Goal: Information Seeking & Learning: Learn about a topic

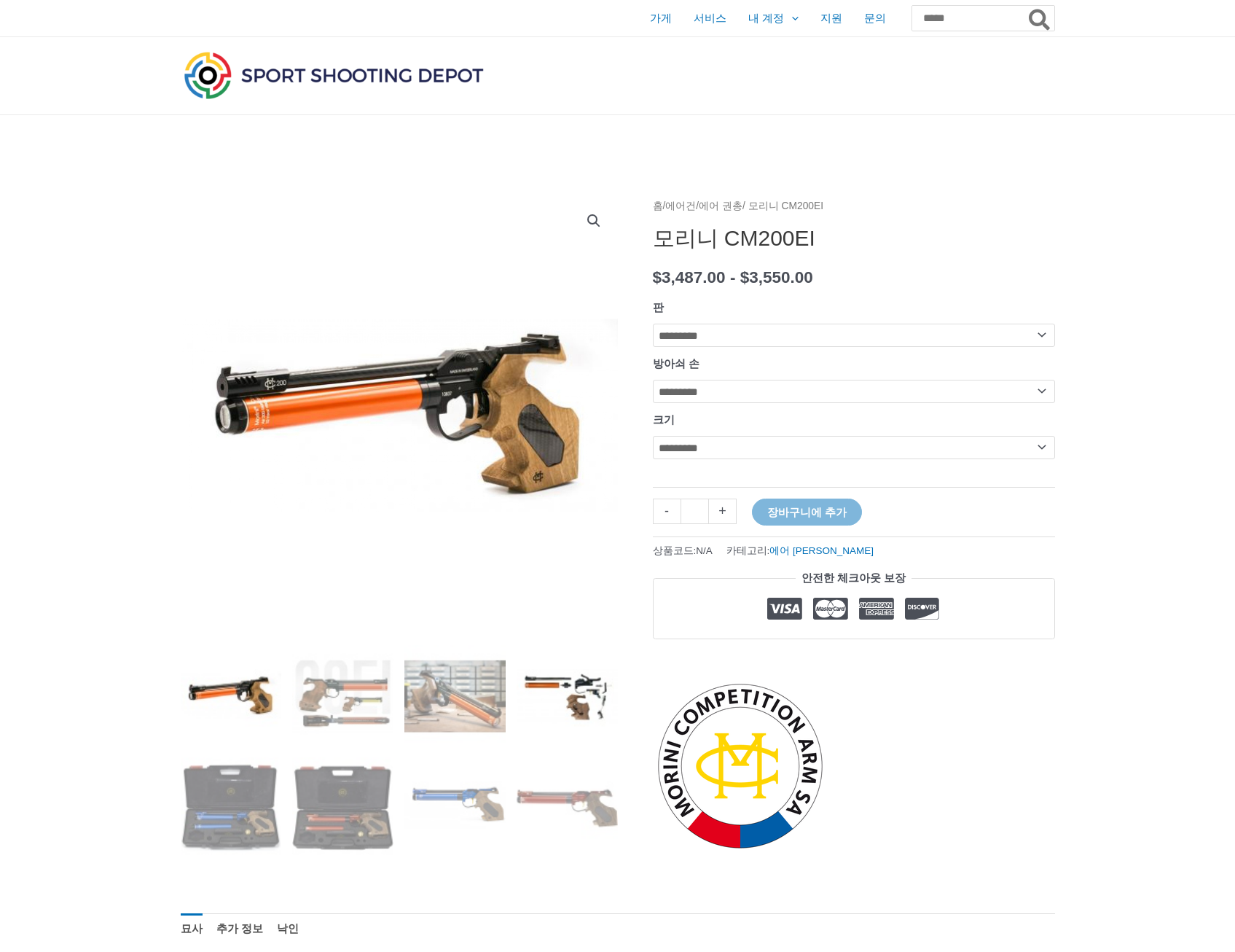
click at [588, 689] on img at bounding box center [567, 695] width 101 height 101
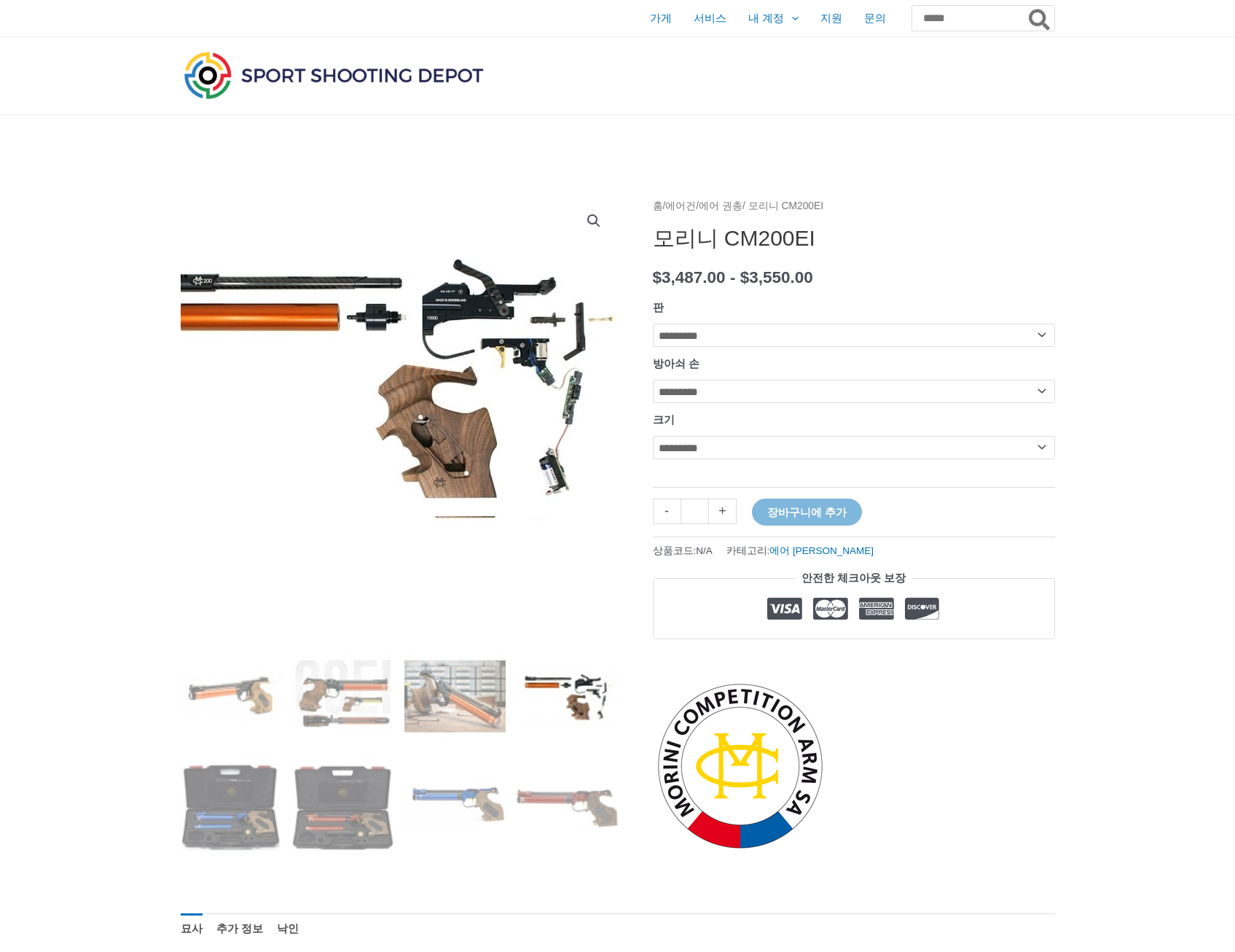
click at [484, 302] on img at bounding box center [381, 375] width 527 height 282
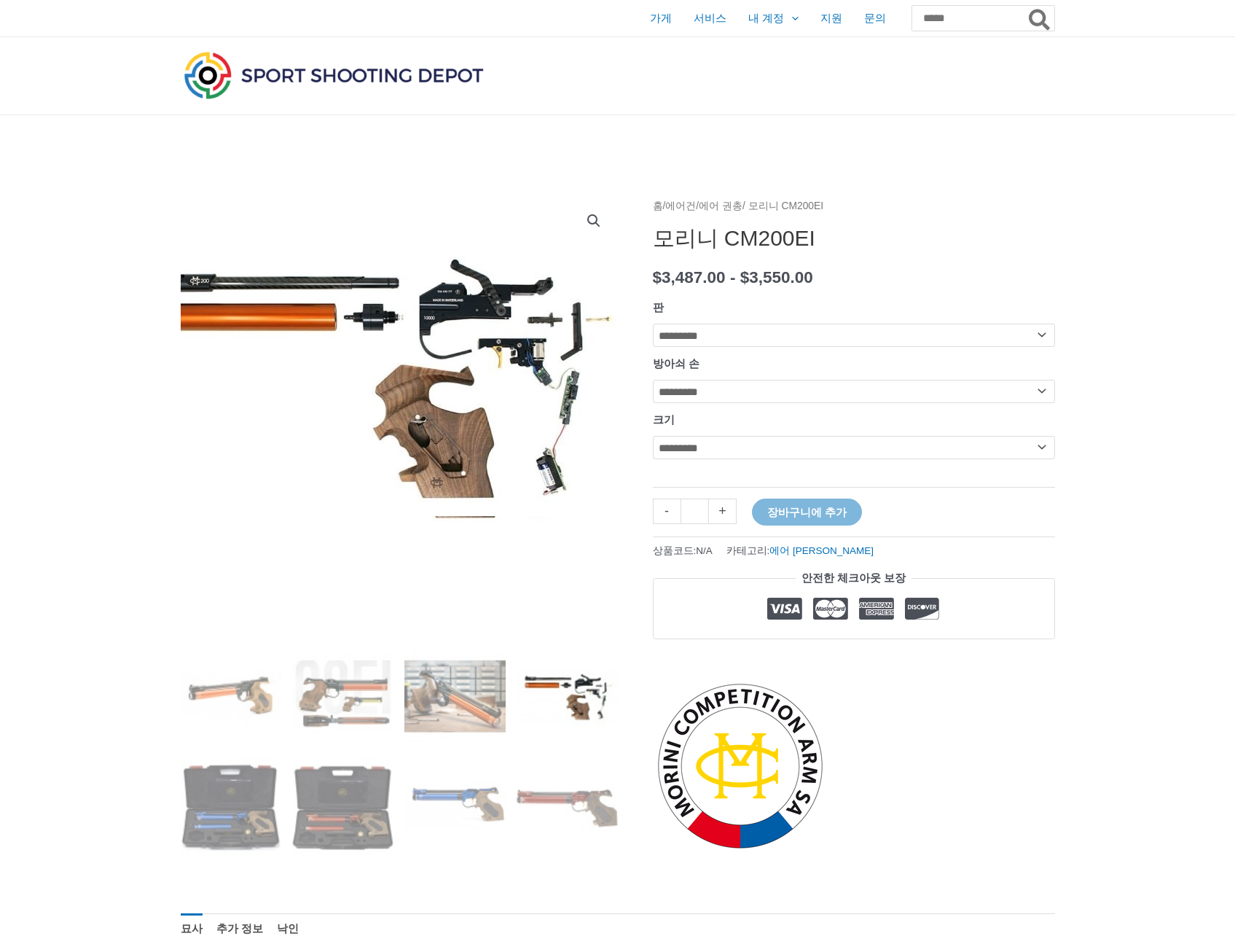
click at [498, 302] on img at bounding box center [378, 375] width 527 height 282
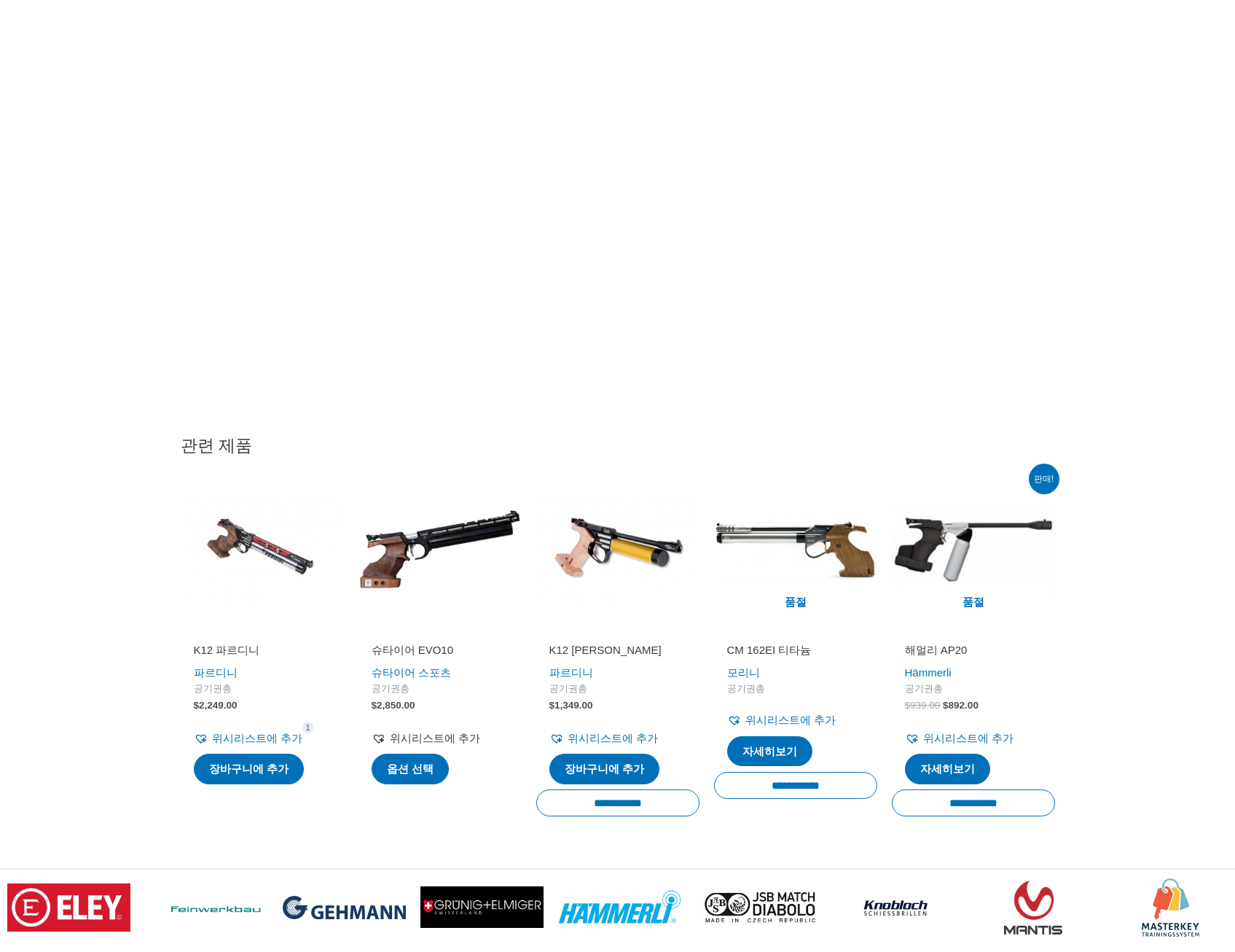
scroll to position [2842, 0]
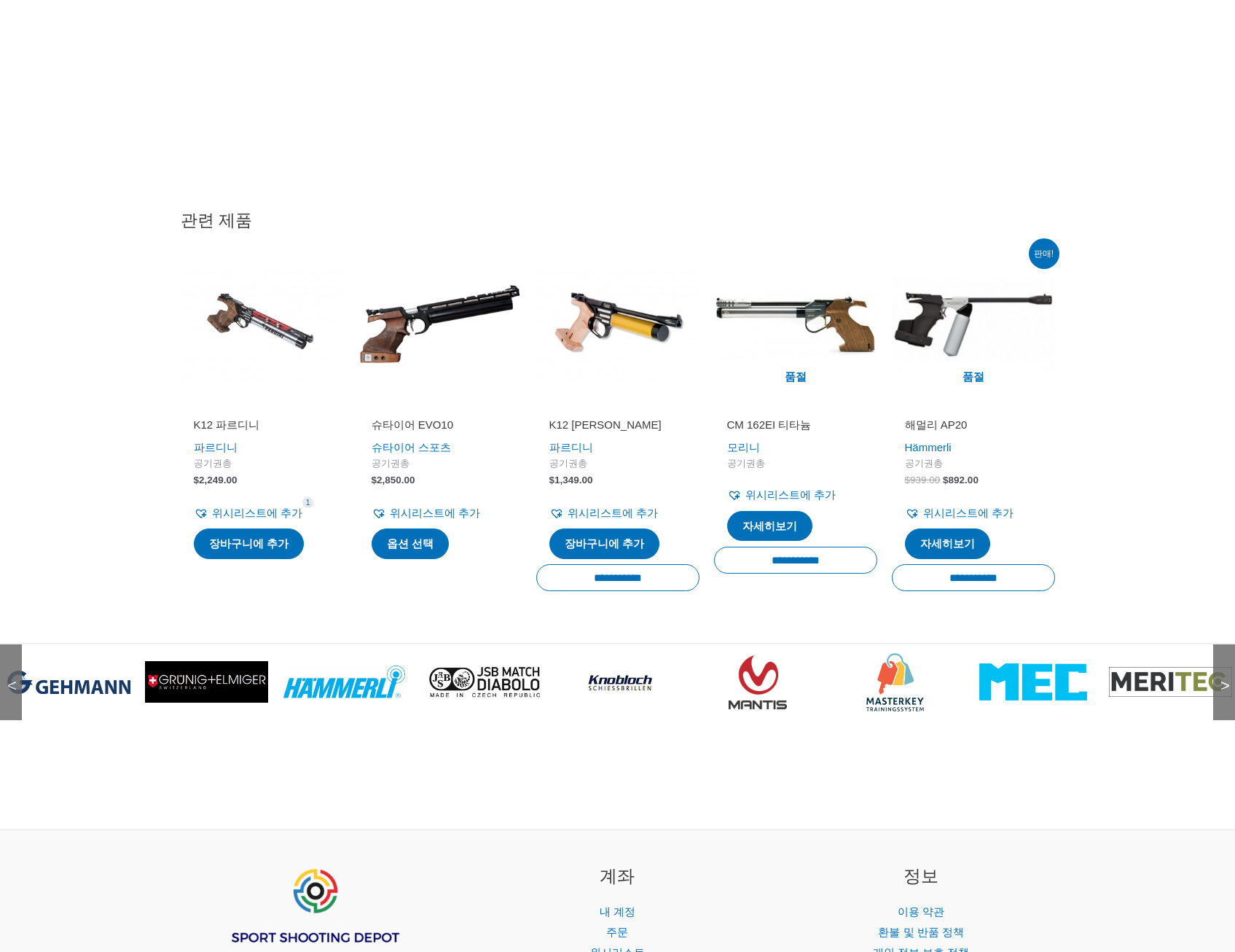
click at [1221, 678] on span ">" at bounding box center [1220, 671] width 15 height 15
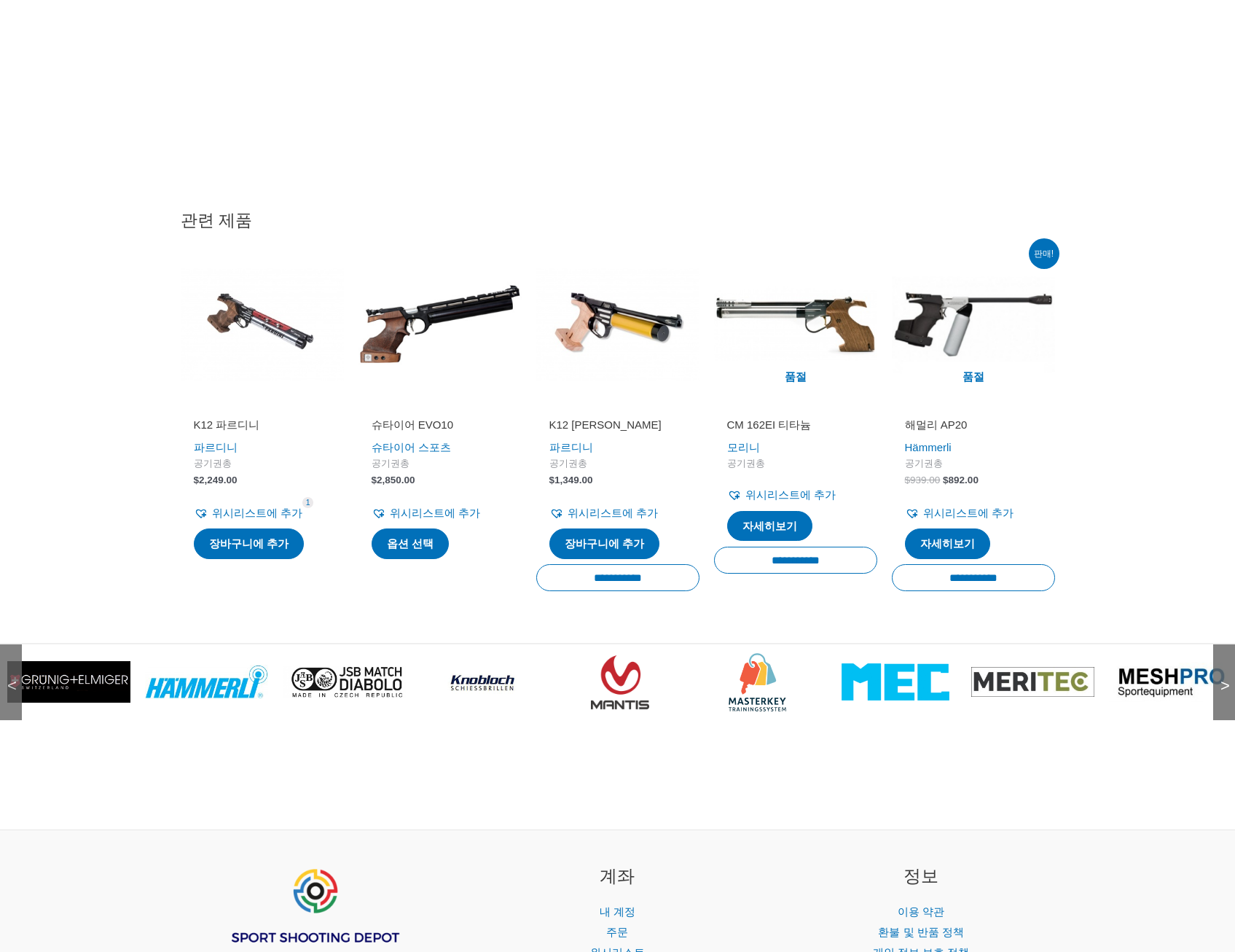
click at [1221, 678] on span ">" at bounding box center [1220, 671] width 15 height 15
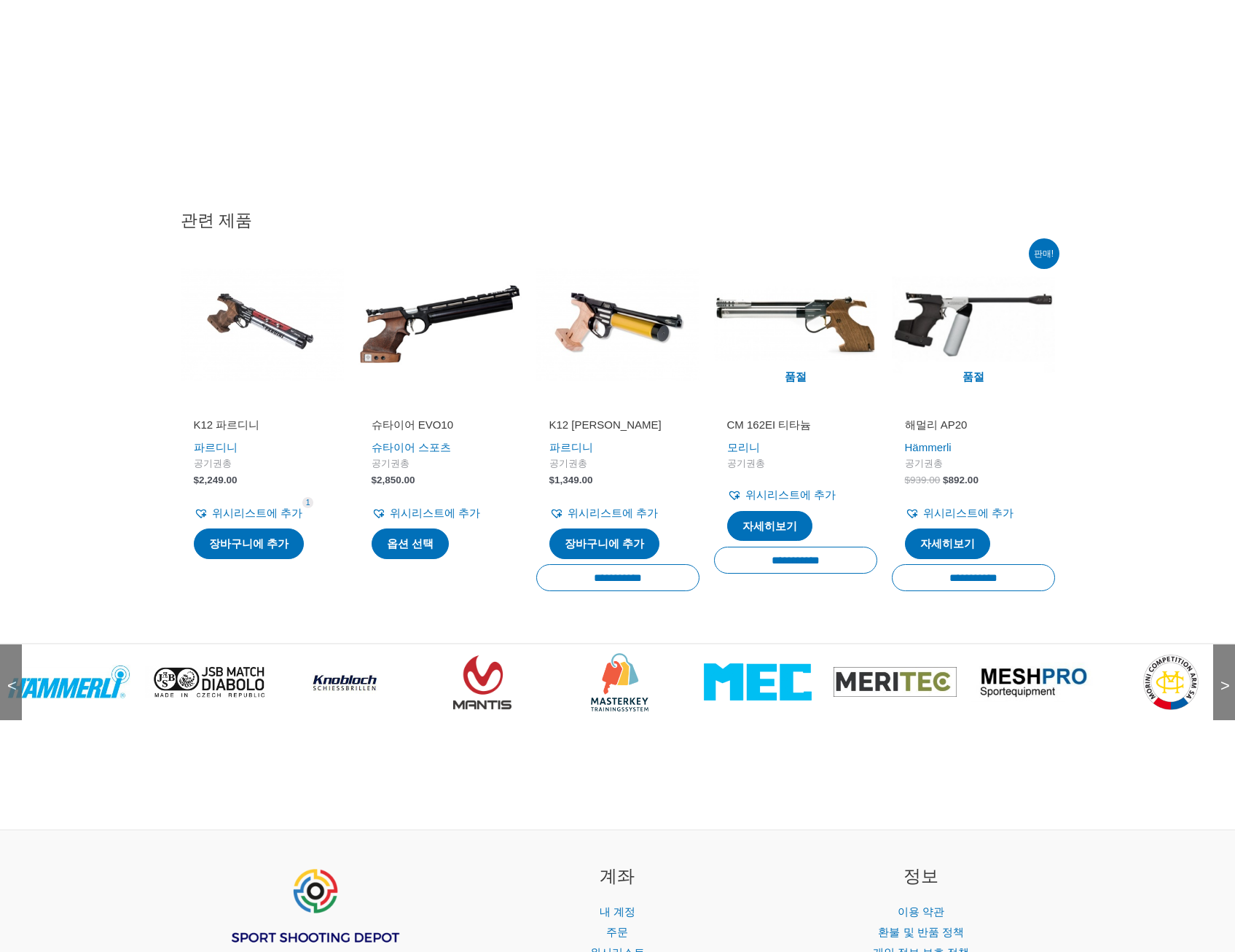
click at [1221, 678] on span ">" at bounding box center [1220, 671] width 15 height 15
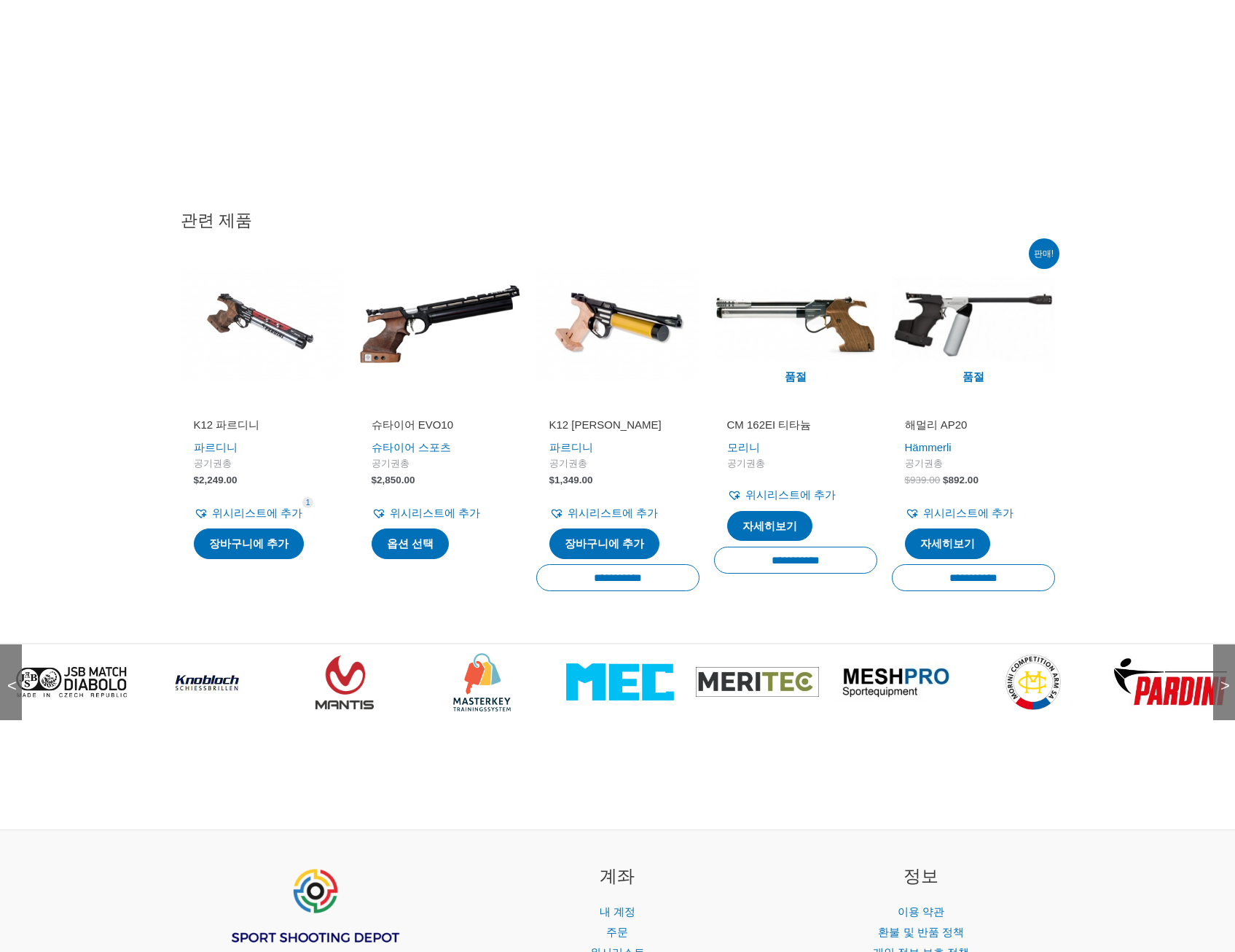
click at [1221, 678] on span ">" at bounding box center [1220, 671] width 15 height 15
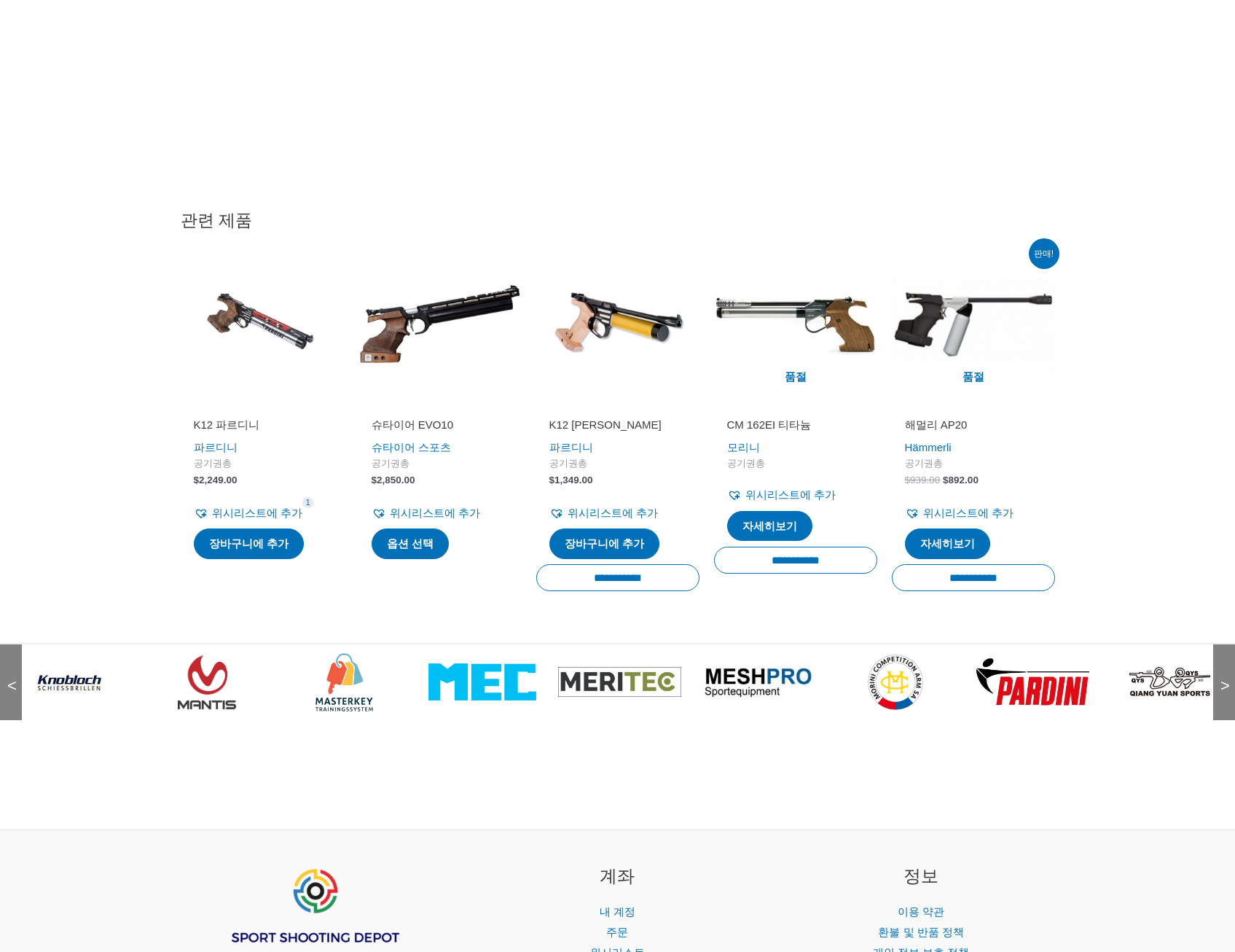
click at [1221, 678] on span ">" at bounding box center [1220, 671] width 15 height 15
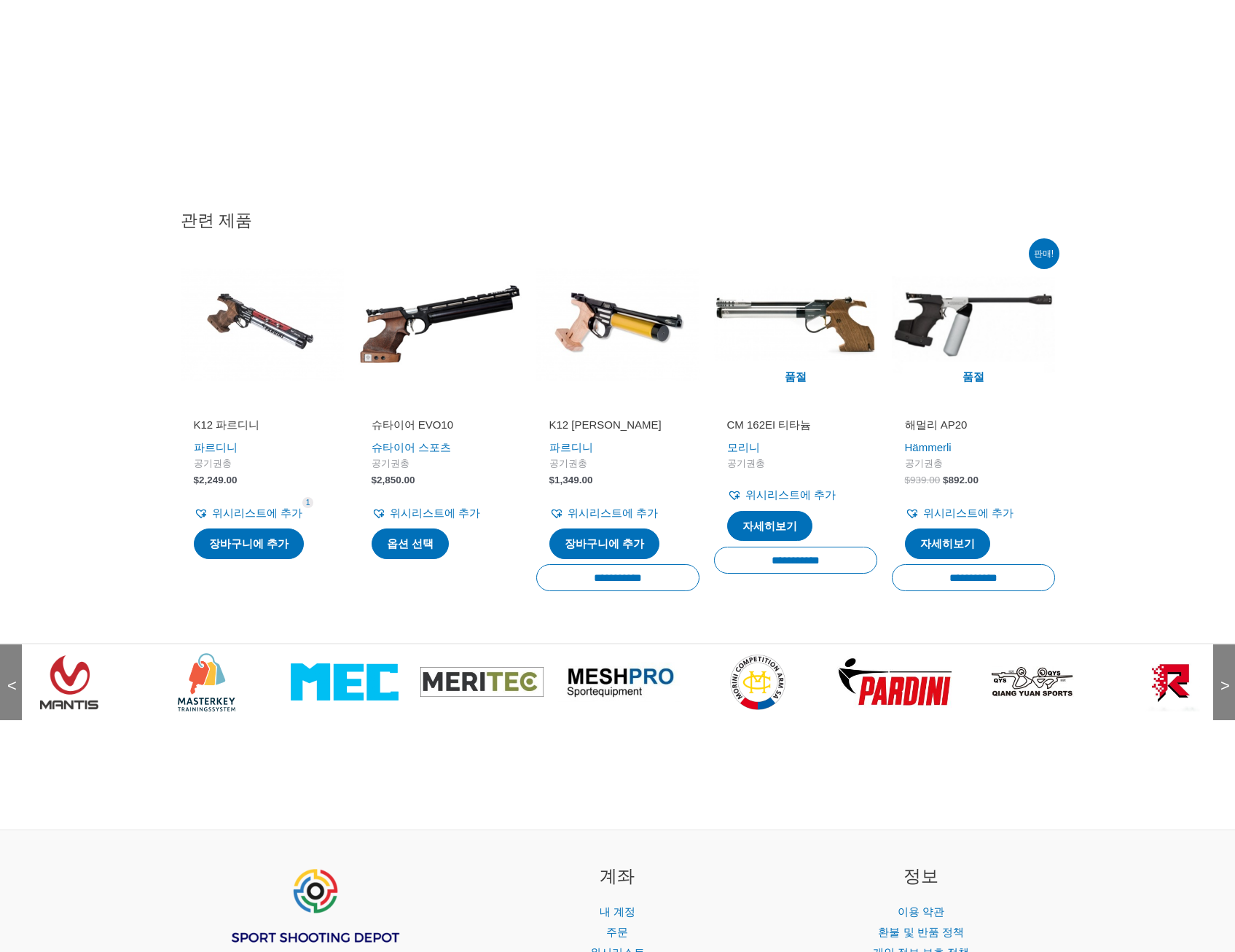
click at [1222, 678] on span ">" at bounding box center [1220, 671] width 15 height 15
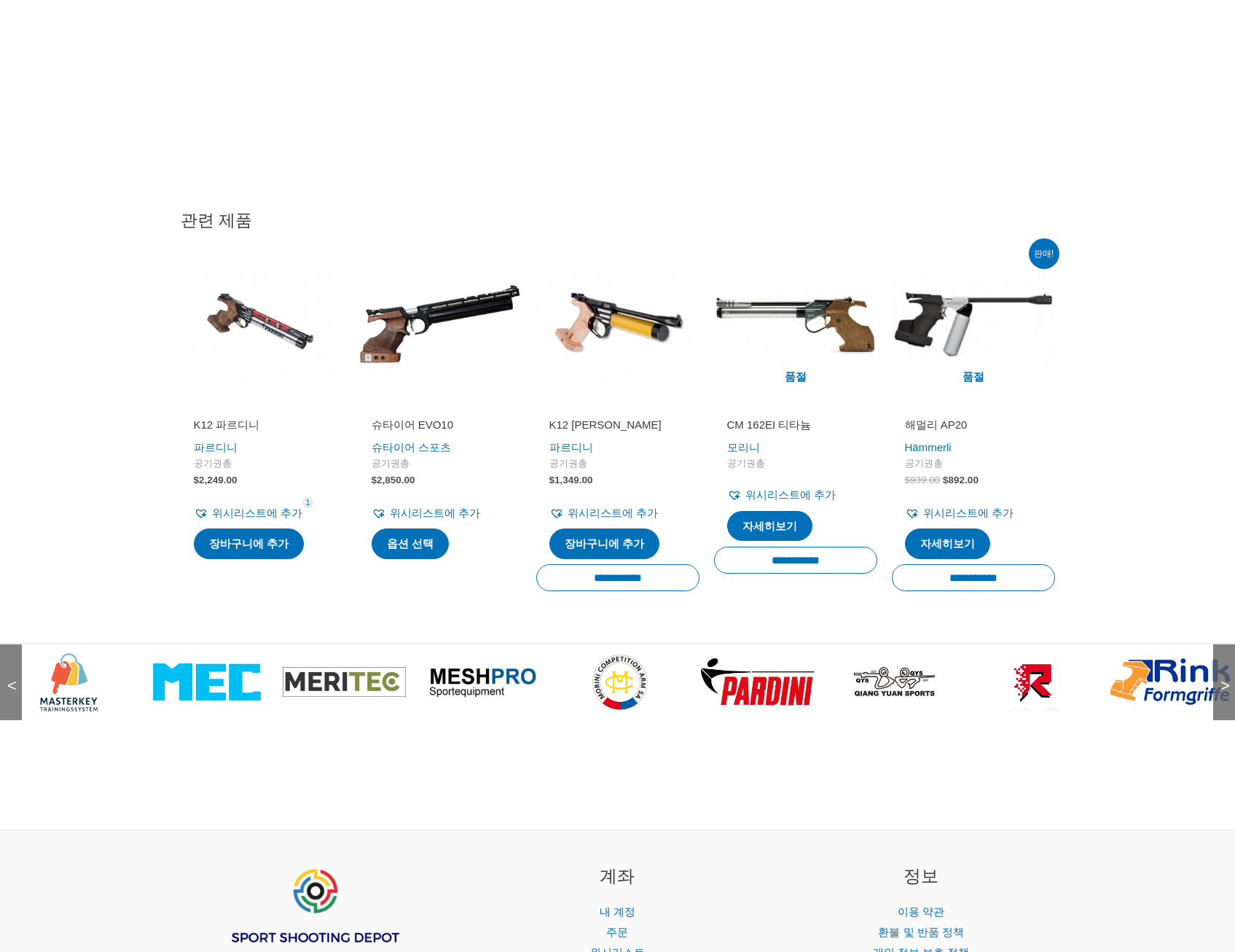
click at [1222, 678] on span ">" at bounding box center [1220, 671] width 15 height 15
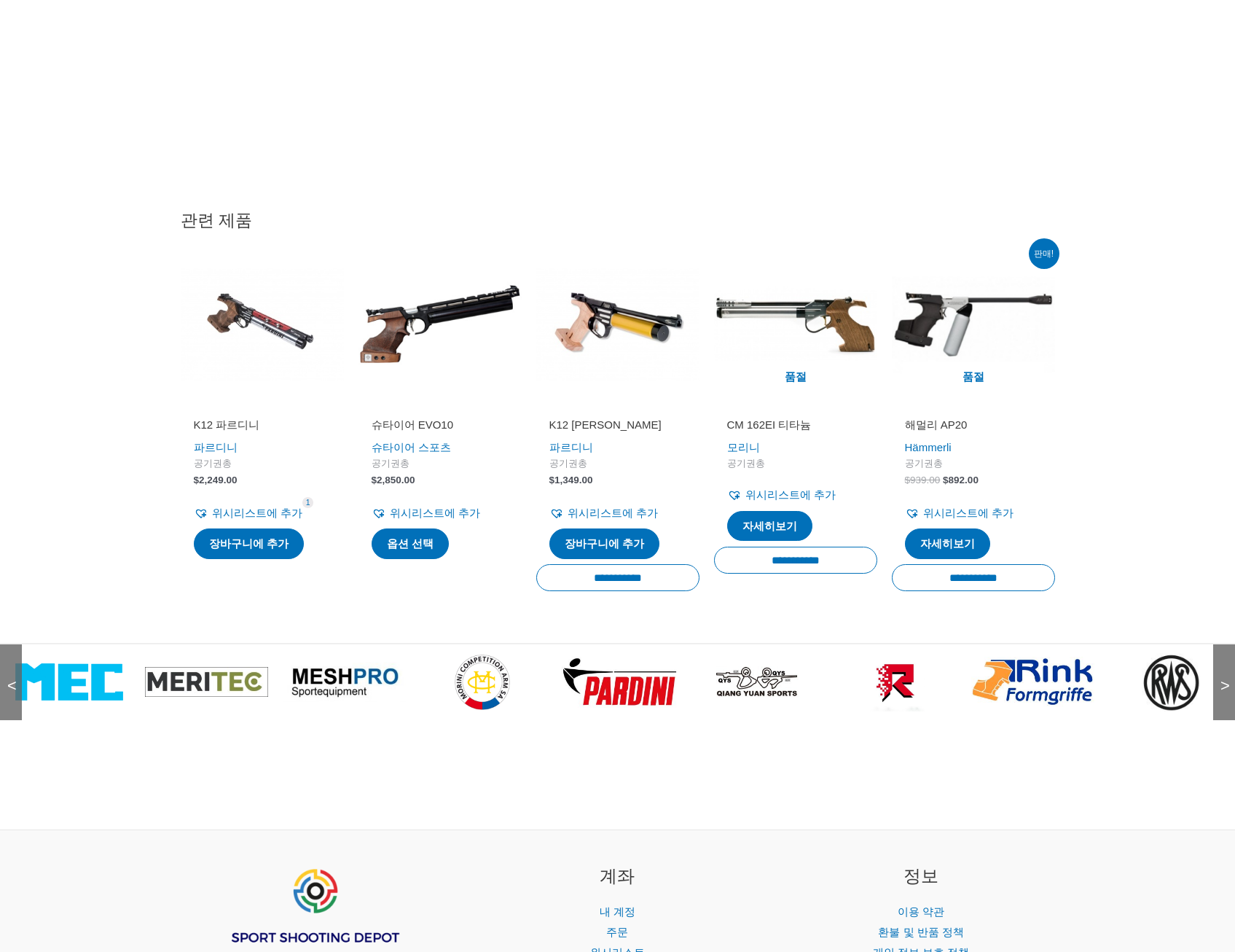
click at [1222, 678] on span ">" at bounding box center [1220, 671] width 15 height 15
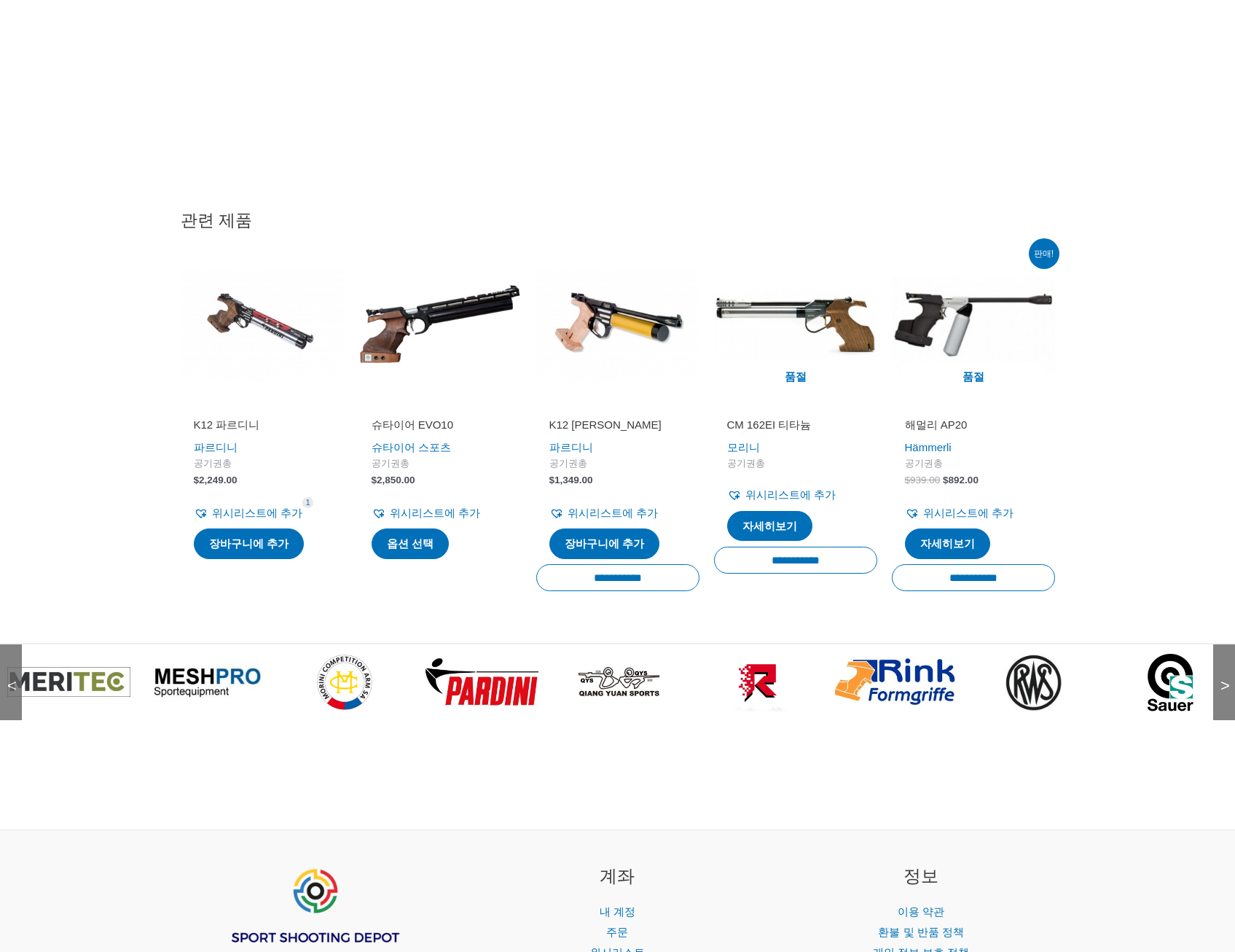
click at [1223, 678] on span ">" at bounding box center [1220, 671] width 15 height 15
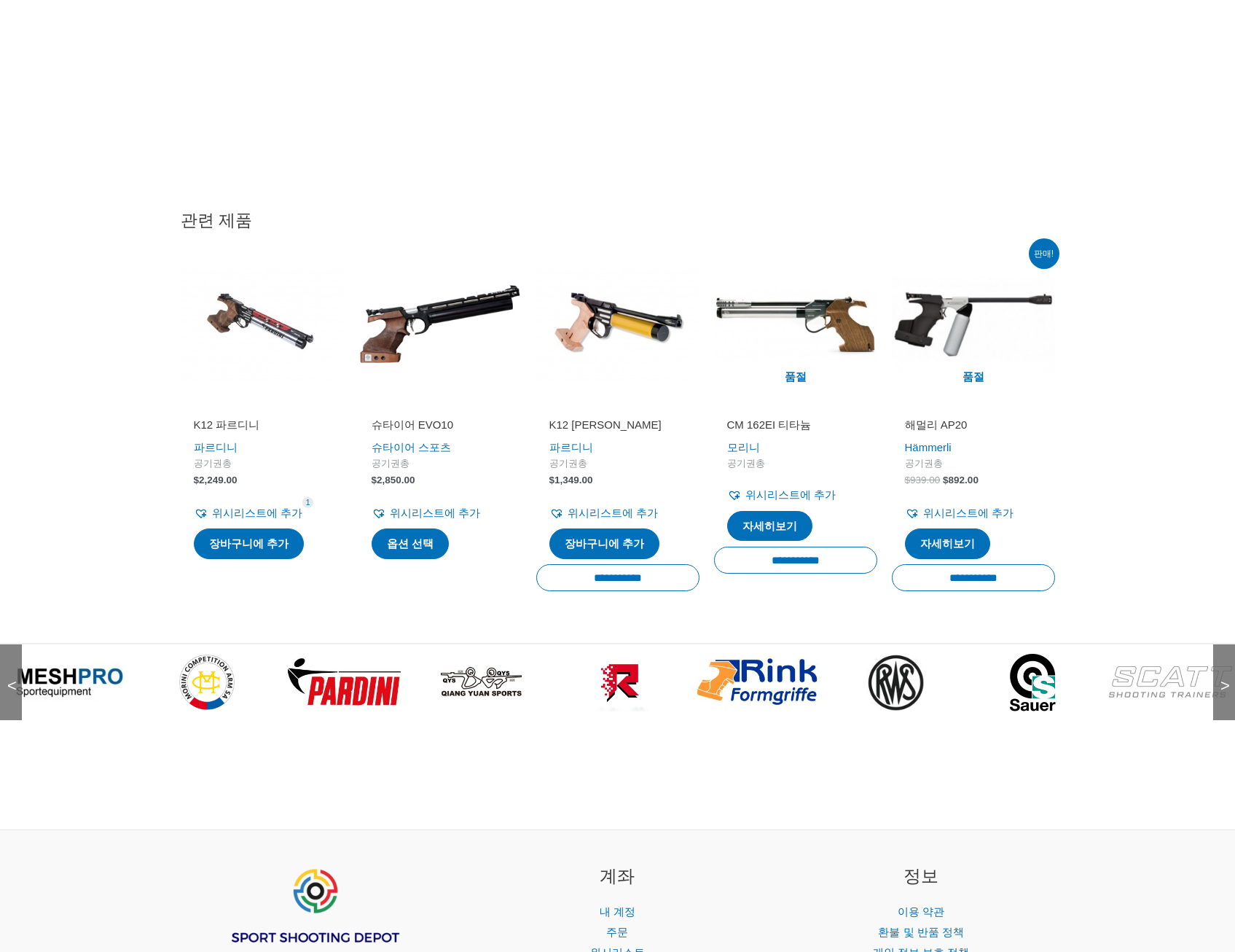
click at [1223, 678] on span ">" at bounding box center [1220, 671] width 15 height 15
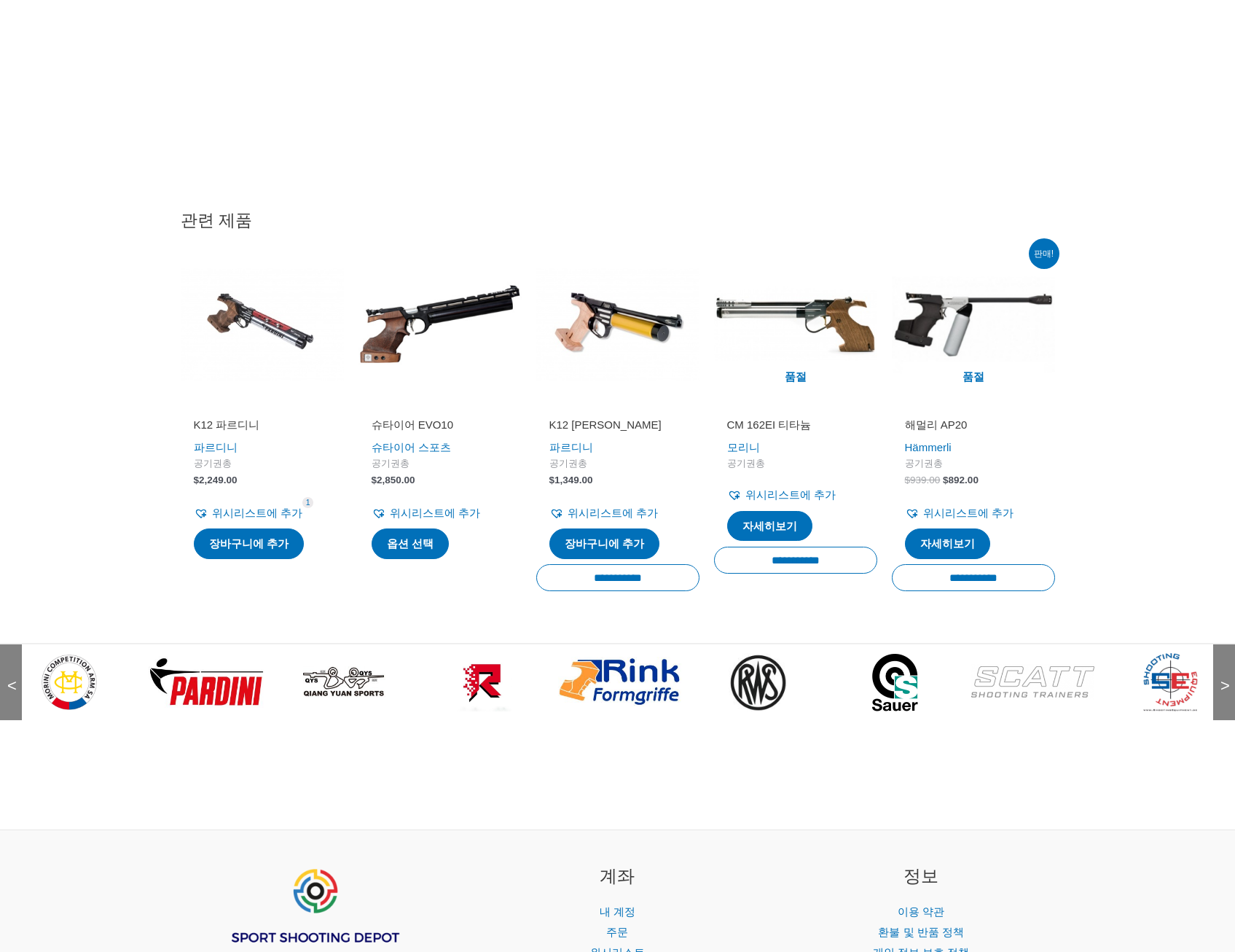
click at [1223, 678] on span ">" at bounding box center [1220, 671] width 15 height 15
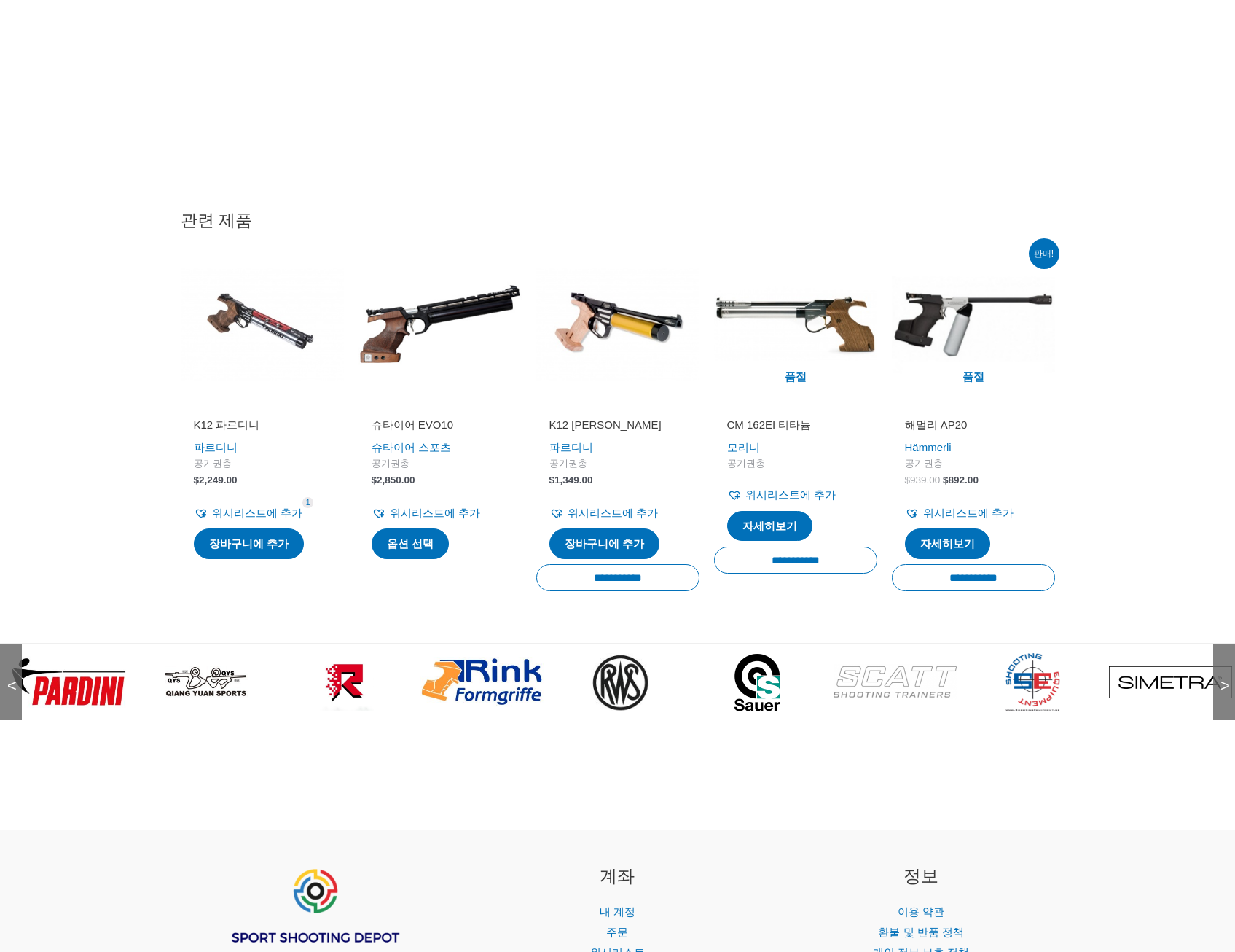
click at [1223, 678] on span ">" at bounding box center [1220, 671] width 15 height 15
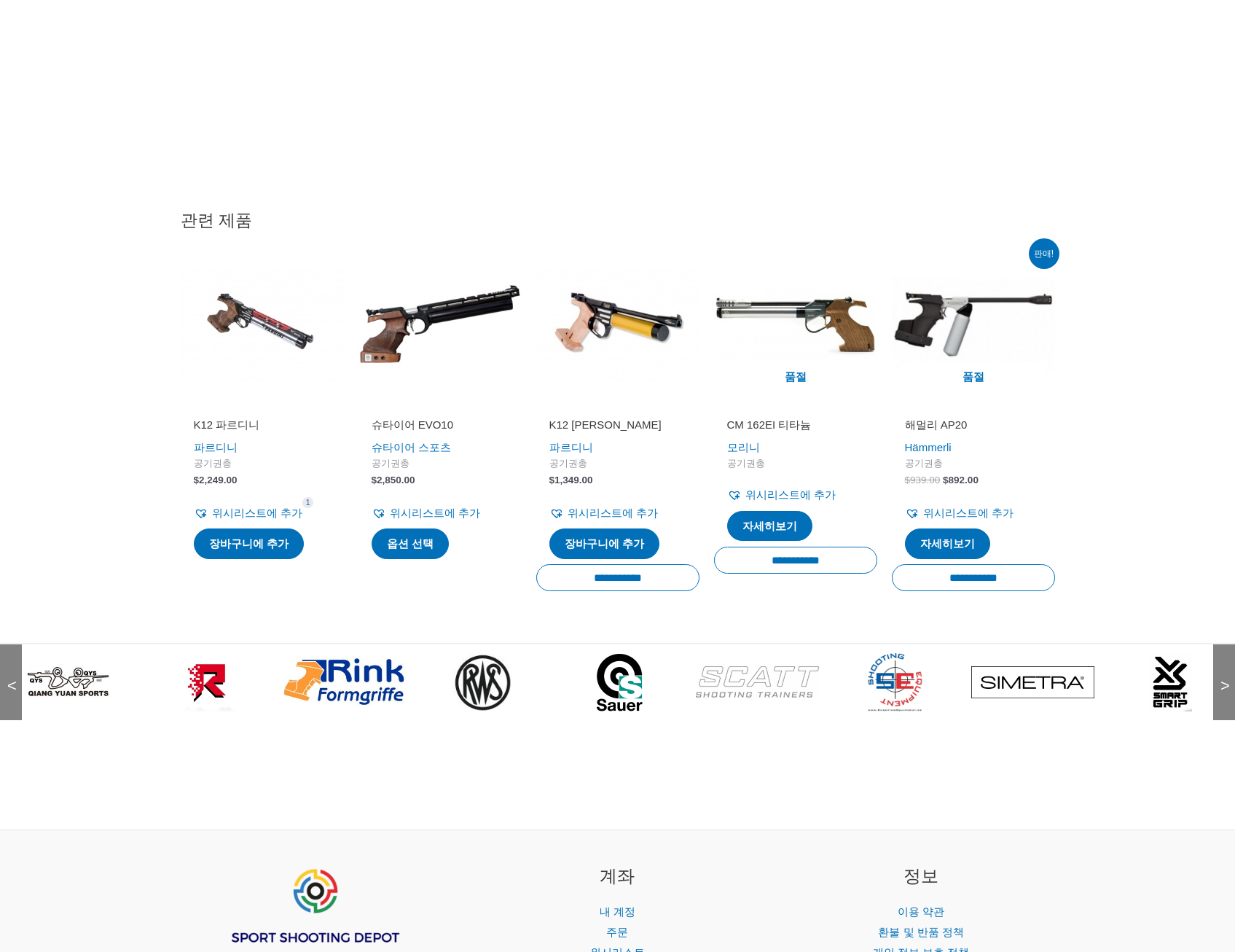
click at [1223, 678] on span ">" at bounding box center [1220, 671] width 15 height 15
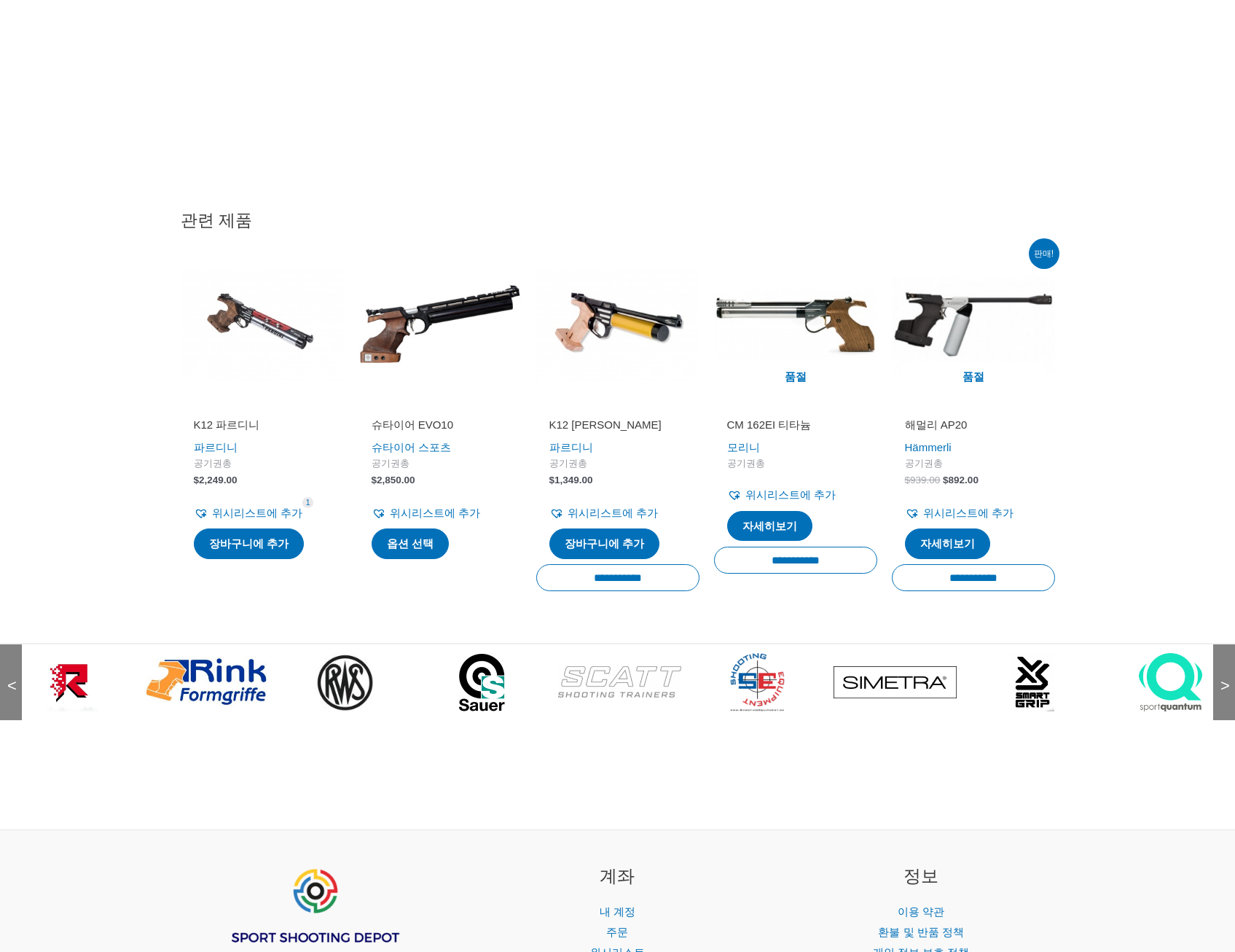
click at [1223, 678] on span ">" at bounding box center [1220, 671] width 15 height 15
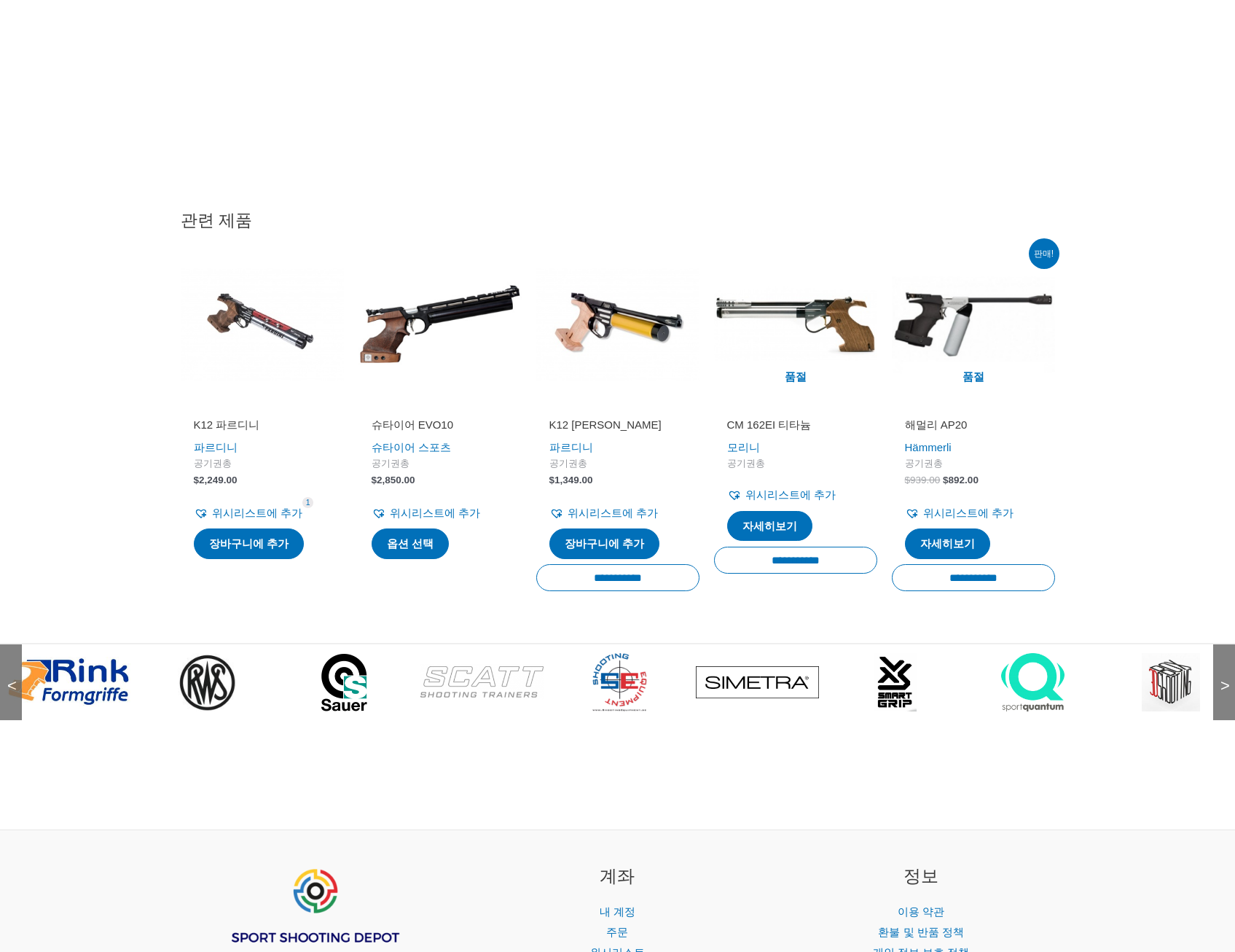
click at [1223, 678] on span ">" at bounding box center [1220, 671] width 15 height 15
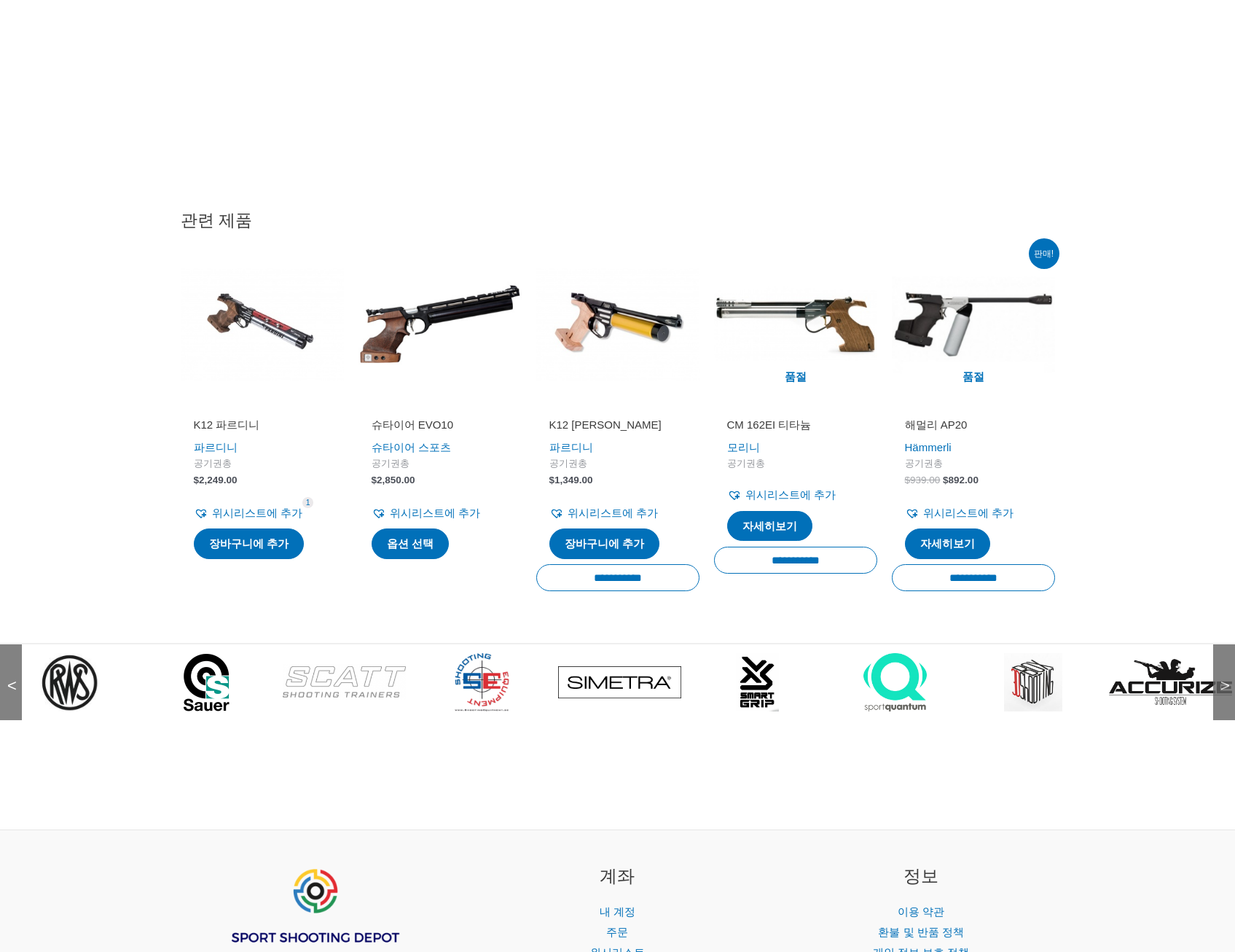
click at [1223, 678] on span ">" at bounding box center [1220, 671] width 15 height 15
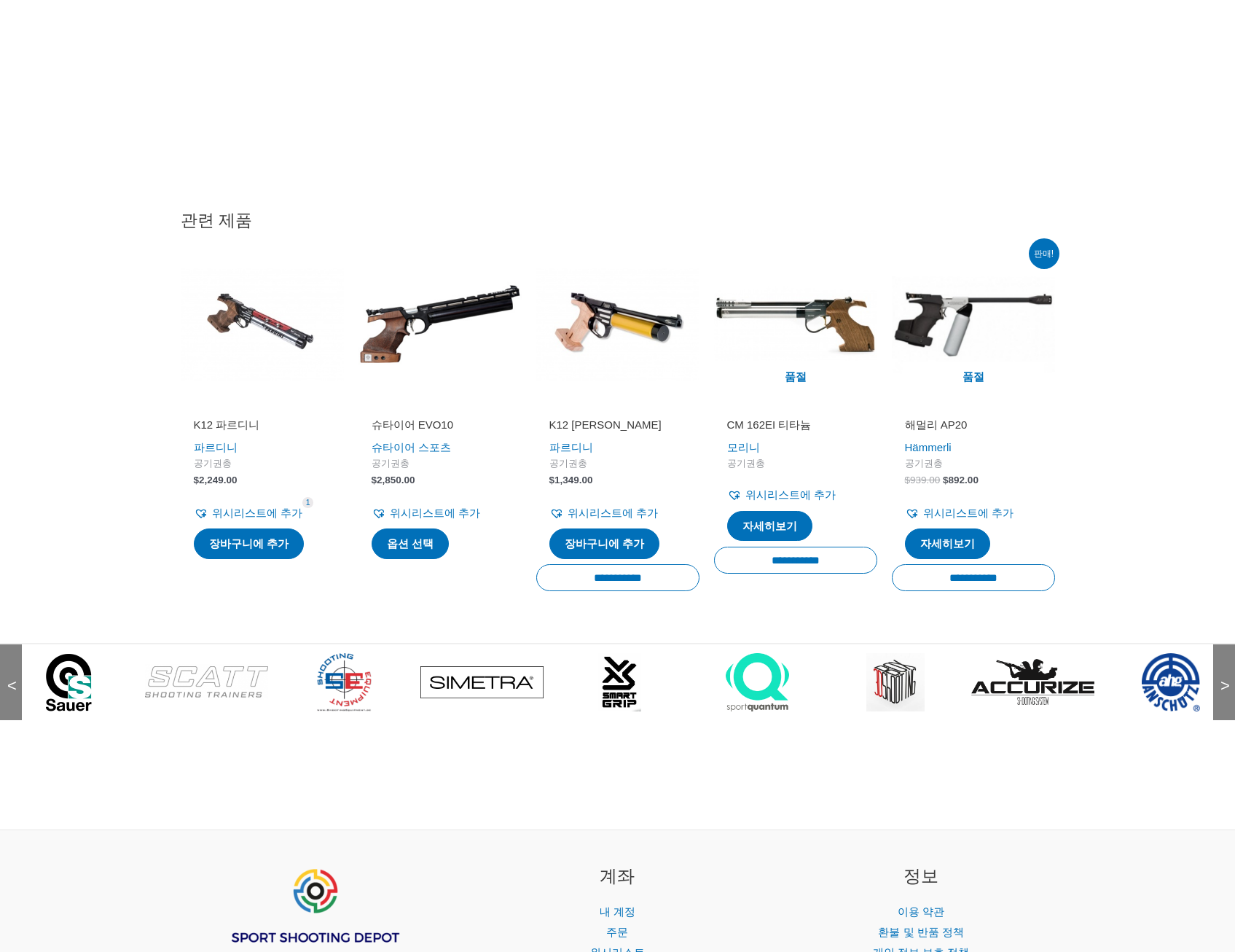
click at [1223, 678] on span ">" at bounding box center [1220, 671] width 15 height 15
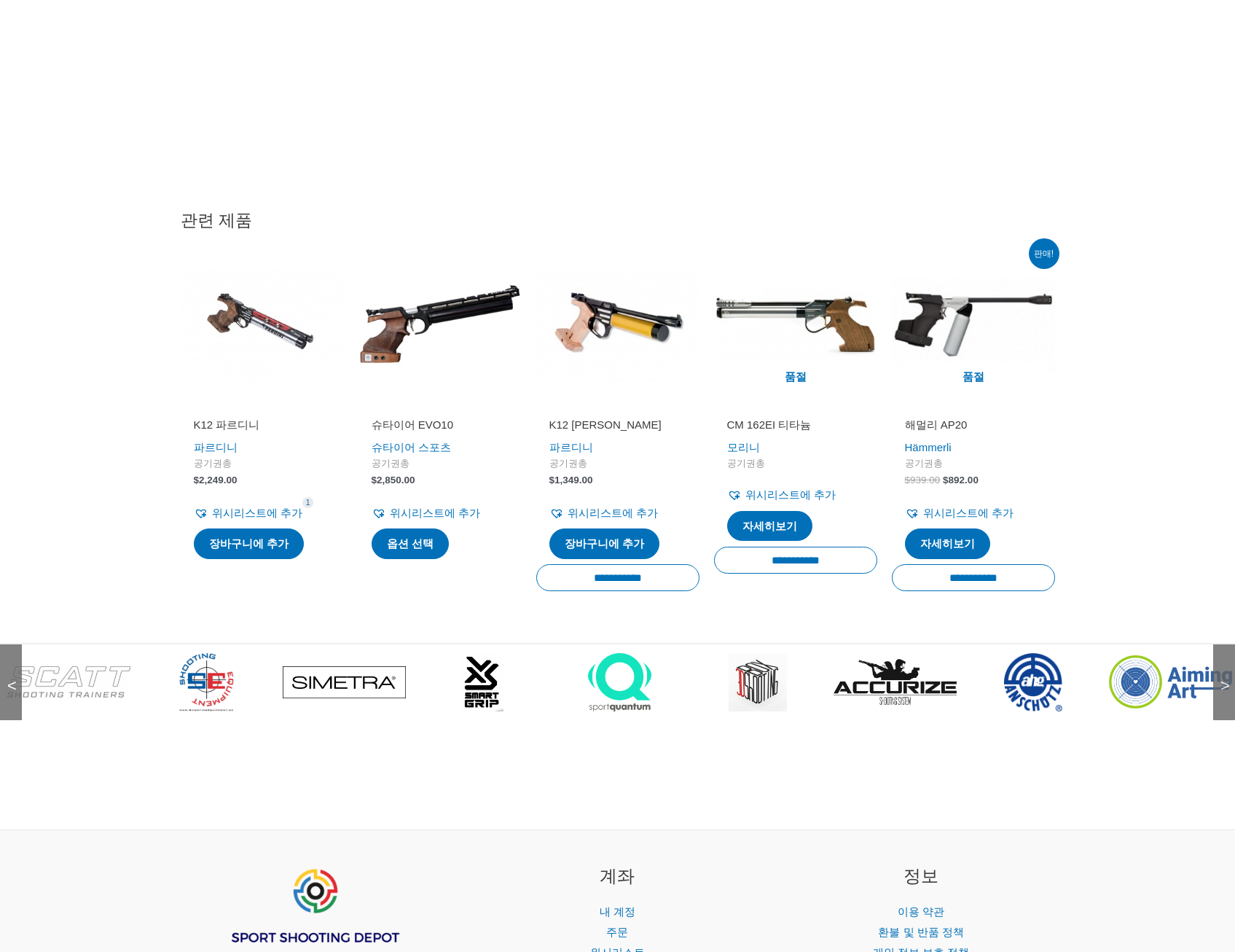
click at [1020, 679] on img at bounding box center [1033, 682] width 59 height 59
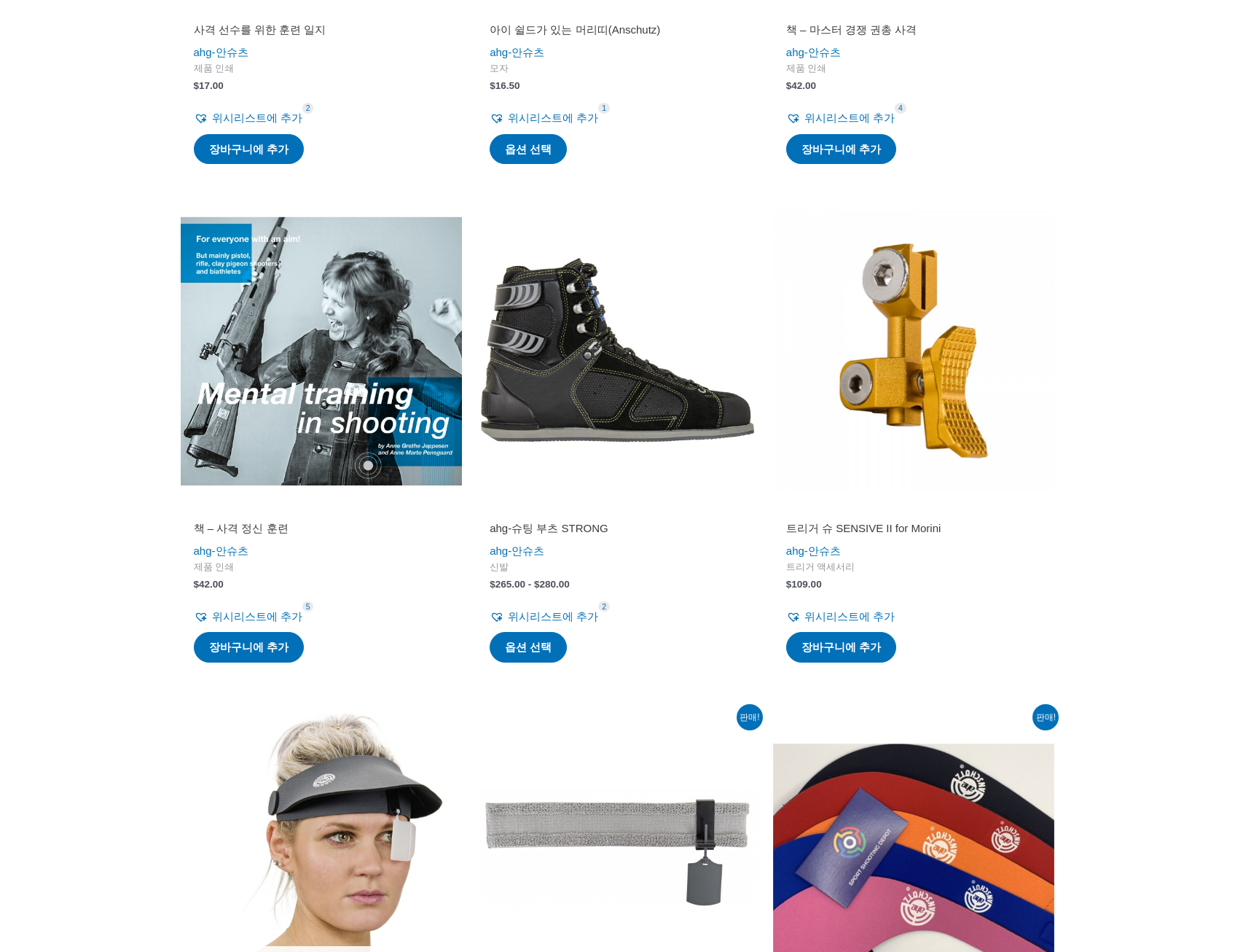
scroll to position [1239, 0]
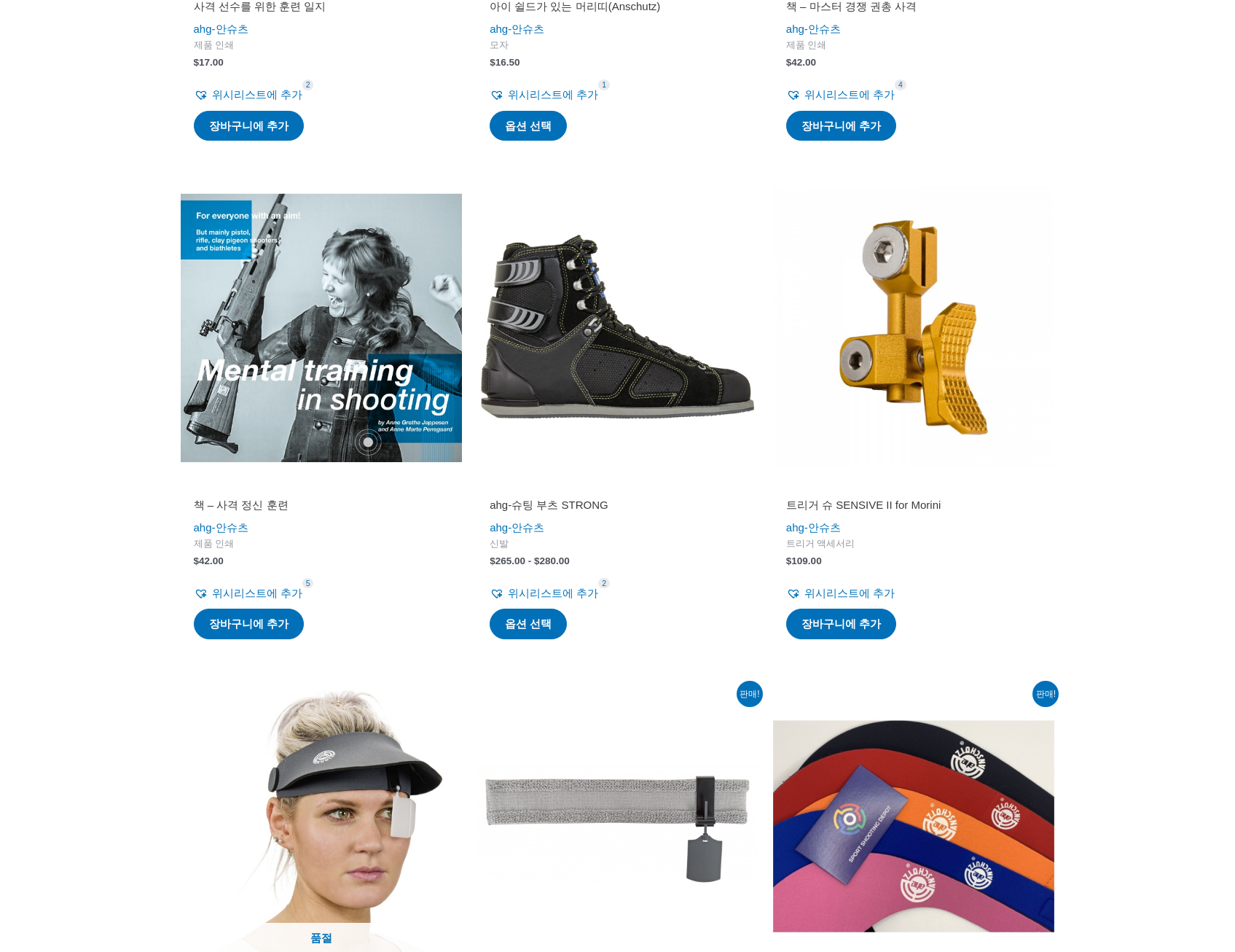
click at [869, 504] on h2 "트리거 슈 SENSIVE II for Morini" at bounding box center [914, 505] width 256 height 15
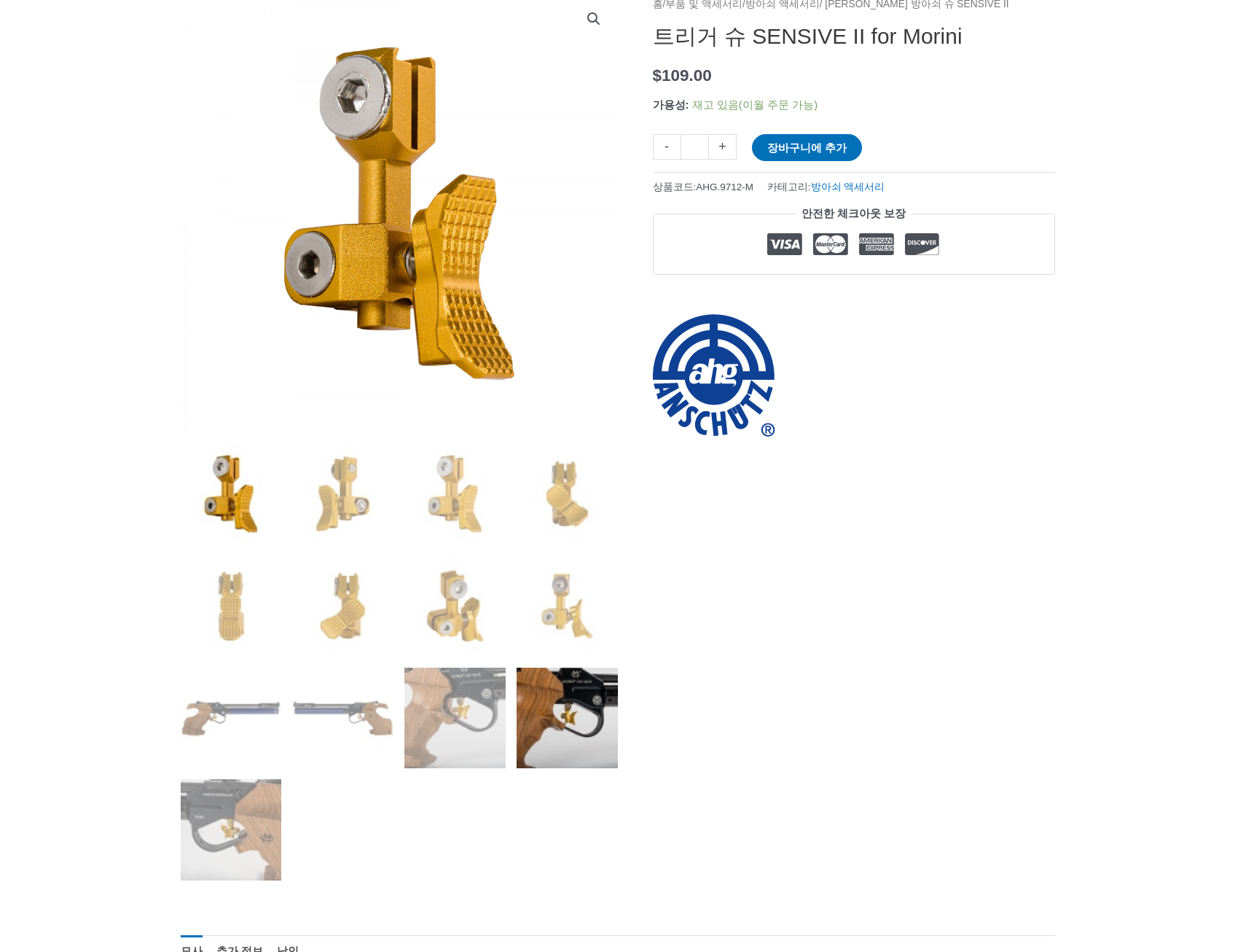
scroll to position [437, 0]
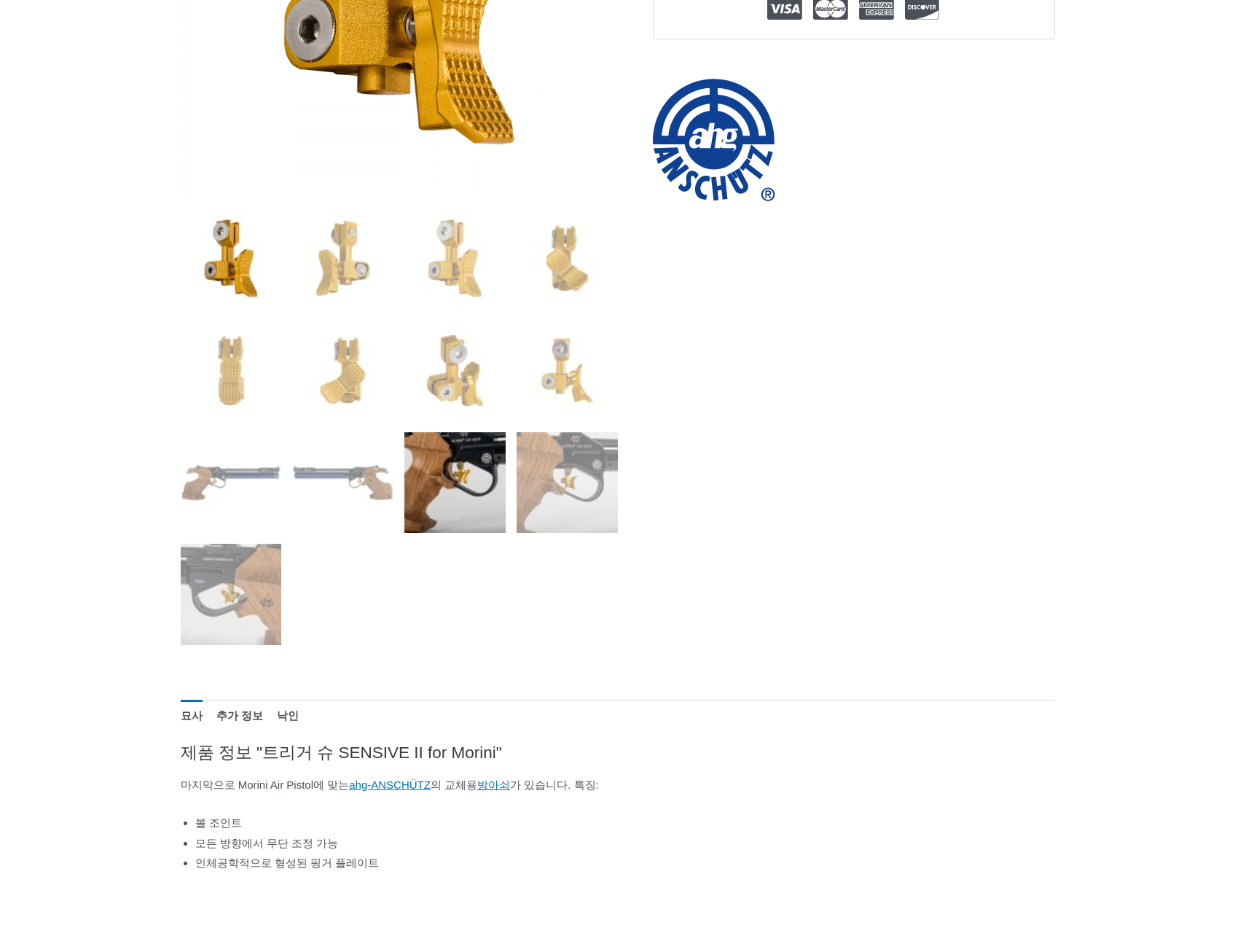
click at [456, 455] on img at bounding box center [455, 483] width 101 height 101
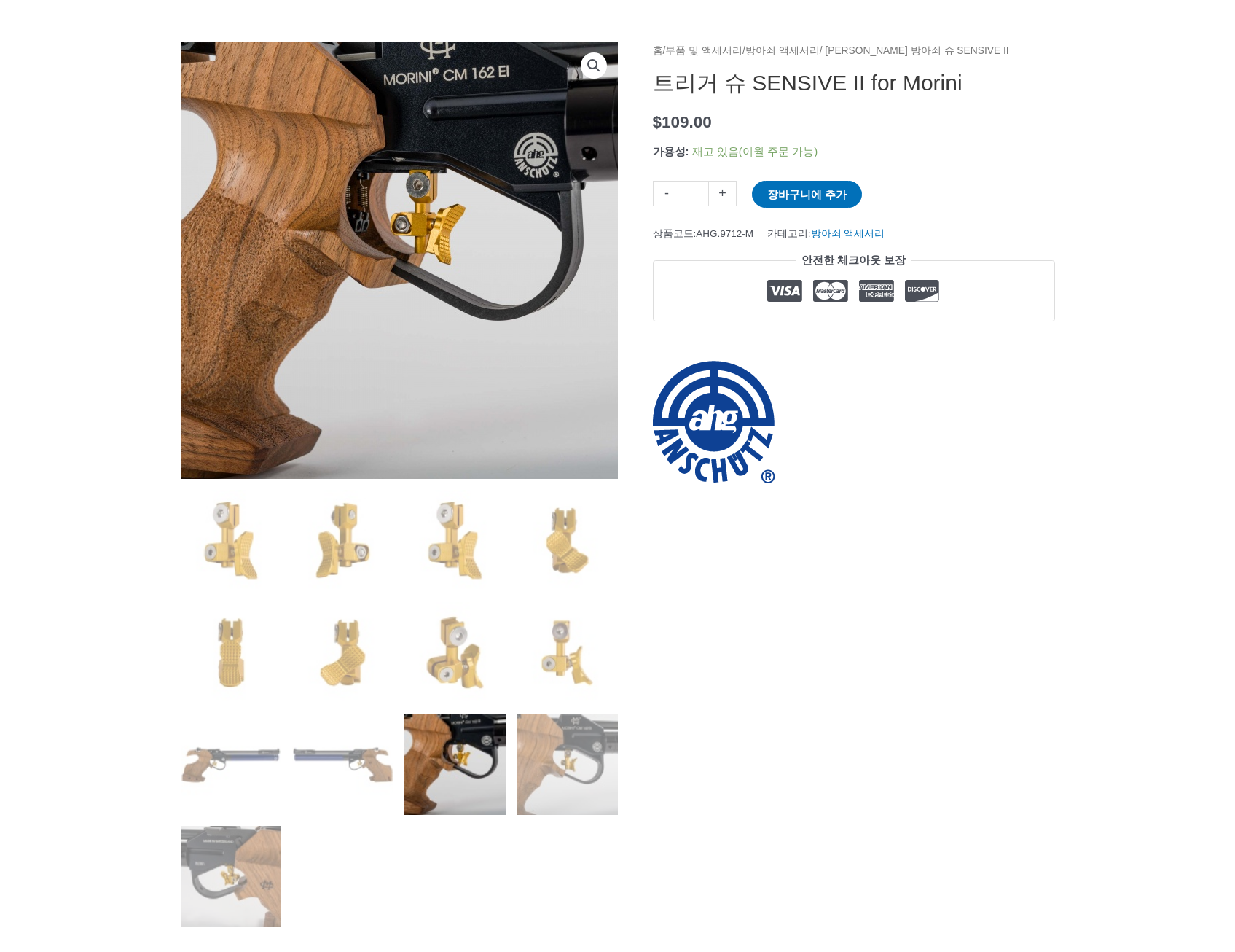
scroll to position [0, 0]
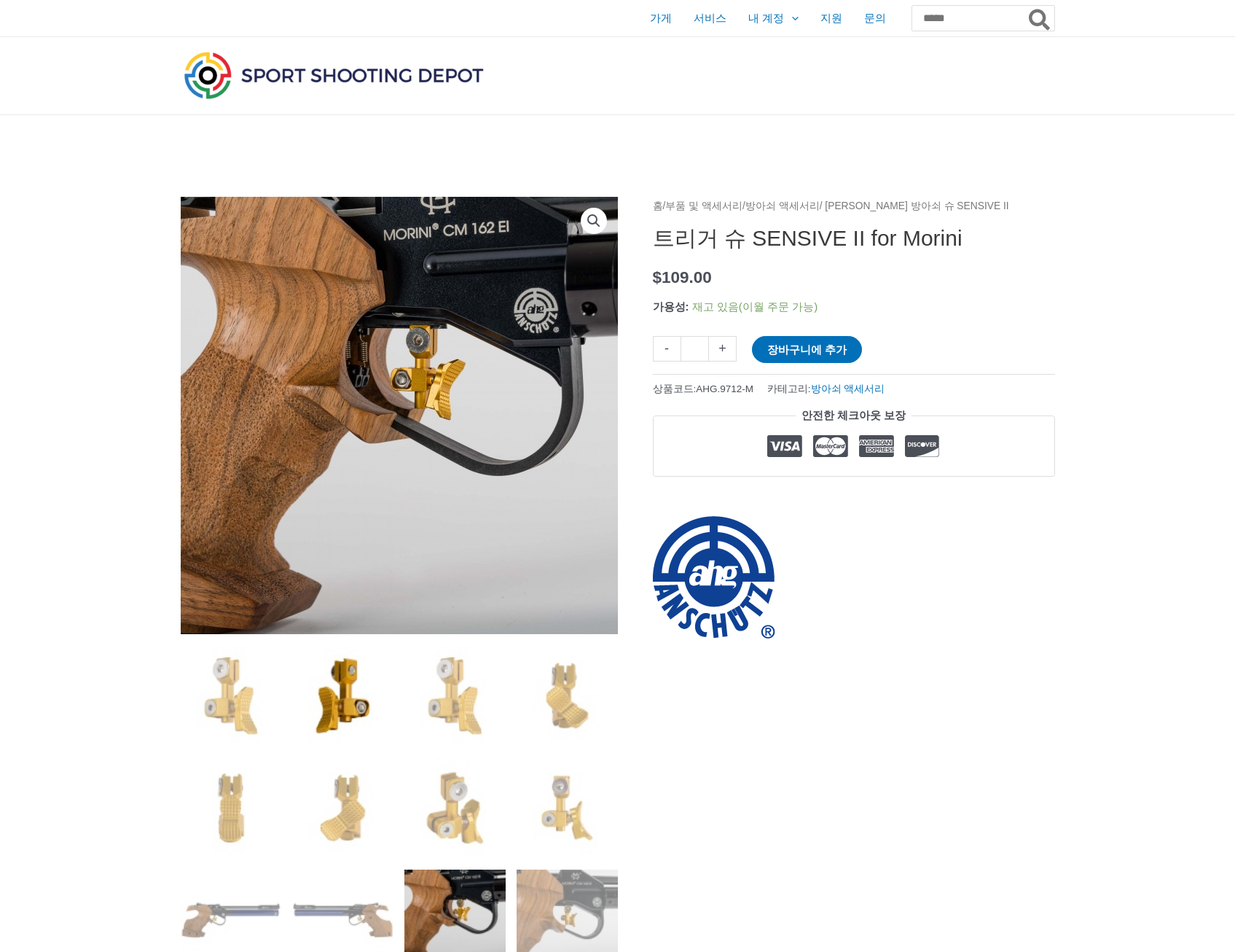
click at [346, 702] on img at bounding box center [342, 695] width 101 height 101
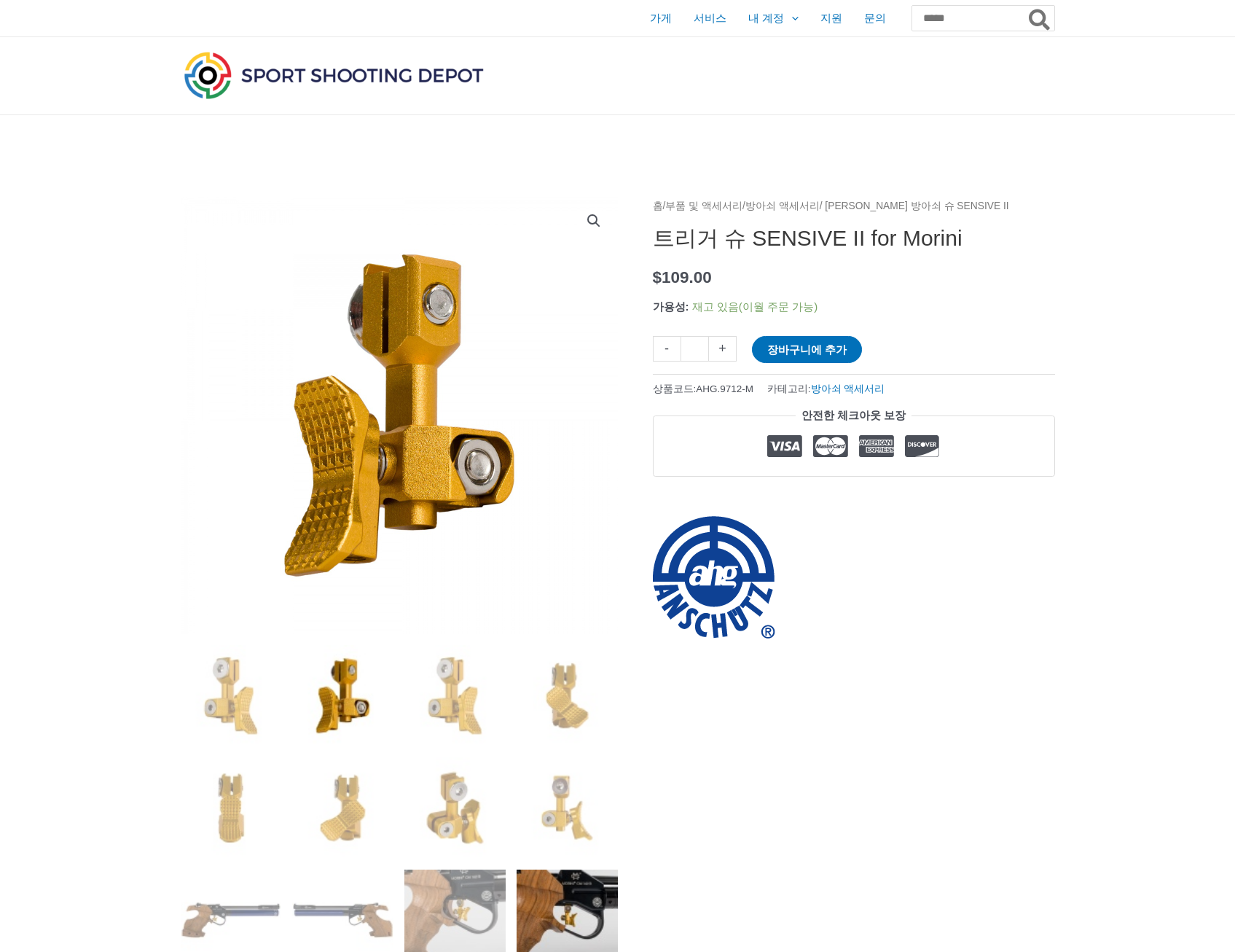
click at [537, 907] on img at bounding box center [567, 920] width 101 height 101
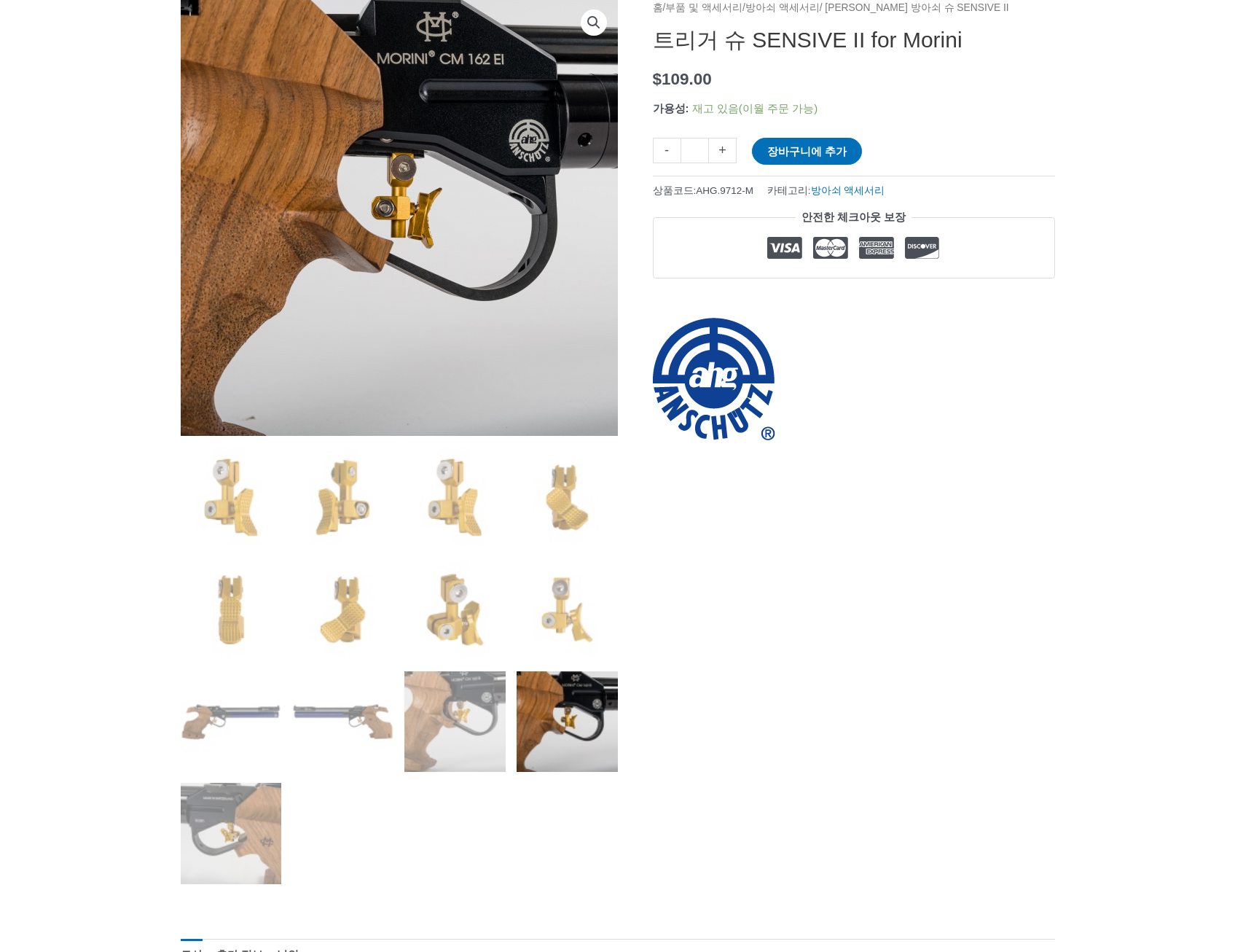
scroll to position [510, 0]
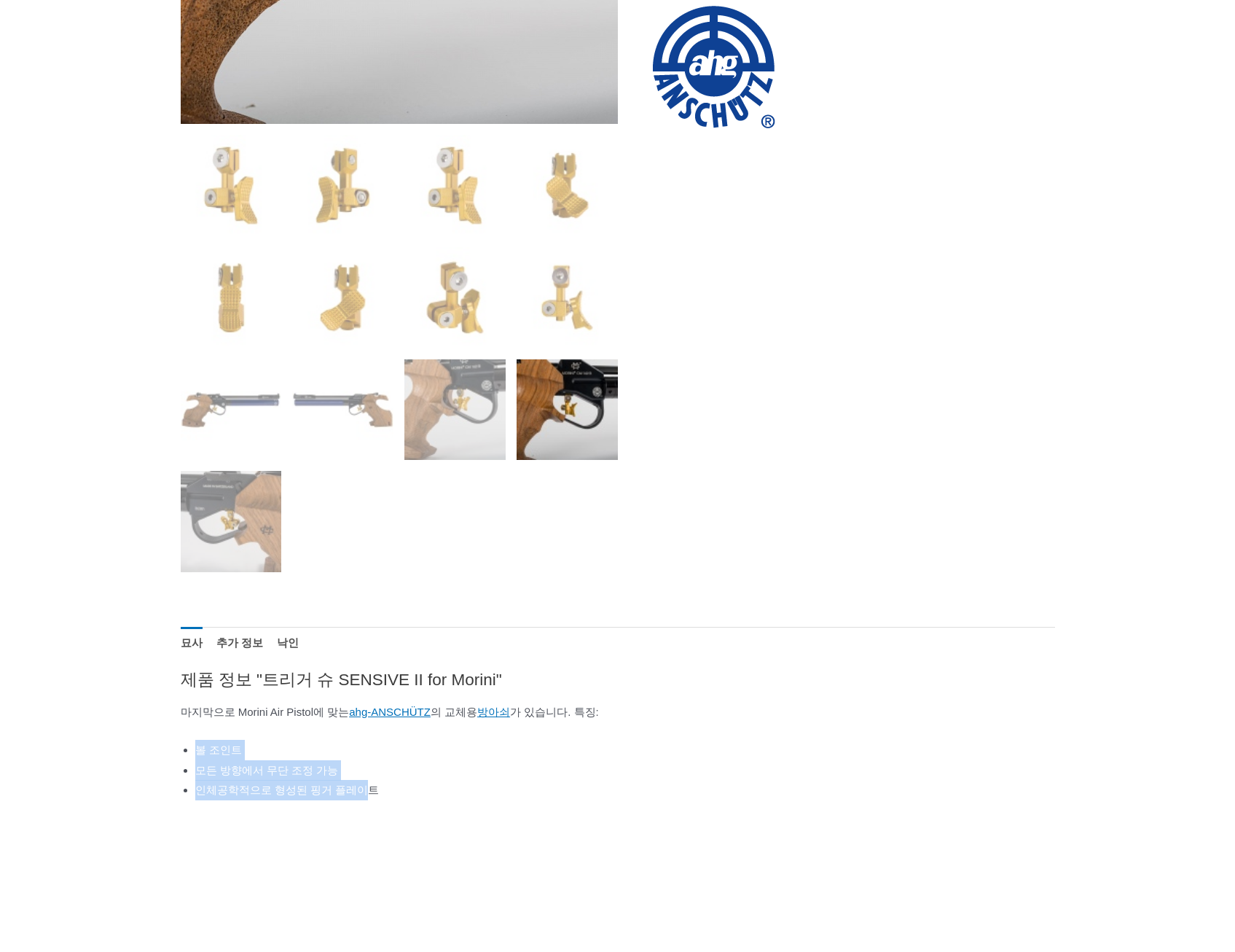
drag, startPoint x: 194, startPoint y: 748, endPoint x: 353, endPoint y: 783, distance: 162.8
click at [353, 783] on ul "볼 조인트 모든 방향에서 무단 조정 가능 인체공학적으로 형성된 핑거 플레이트" at bounding box center [625, 770] width 860 height 61
click at [353, 783] on li "인체공학적으로 형성된 핑거 플레이트" at bounding box center [625, 790] width 860 height 20
click at [506, 709] on link "방아쇠" at bounding box center [494, 712] width 33 height 12
click at [421, 713] on link "ahg-ANSCHÜTZ" at bounding box center [389, 712] width 82 height 12
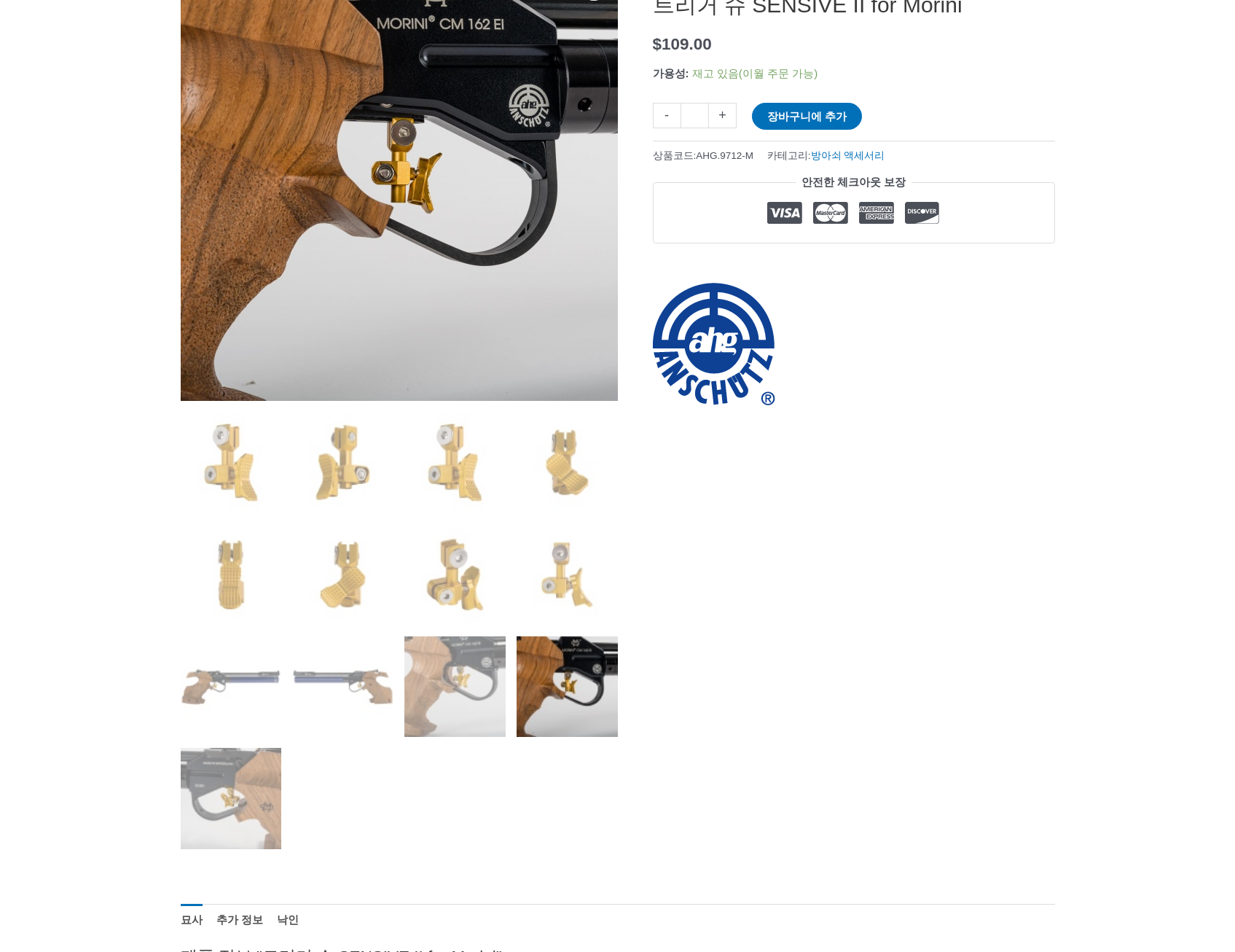
scroll to position [0, 0]
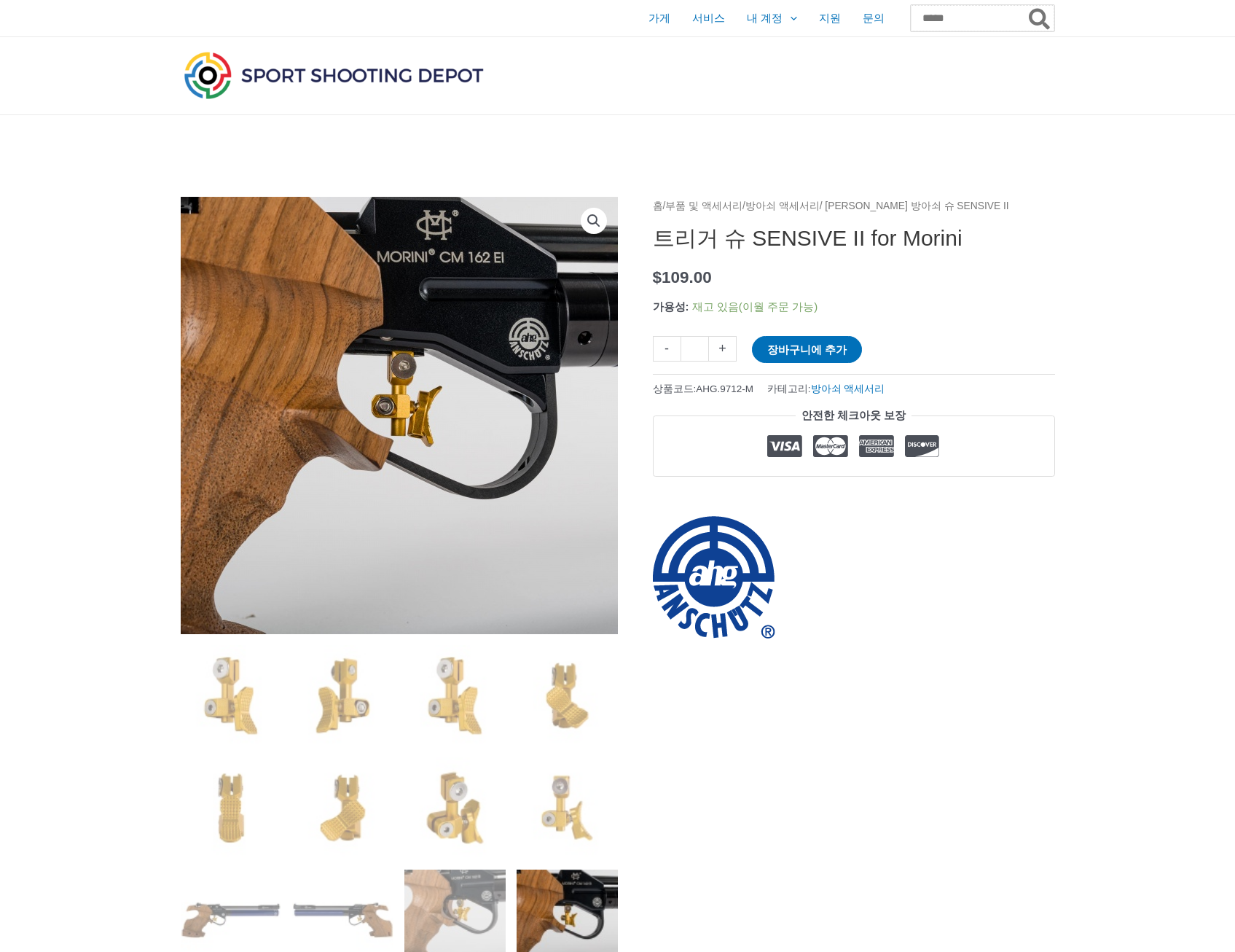
click at [910, 13] on input "검색:" at bounding box center [982, 19] width 144 height 27
type input "*"
type input "******"
click at [1026, 5] on button "검색" at bounding box center [1040, 19] width 28 height 27
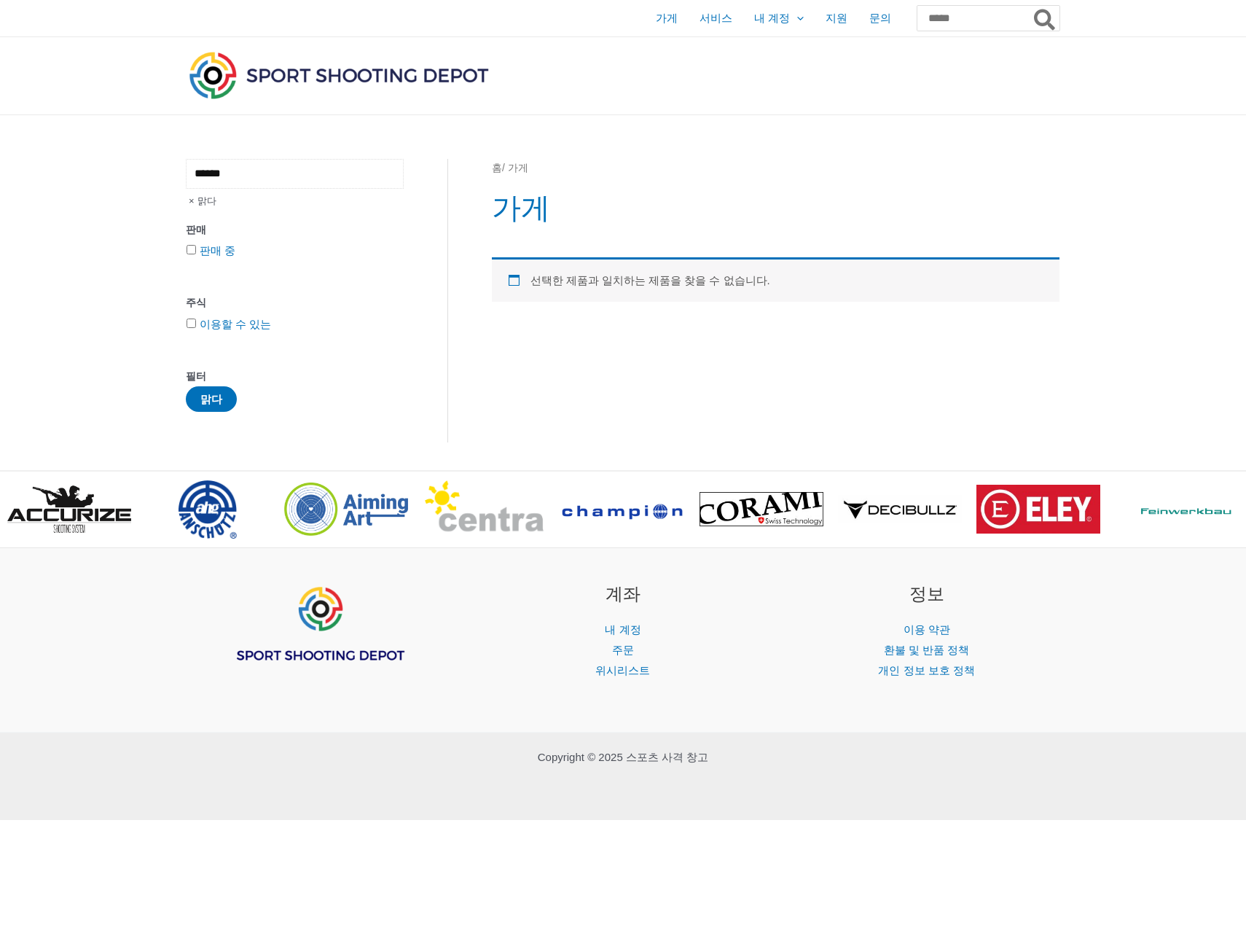
click at [228, 176] on input "******" at bounding box center [294, 174] width 218 height 30
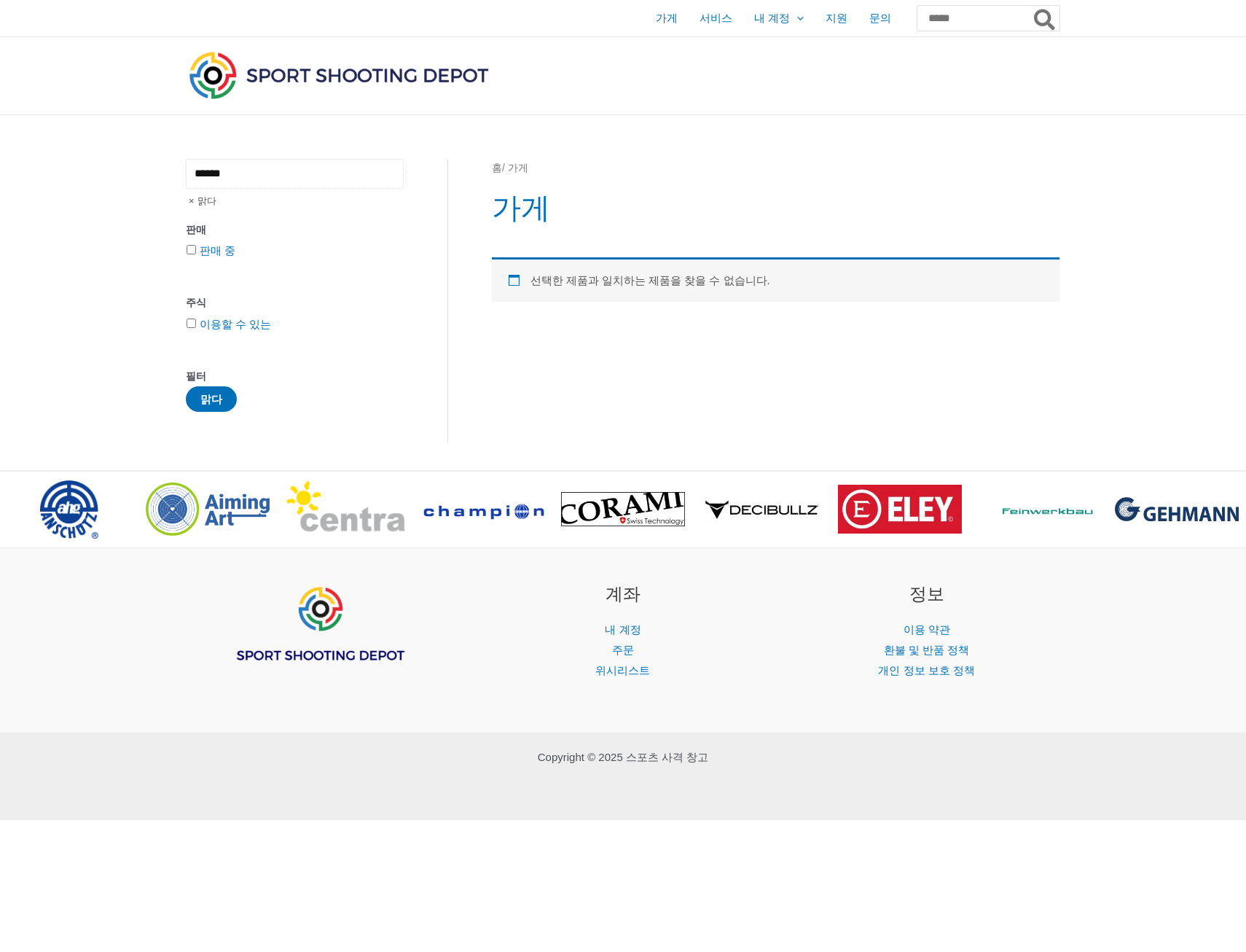
drag, startPoint x: 239, startPoint y: 171, endPoint x: 162, endPoint y: 160, distance: 77.8
click at [162, 160] on div "****** 맑다 판매 판매 중 주식 이용할 수 있는 필터 맑다 홈 / 가게 가게 선택한 제품과 일치하는 제품을 찾을 수 없습니다." at bounding box center [623, 293] width 1246 height 355
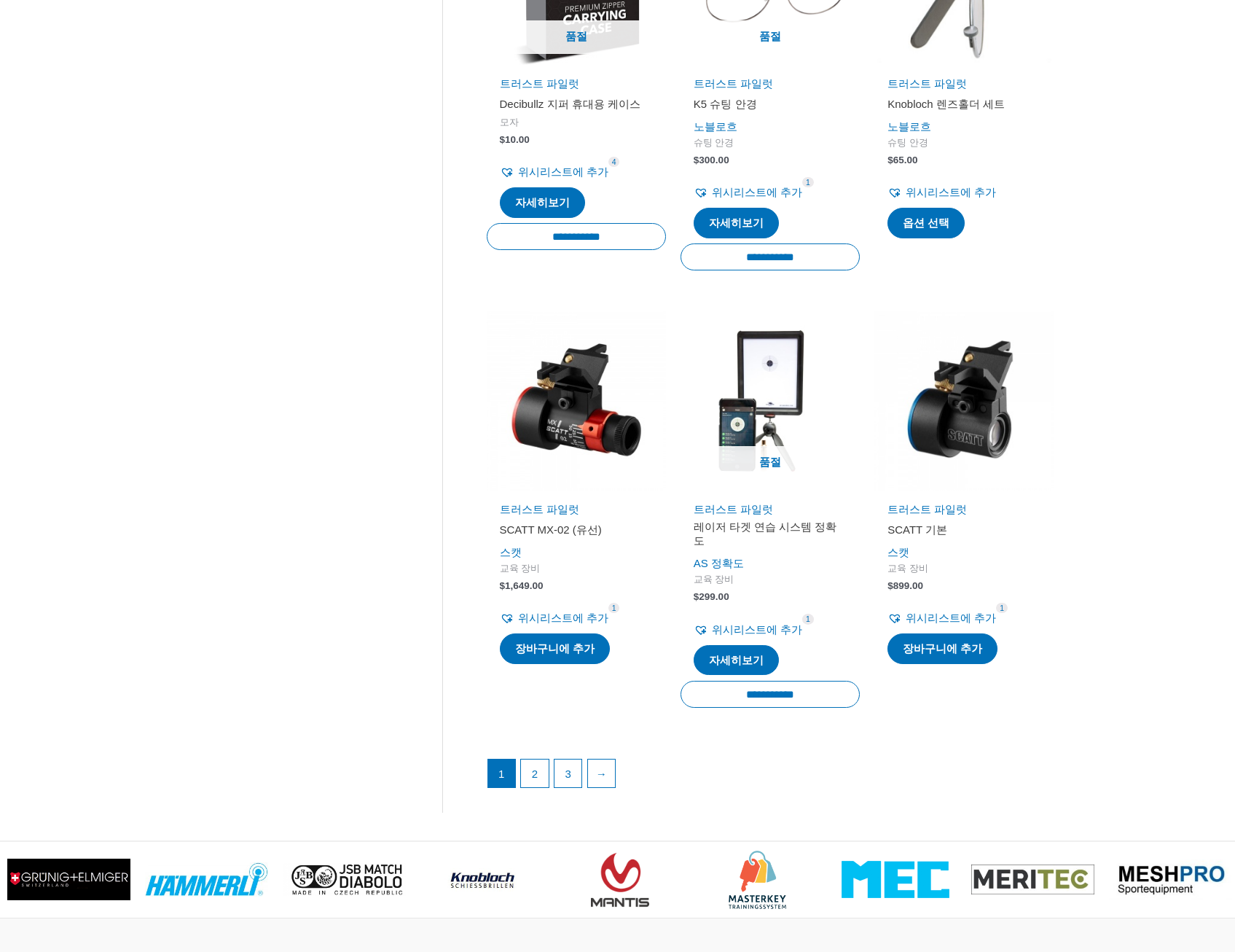
scroll to position [1676, 0]
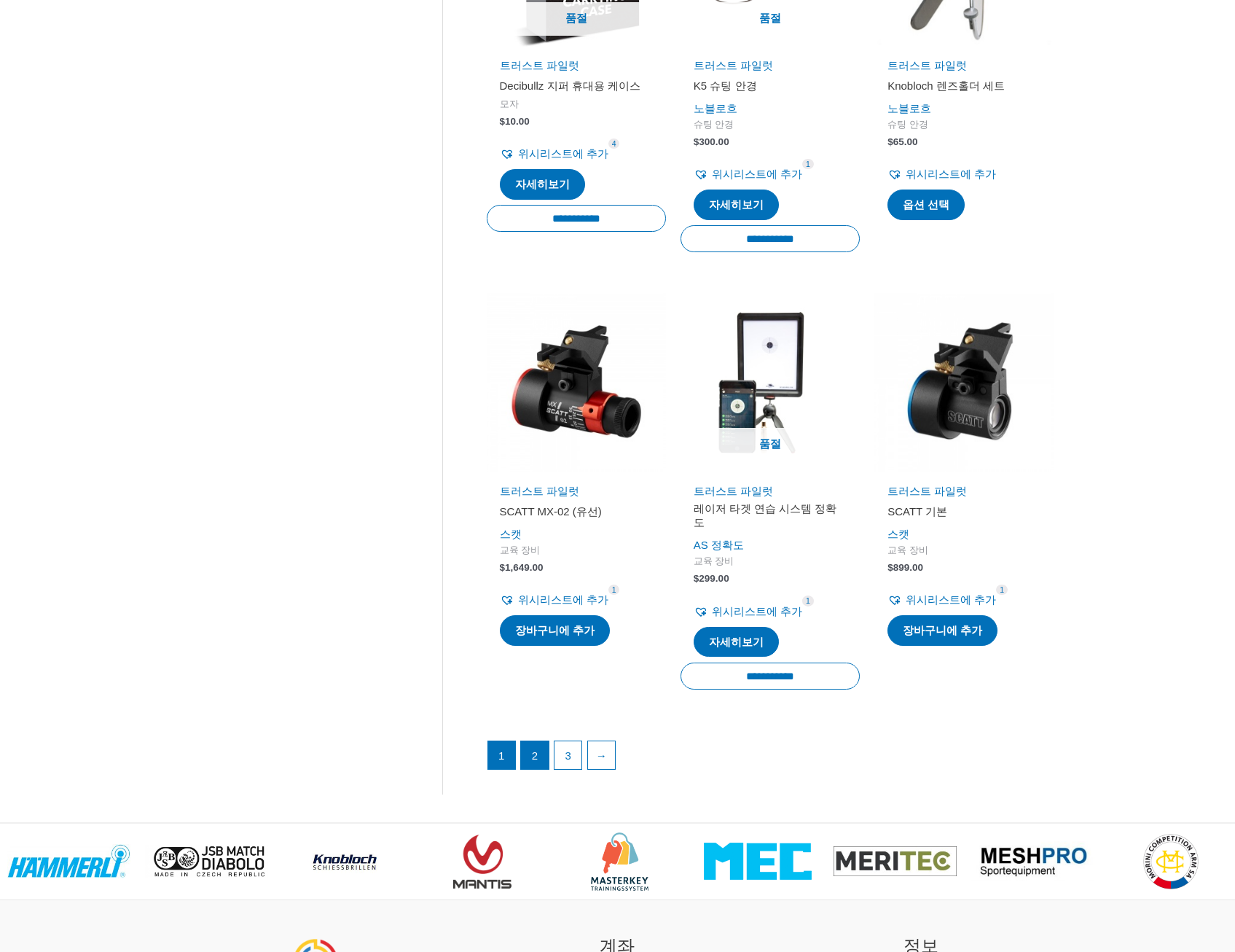
type input "*"
click at [541, 745] on link "2" at bounding box center [534, 755] width 27 height 29
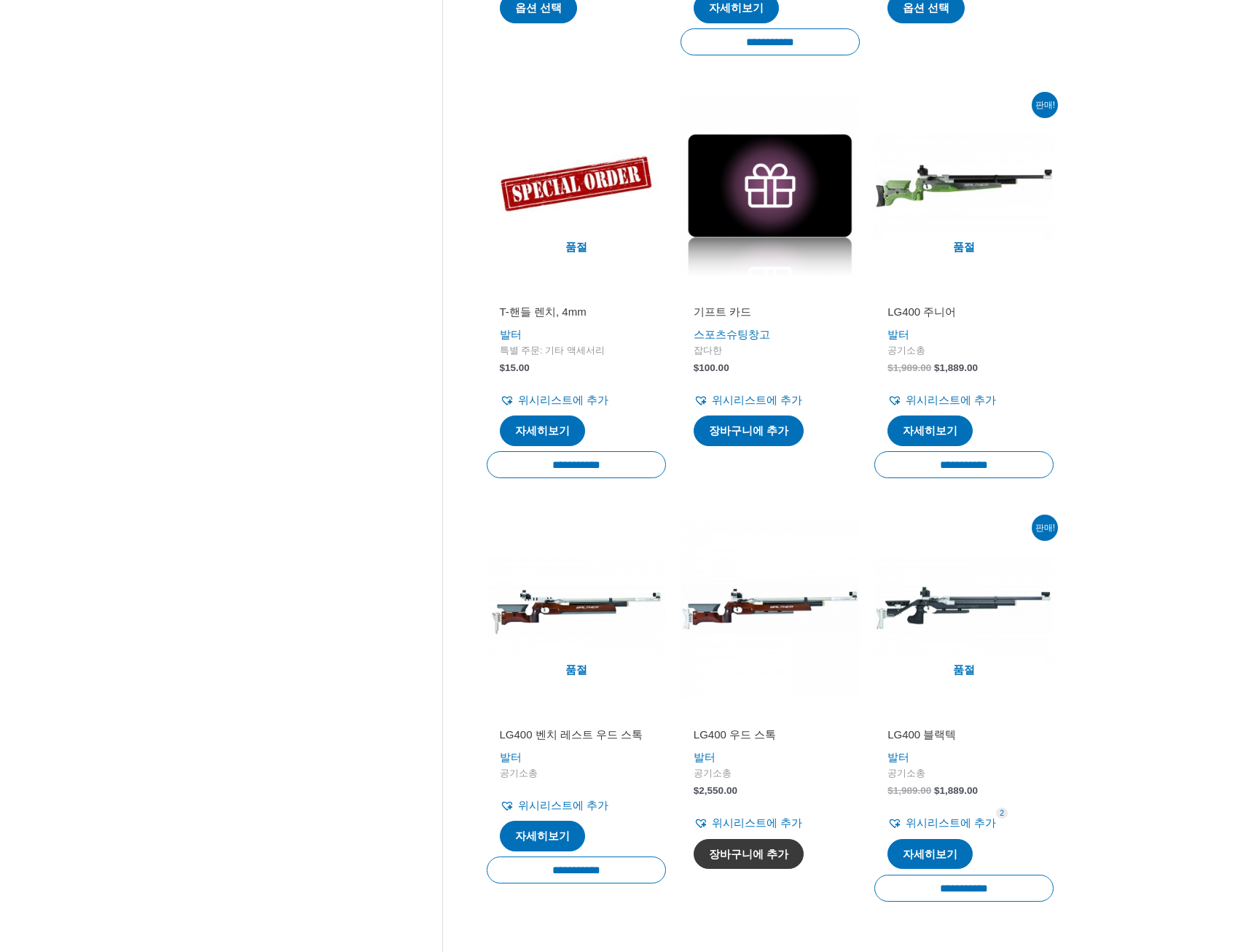
scroll to position [1822, 0]
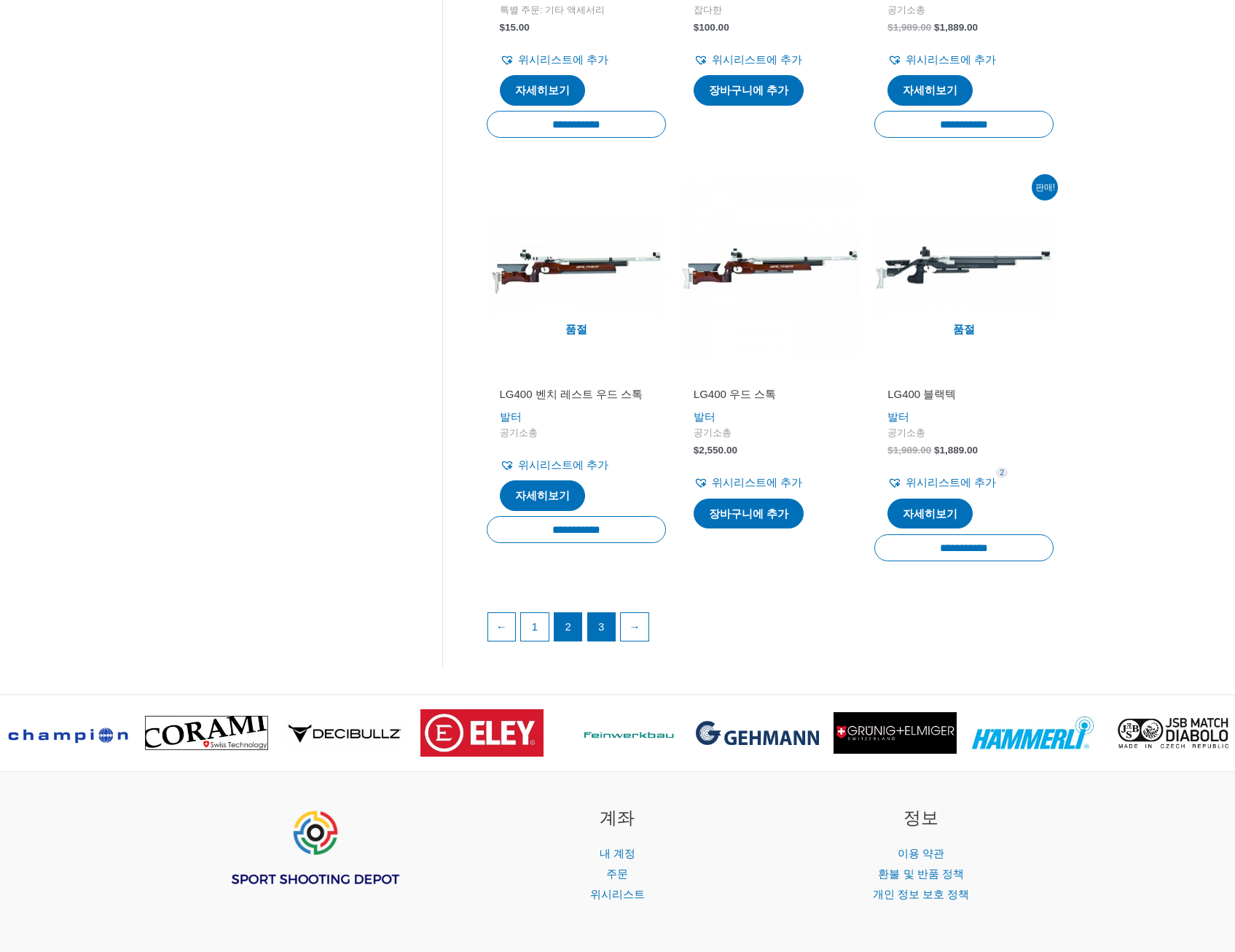
click at [596, 614] on li "3" at bounding box center [602, 626] width 29 height 29
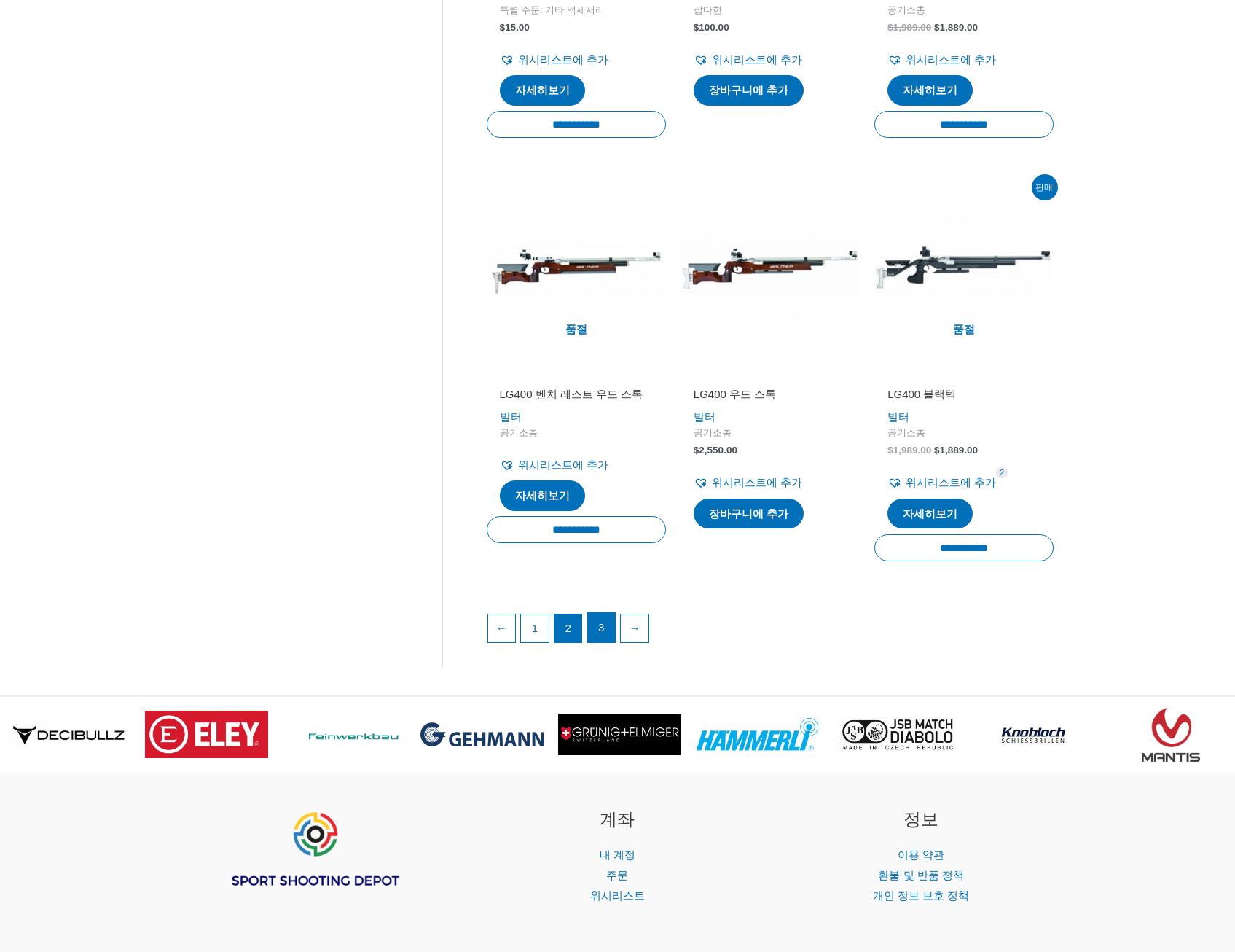
click at [603, 630] on link "3" at bounding box center [602, 627] width 27 height 29
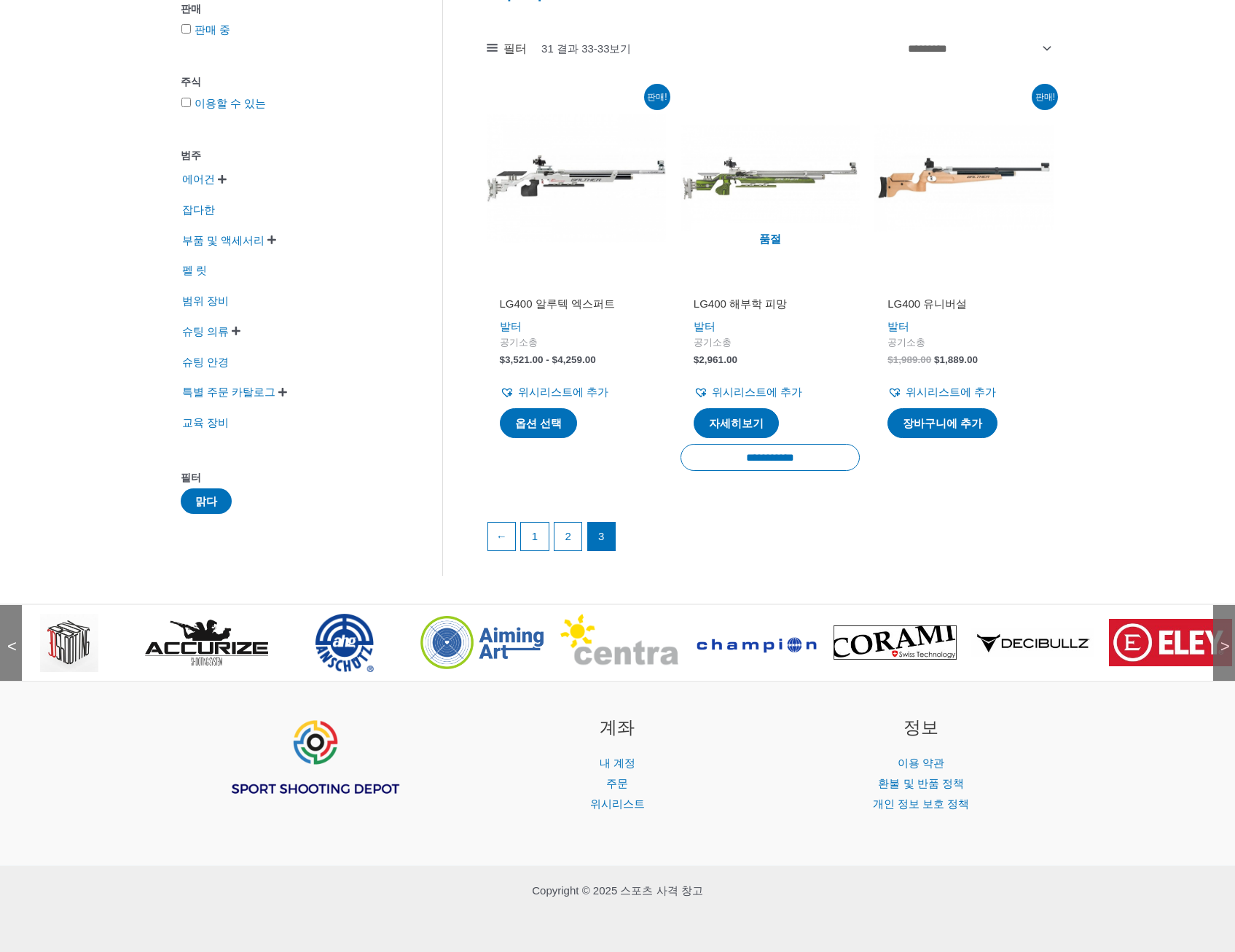
scroll to position [222, 0]
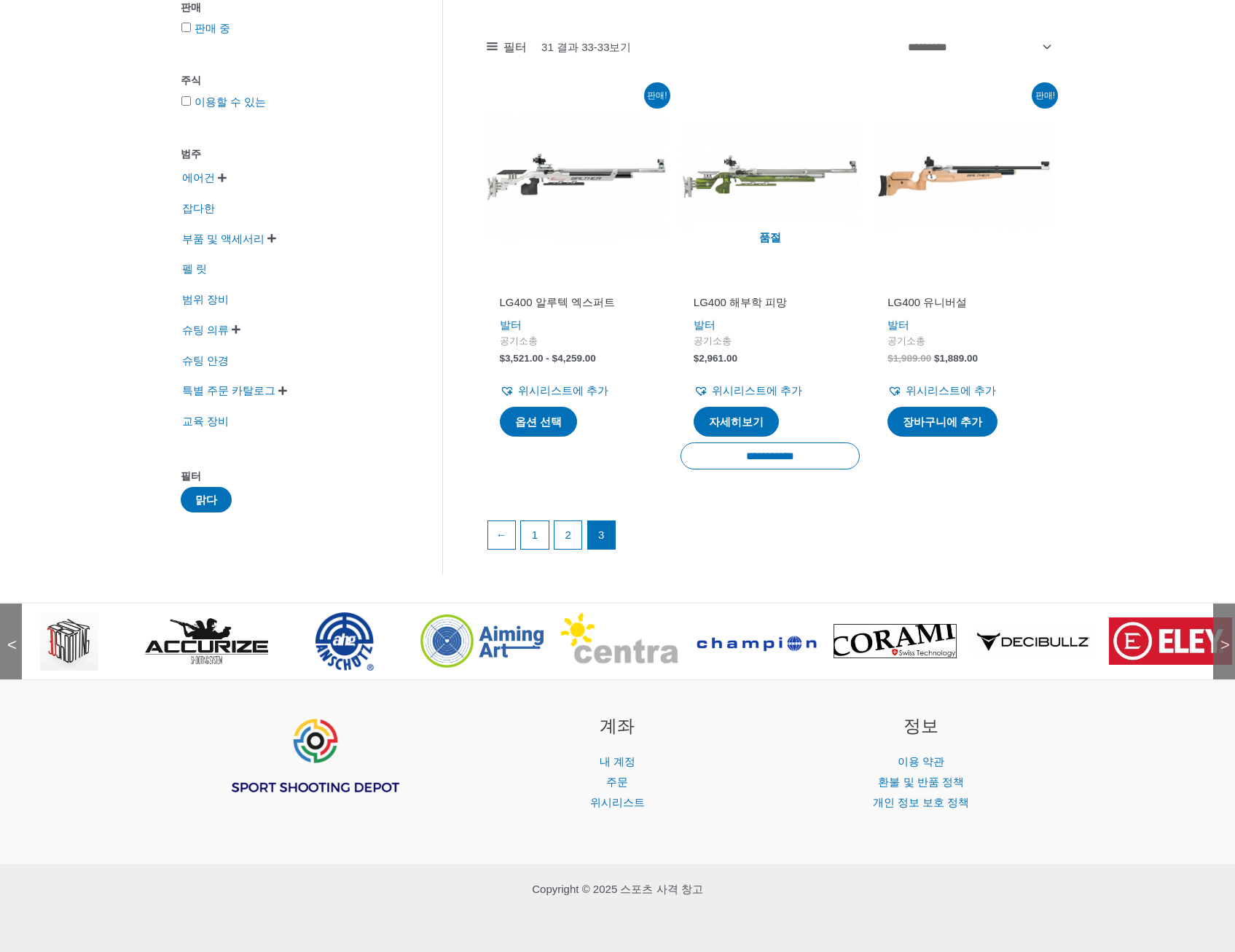
click at [352, 652] on img at bounding box center [344, 641] width 59 height 59
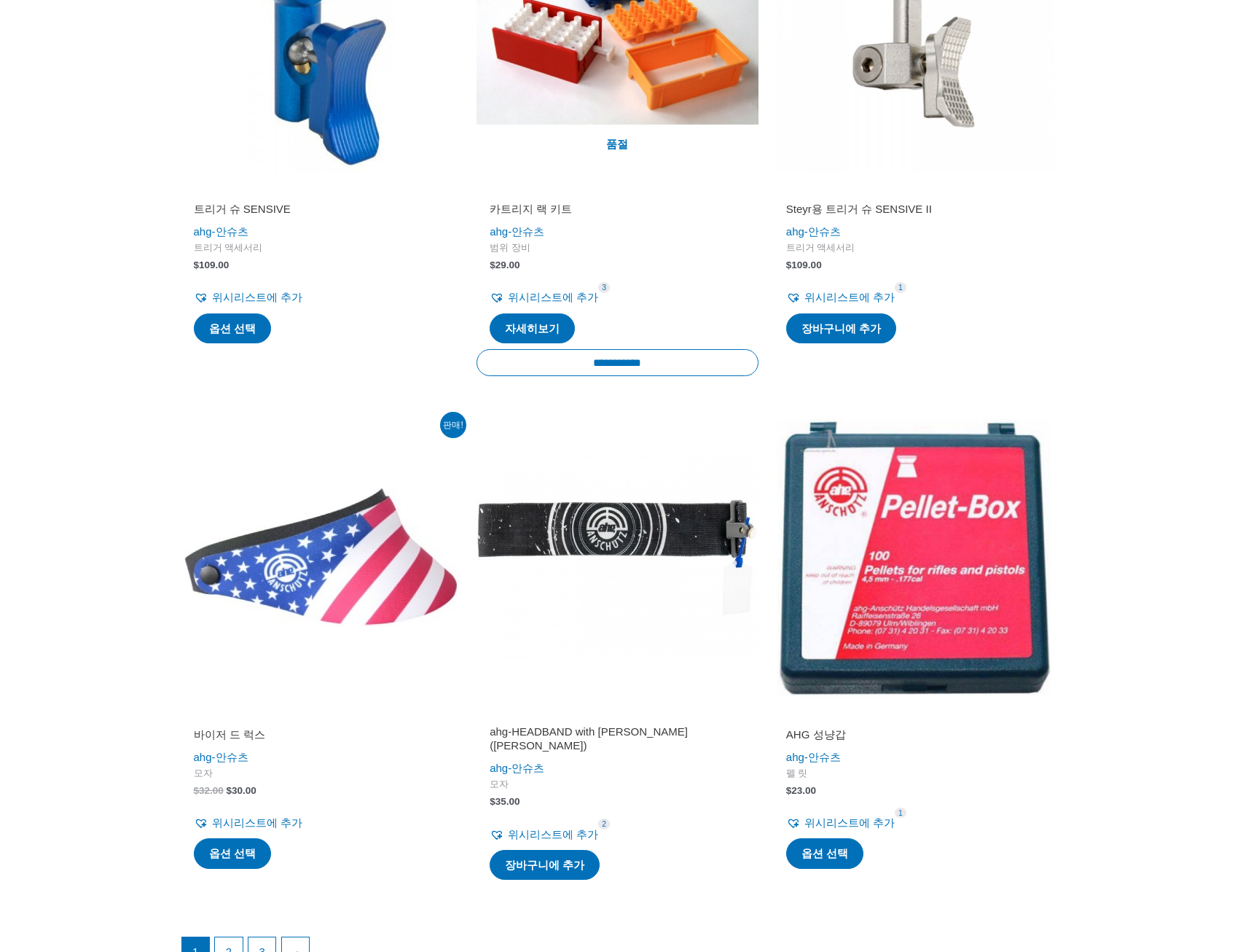
scroll to position [2871, 0]
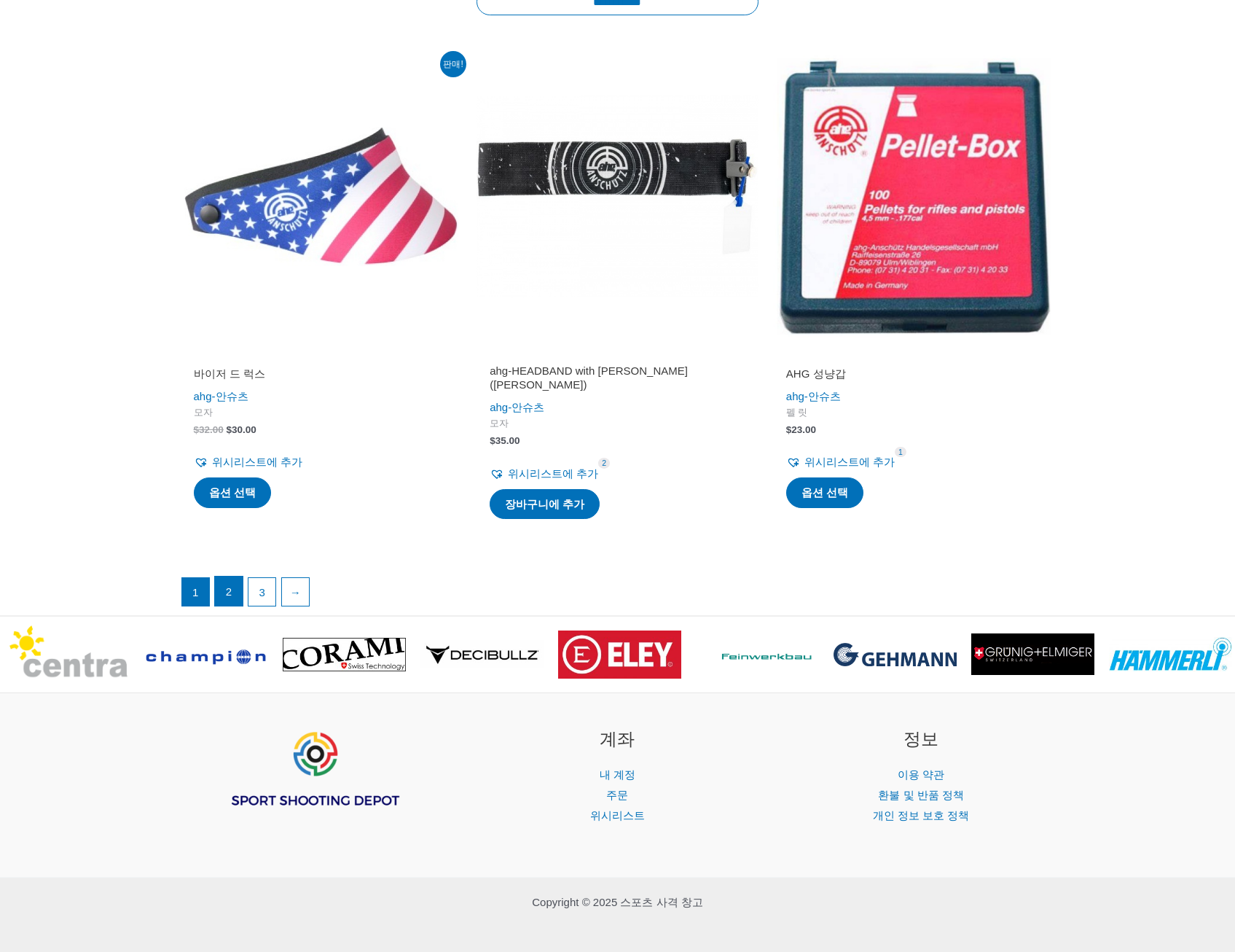
click at [240, 579] on link "2" at bounding box center [228, 591] width 27 height 29
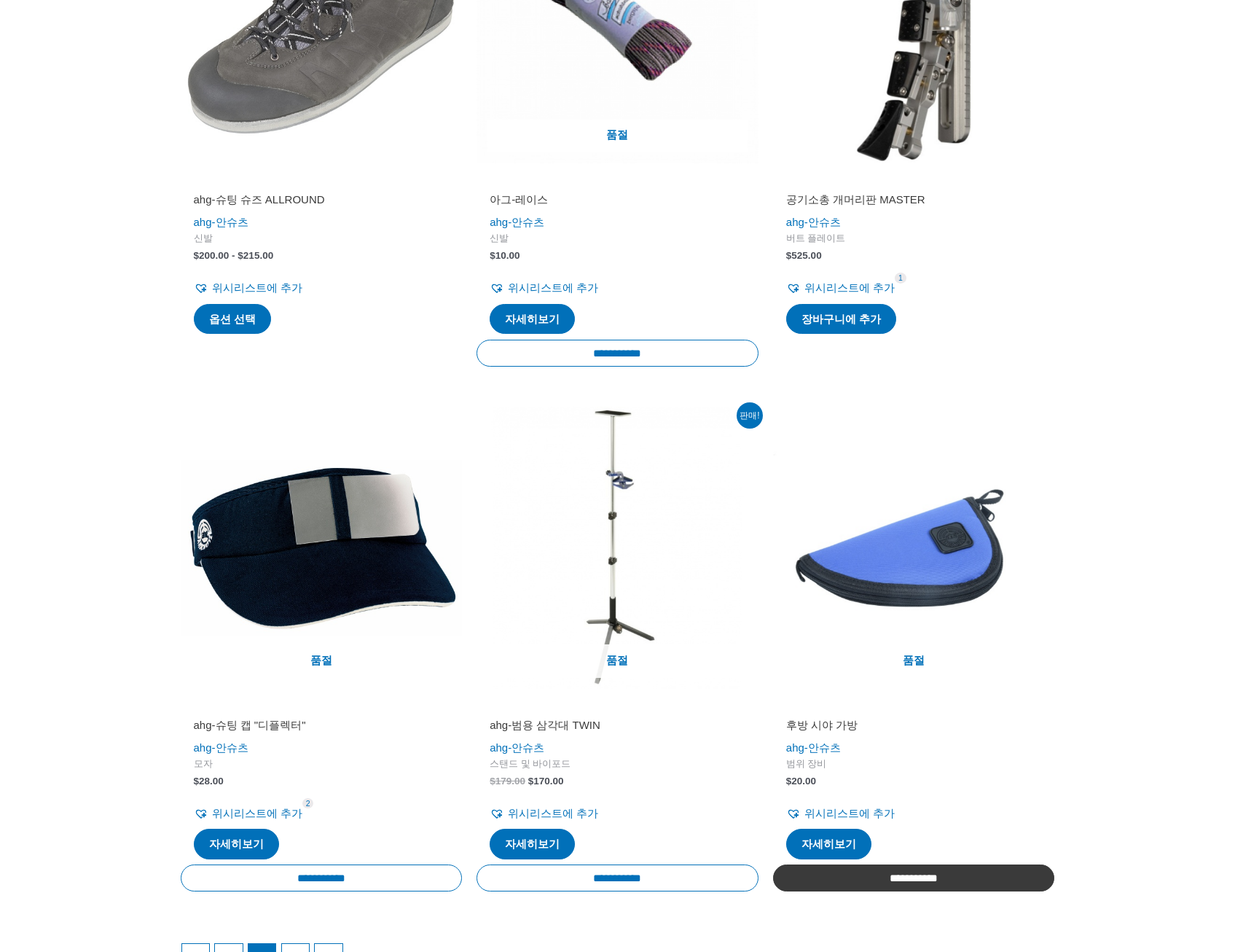
scroll to position [2259, 0]
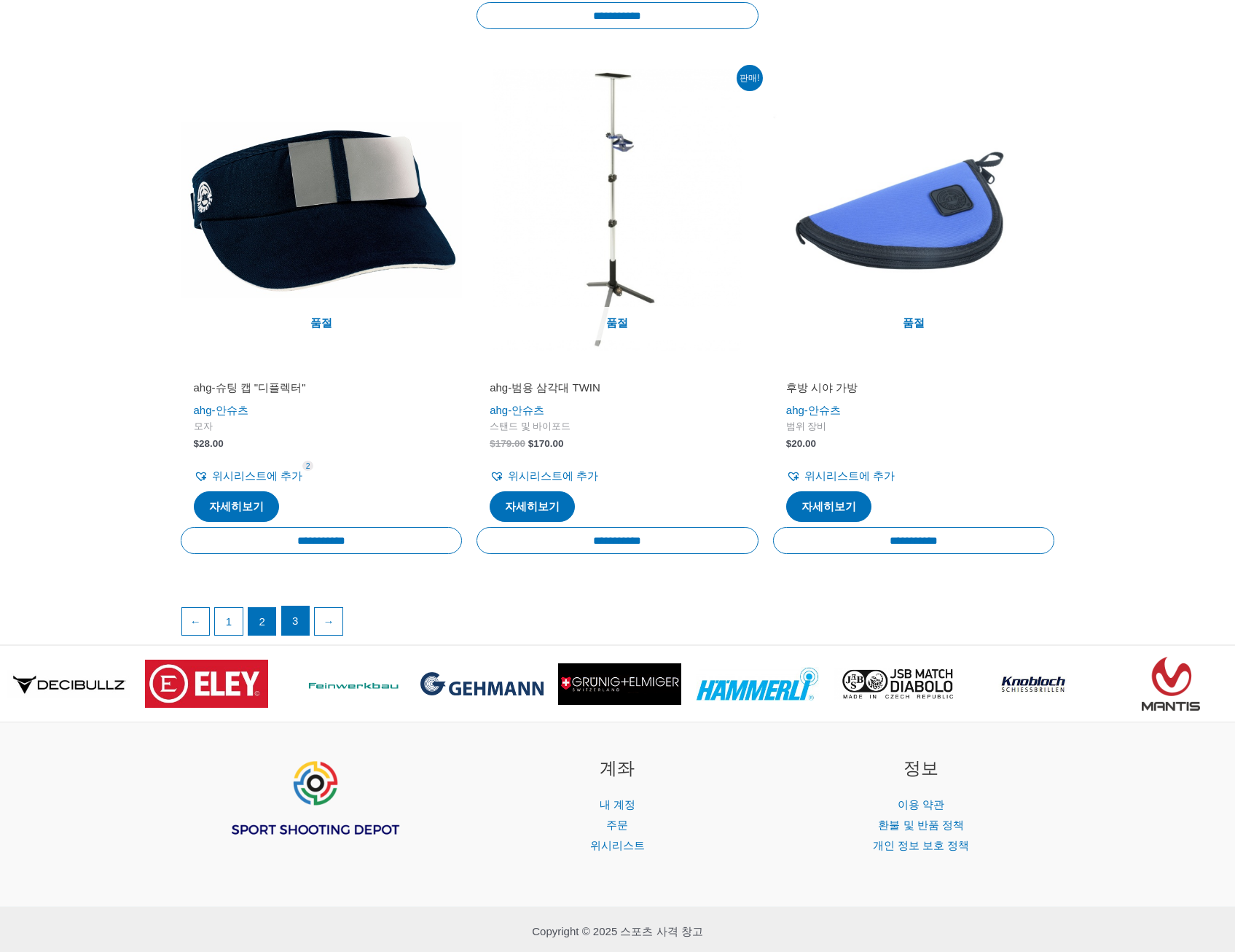
click at [309, 616] on link "3" at bounding box center [295, 620] width 27 height 29
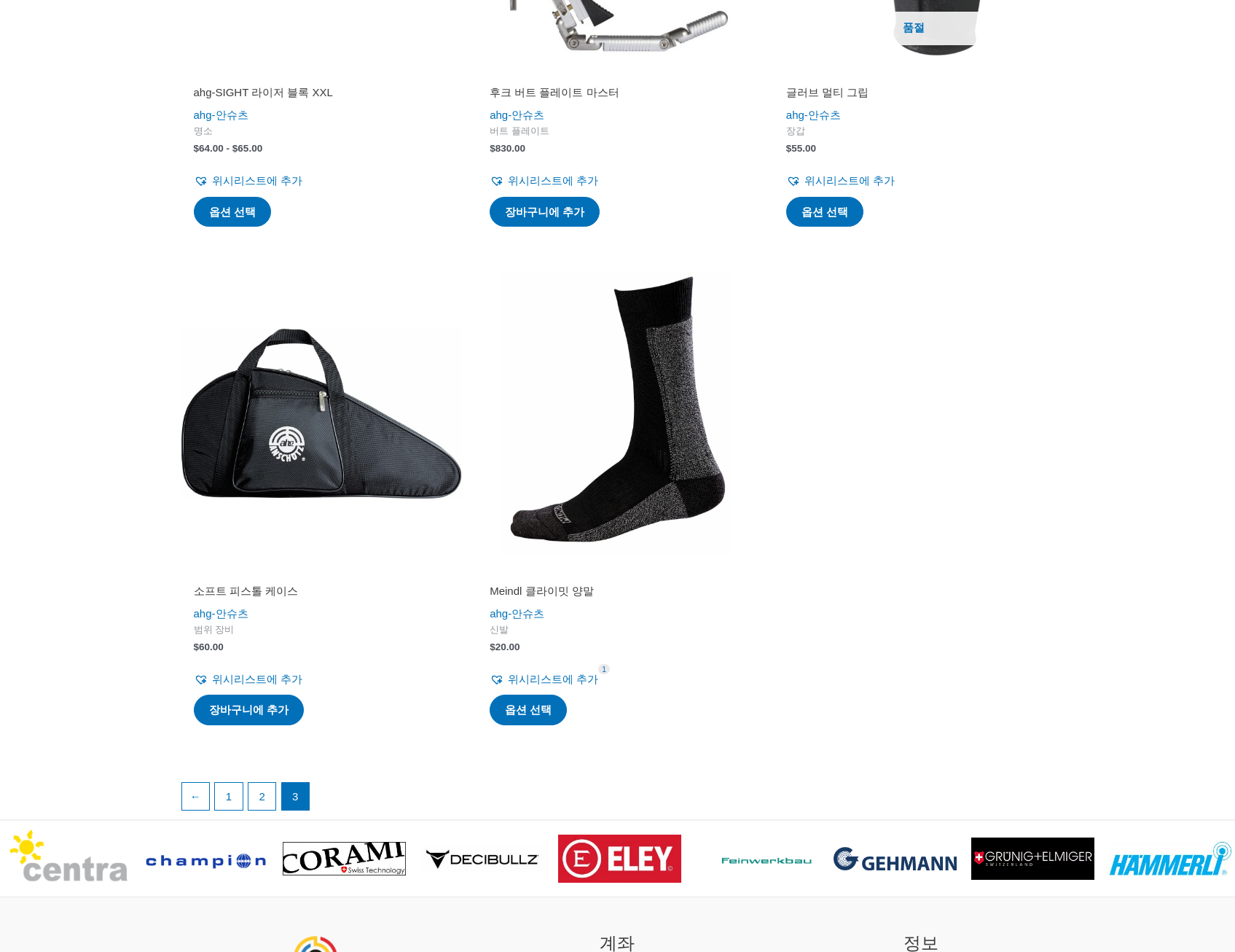
scroll to position [1277, 0]
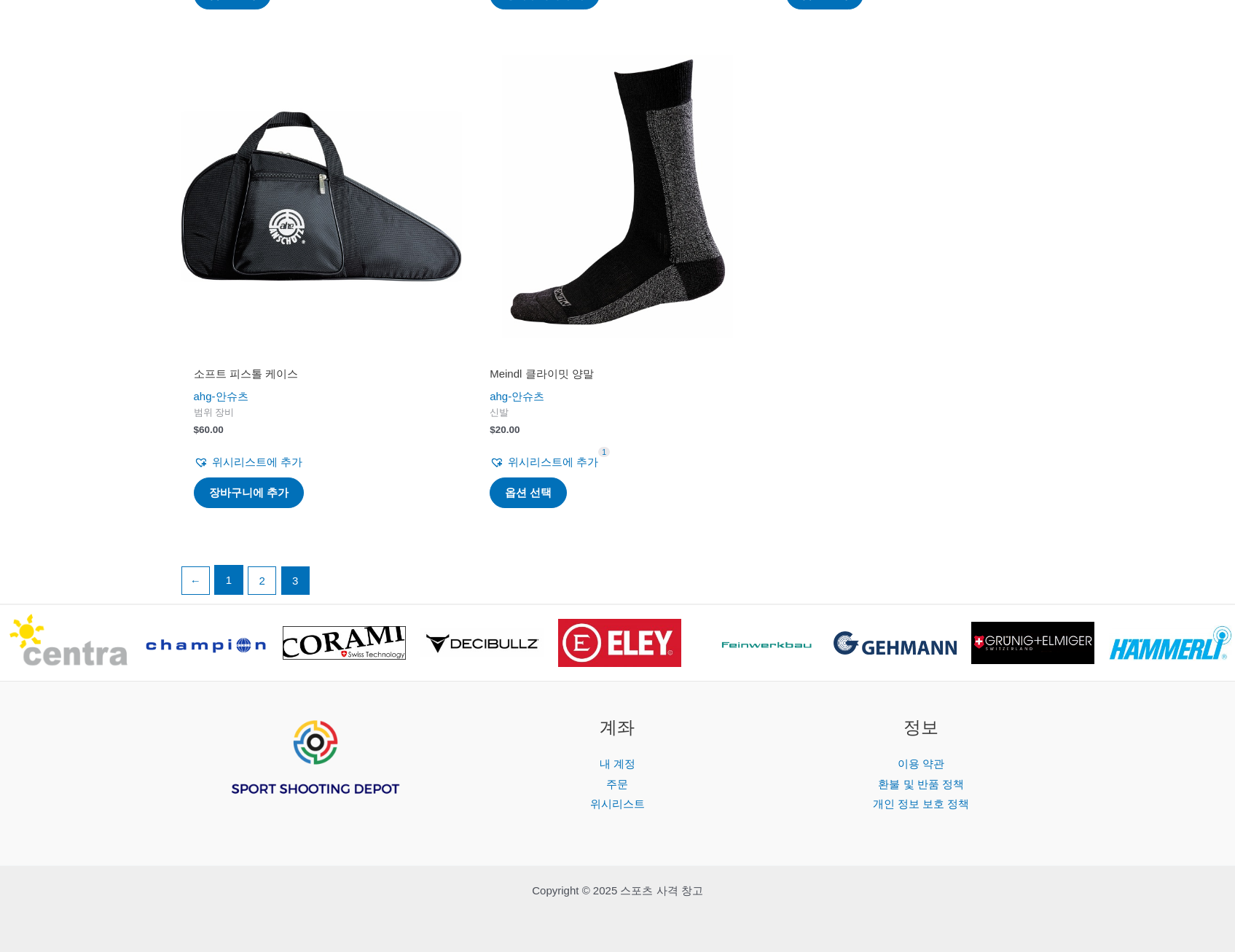
click at [217, 581] on link "1" at bounding box center [228, 580] width 27 height 29
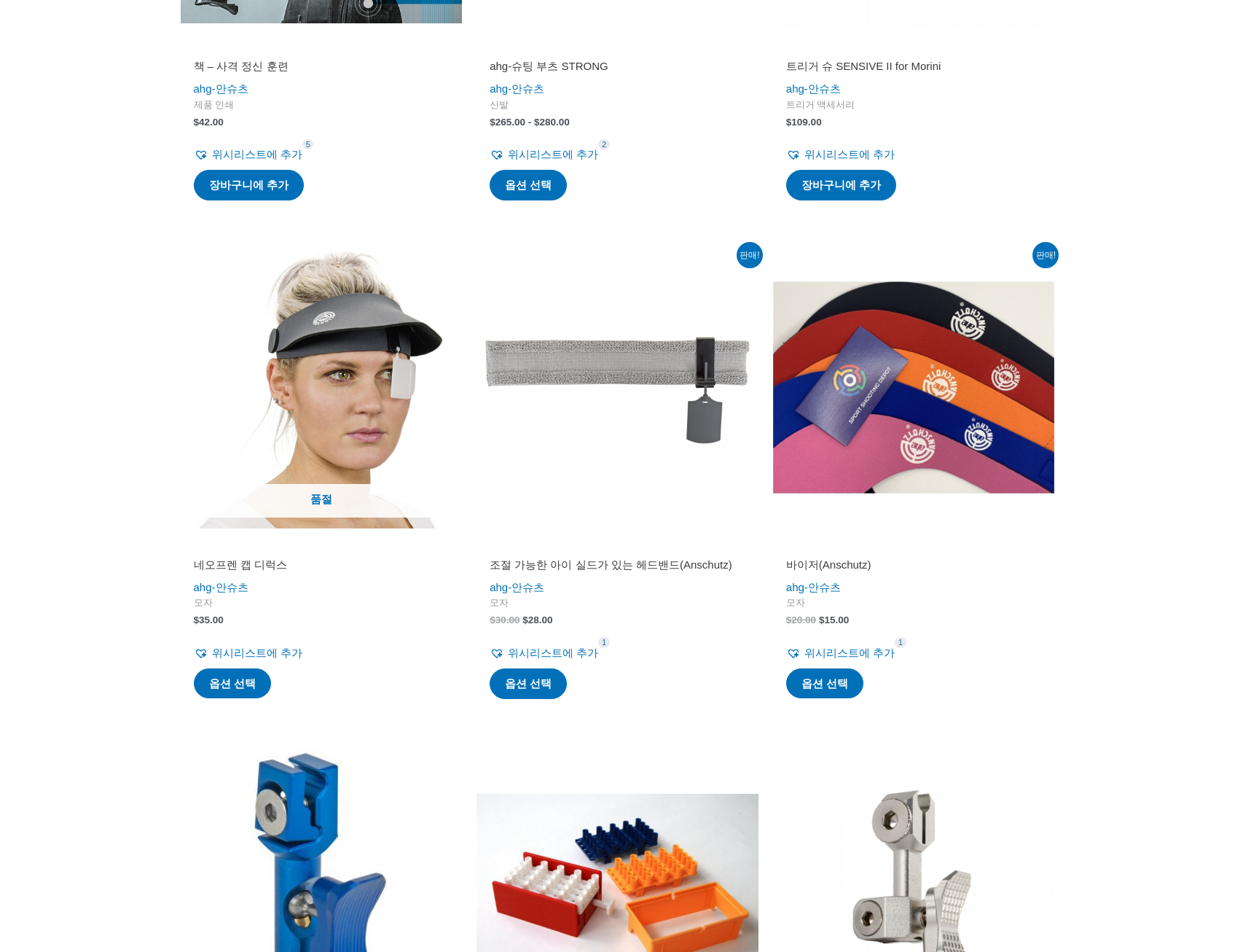
scroll to position [2186, 0]
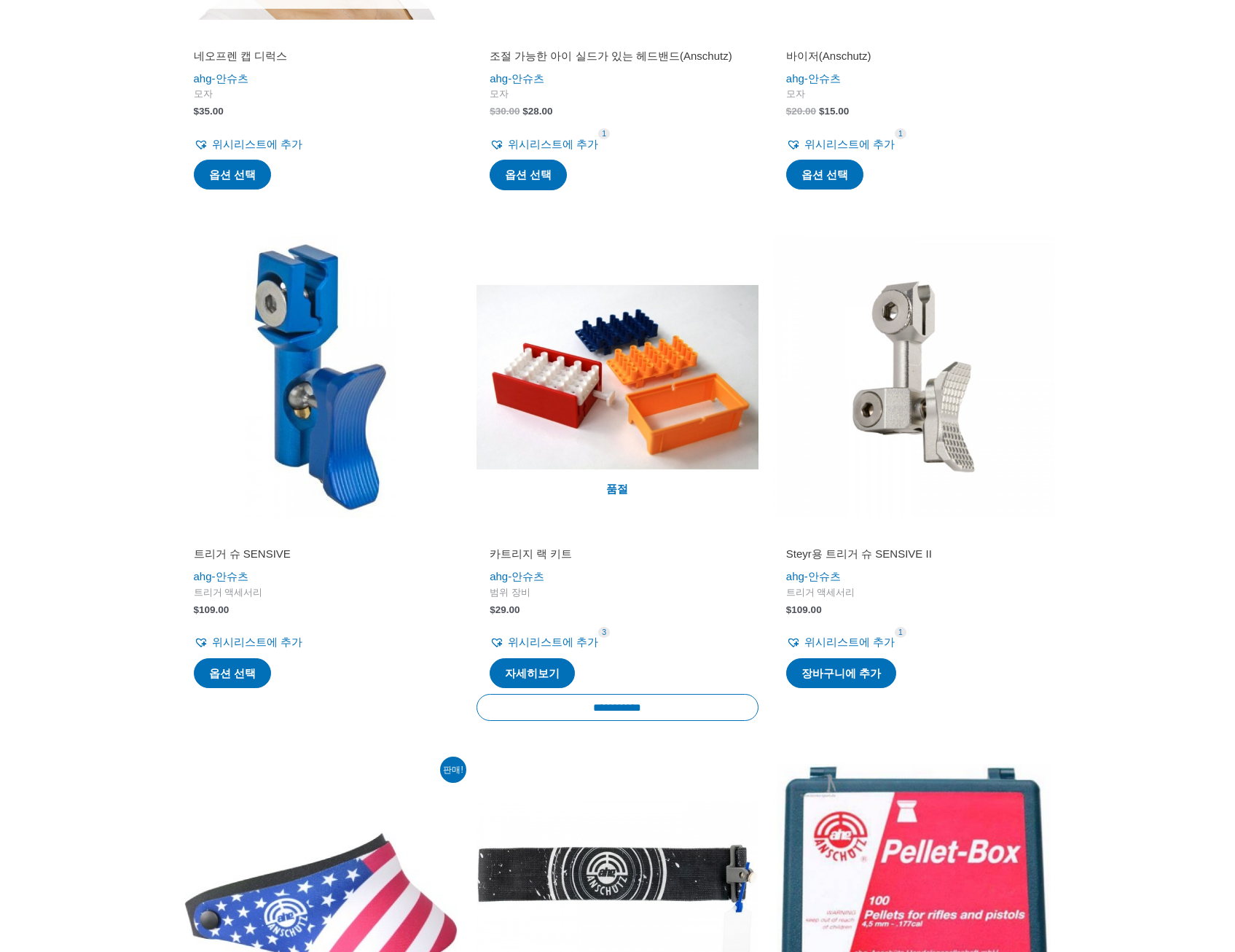
click at [293, 495] on img at bounding box center [321, 377] width 282 height 282
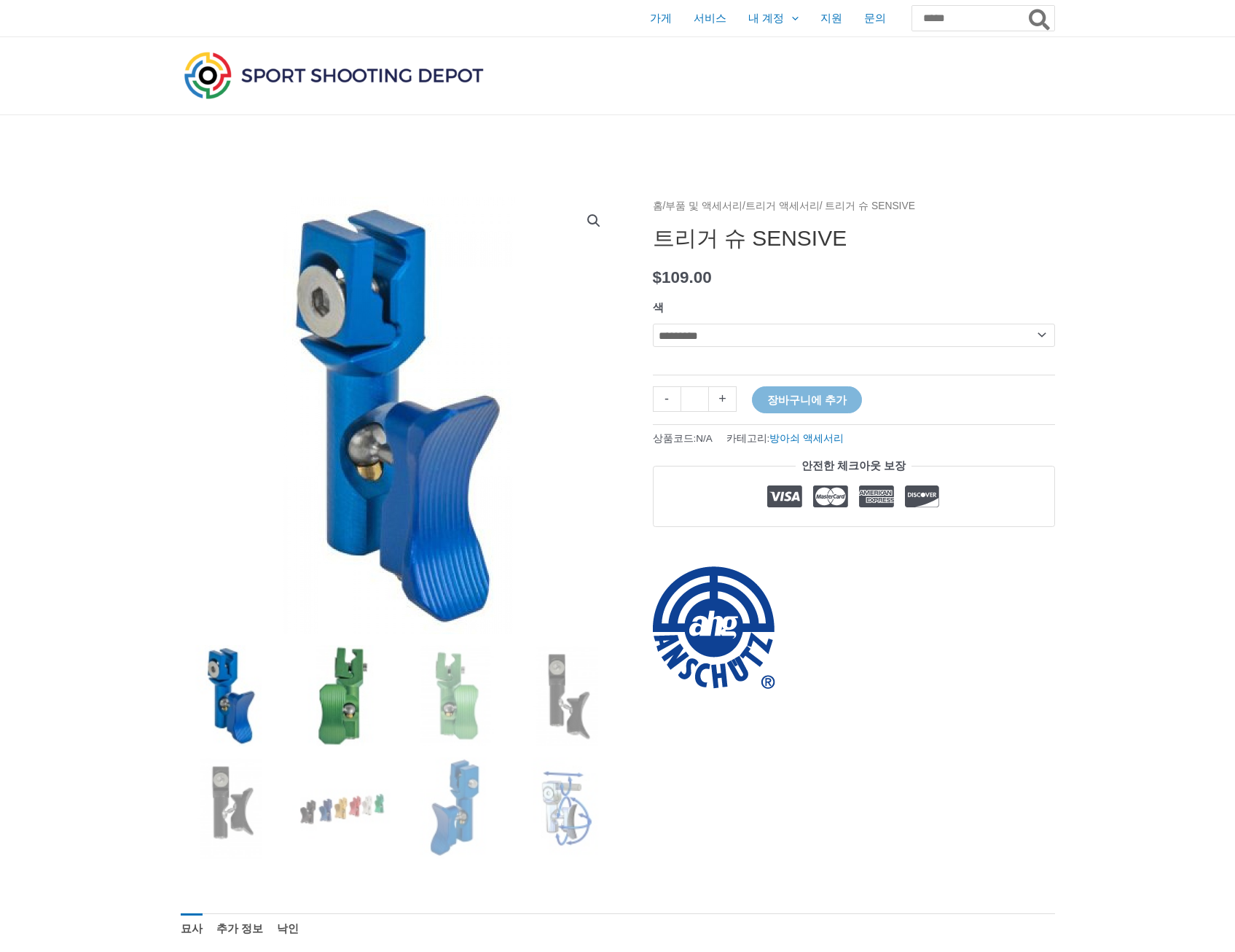
click at [358, 691] on img at bounding box center [342, 695] width 101 height 101
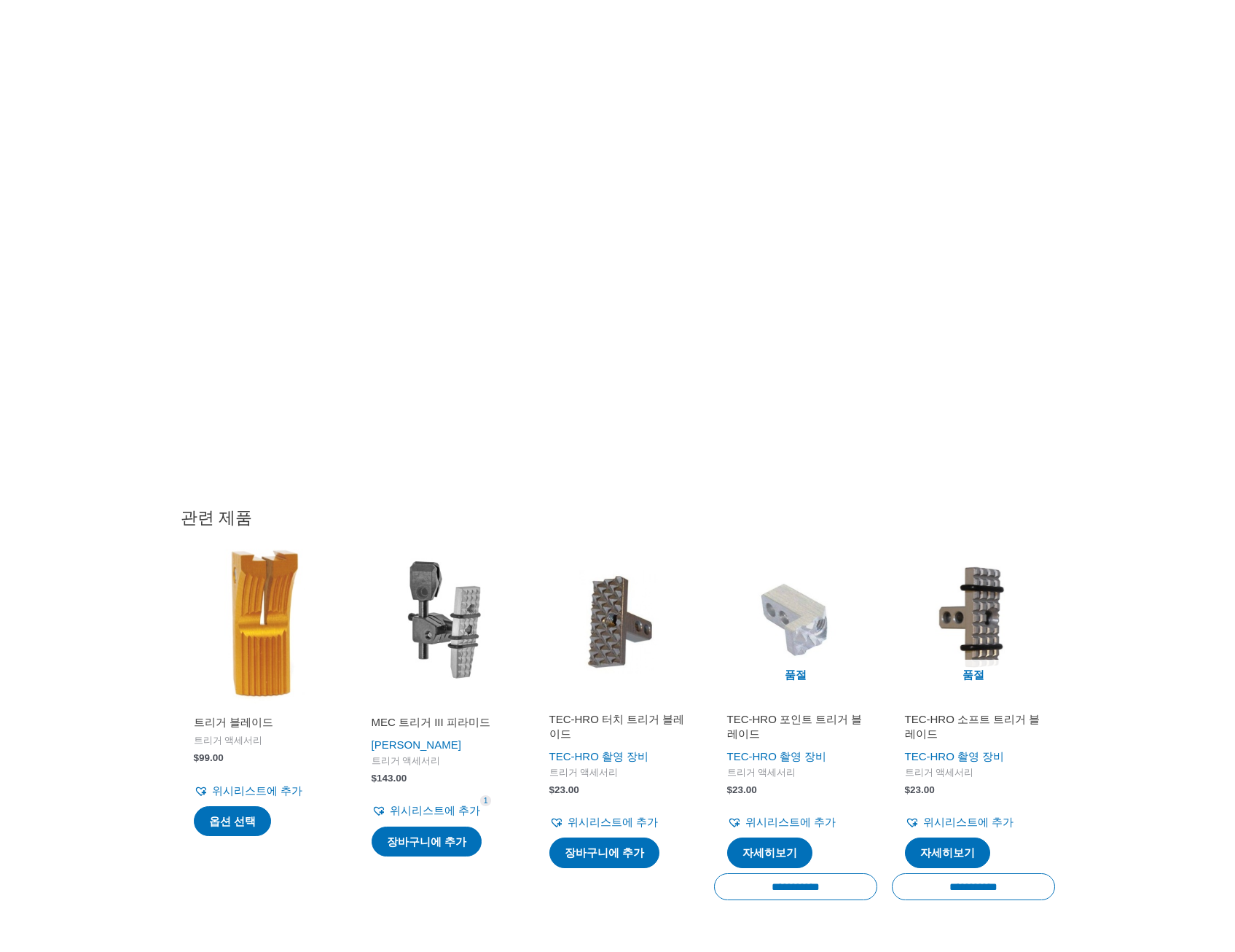
scroll to position [1676, 0]
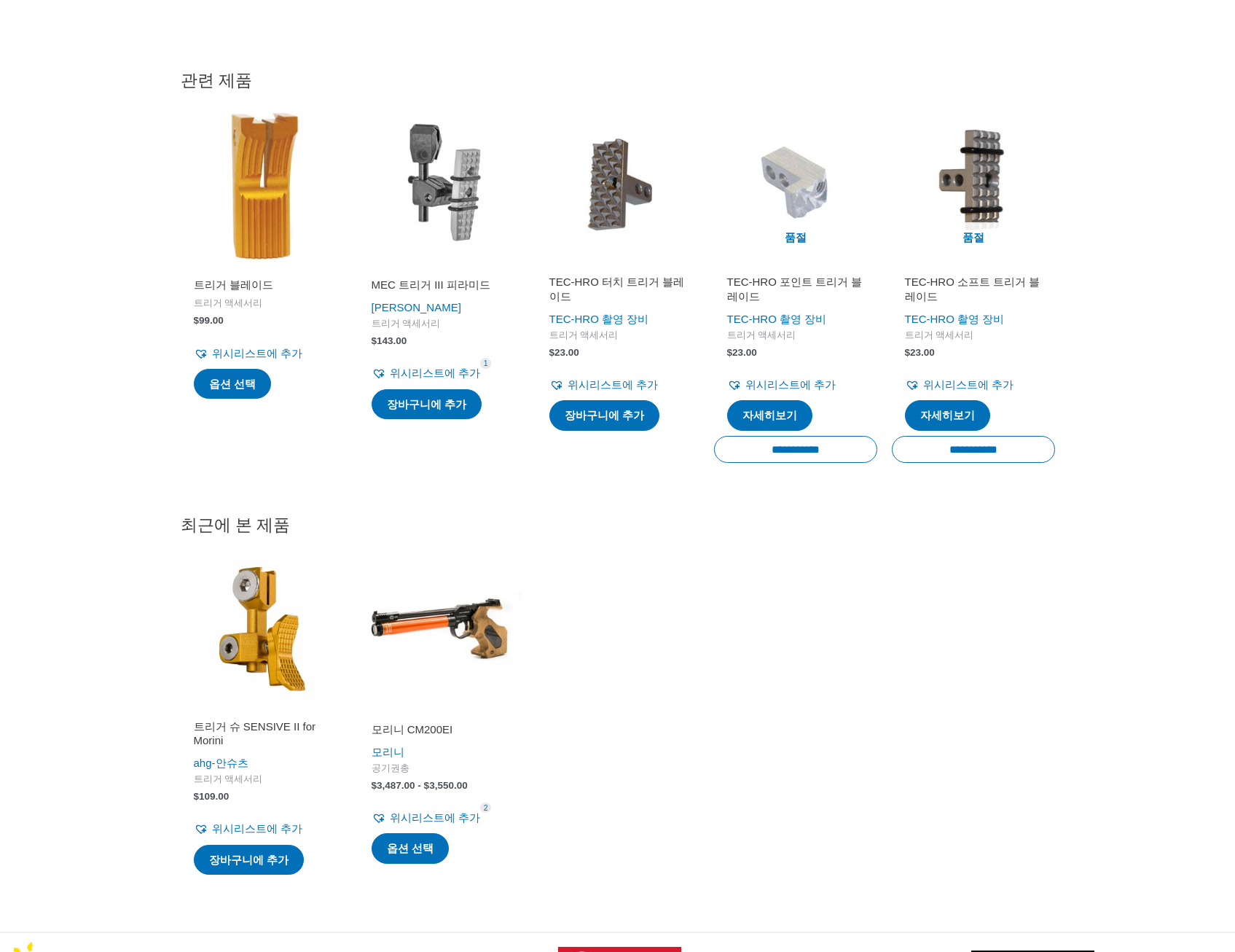
click at [273, 719] on h2 "트리거 슈 SENSIVE II for Morini" at bounding box center [262, 734] width 137 height 28
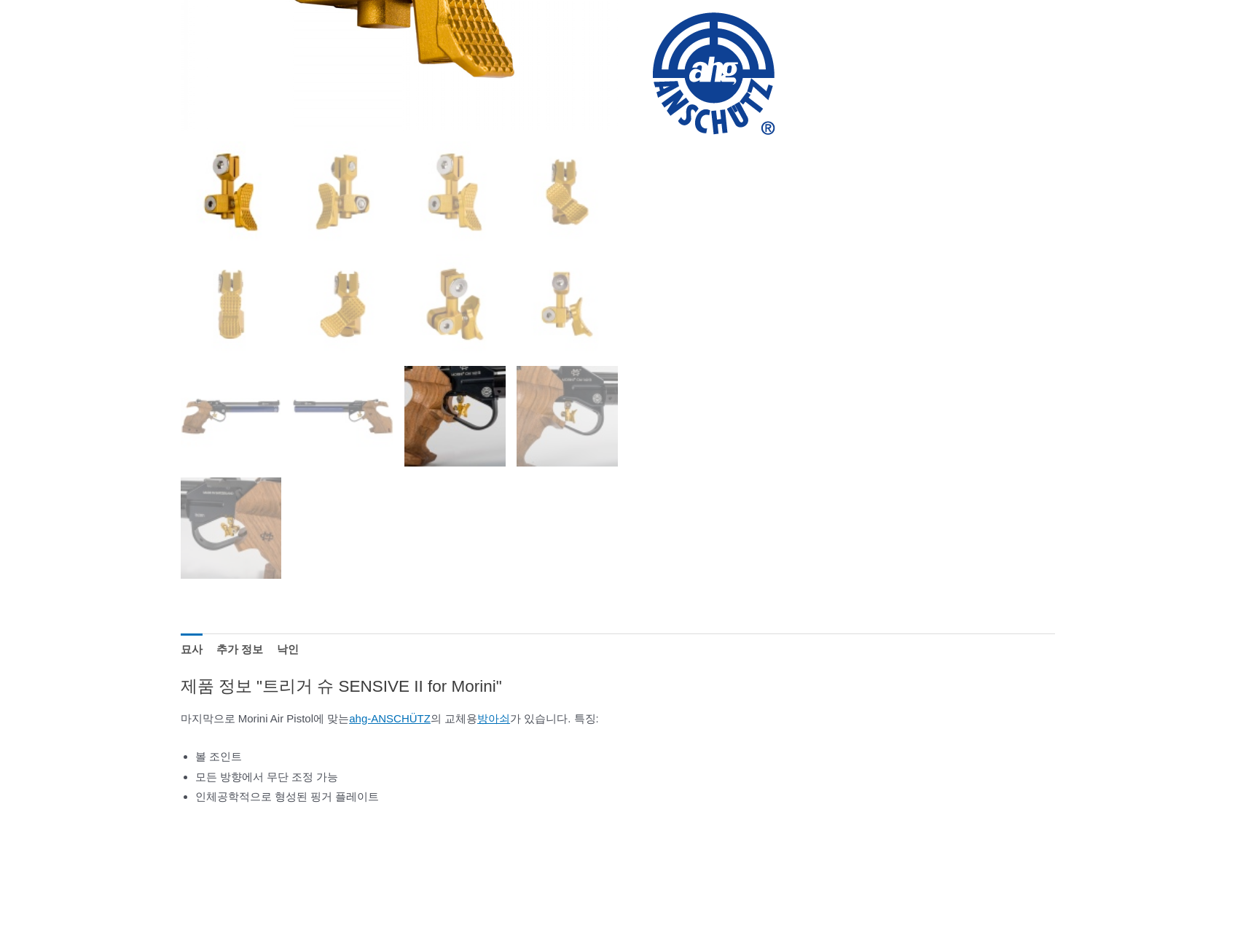
scroll to position [510, 0]
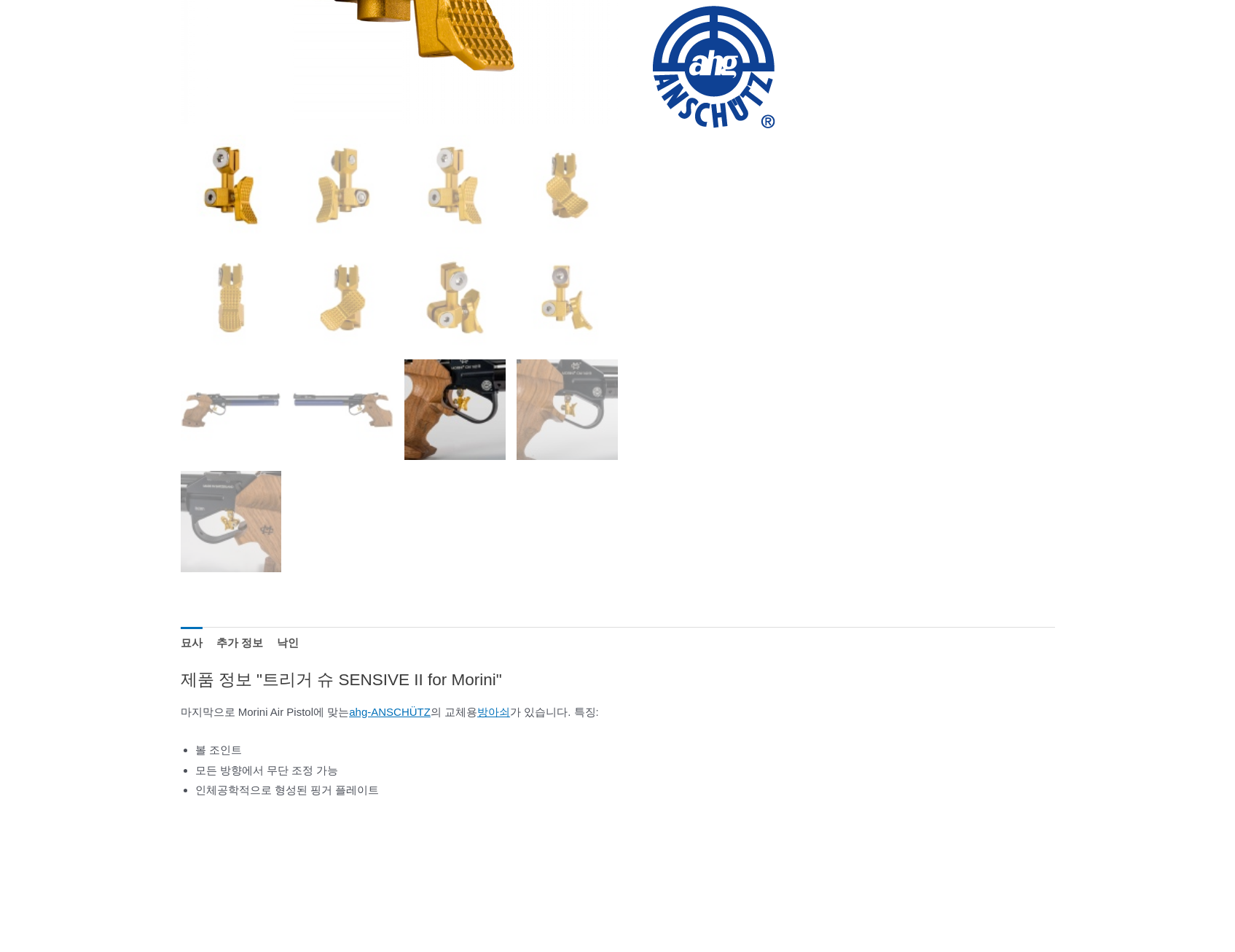
click at [449, 437] on img at bounding box center [455, 410] width 101 height 101
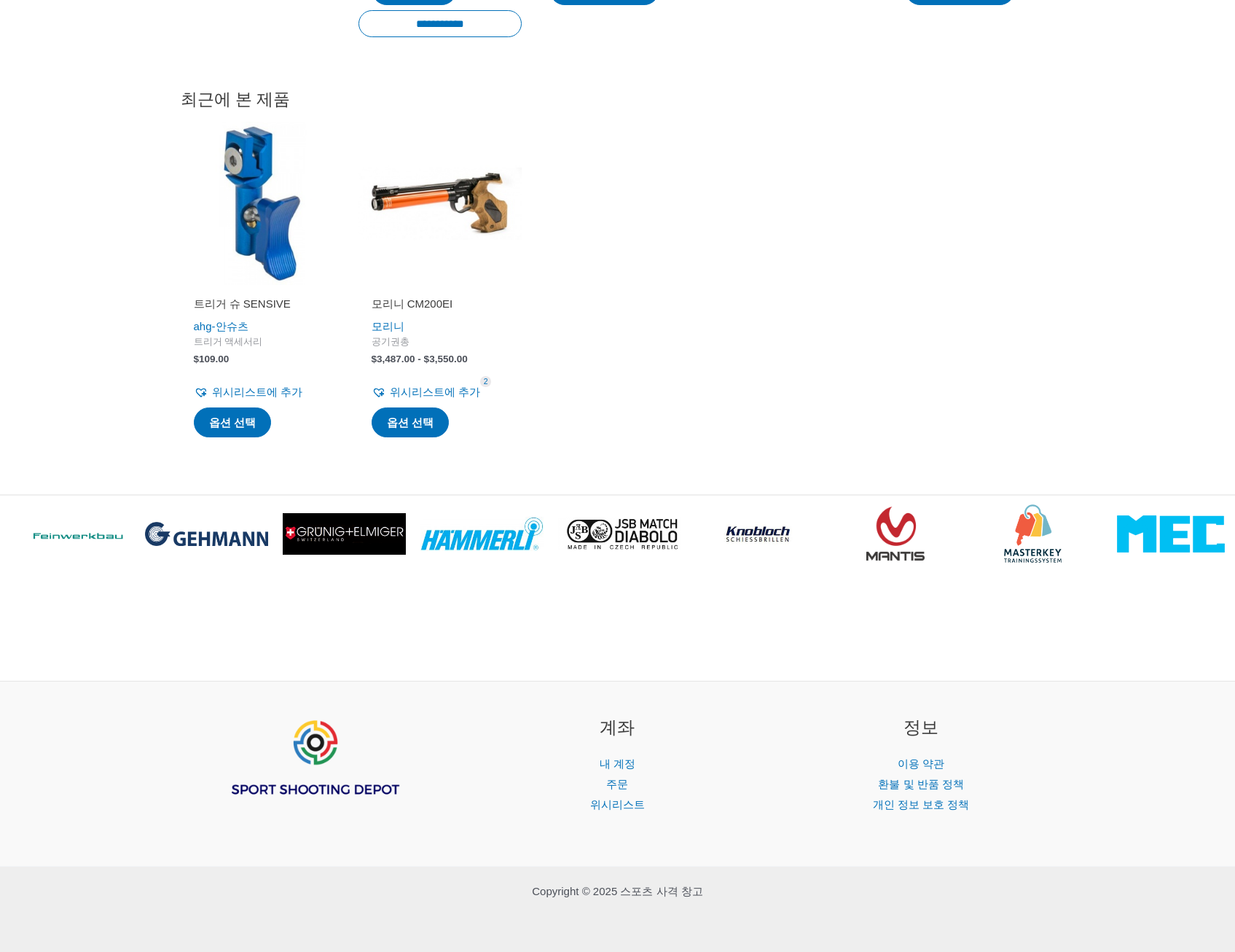
scroll to position [2695, 0]
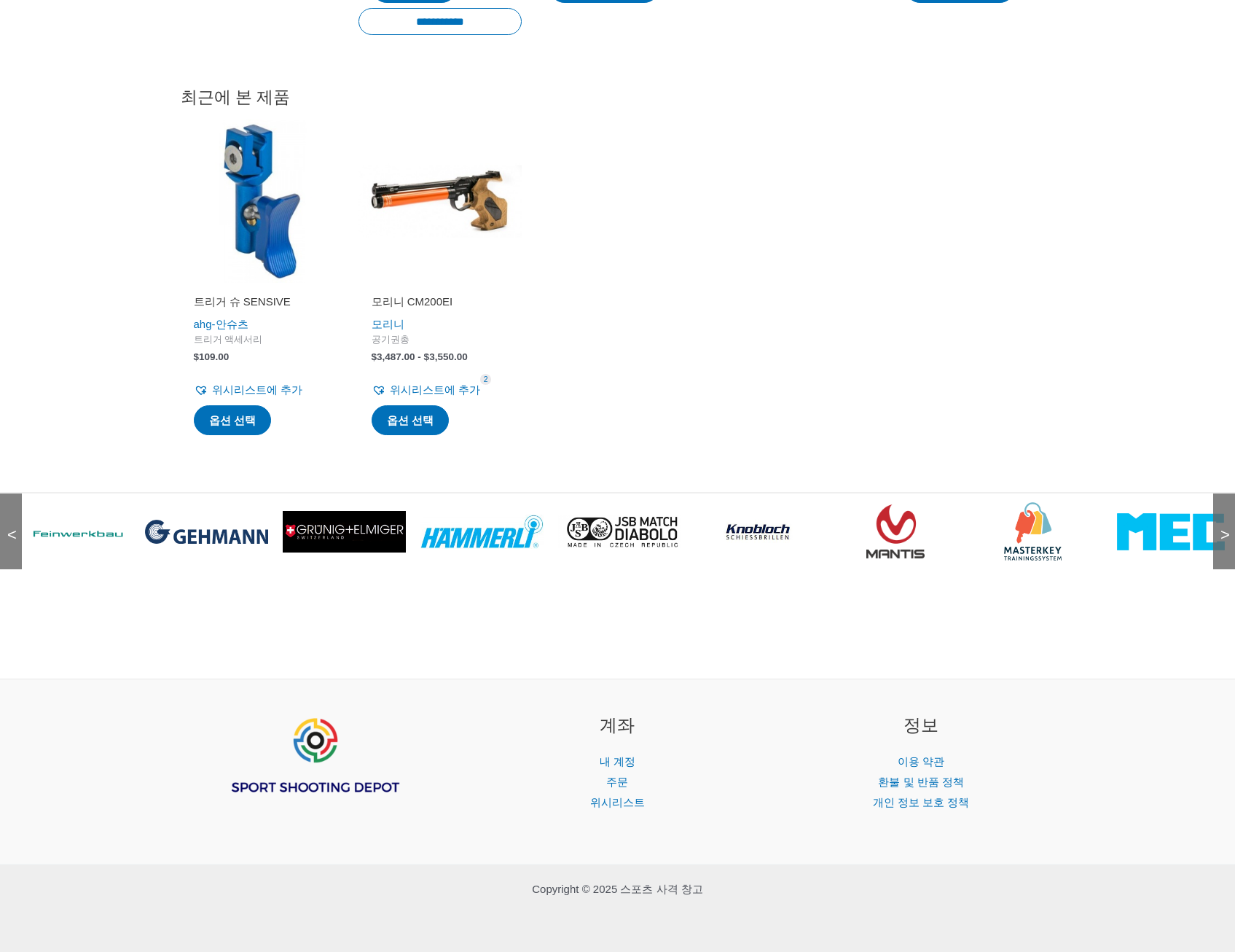
click at [15, 528] on span "<" at bounding box center [7, 520] width 15 height 15
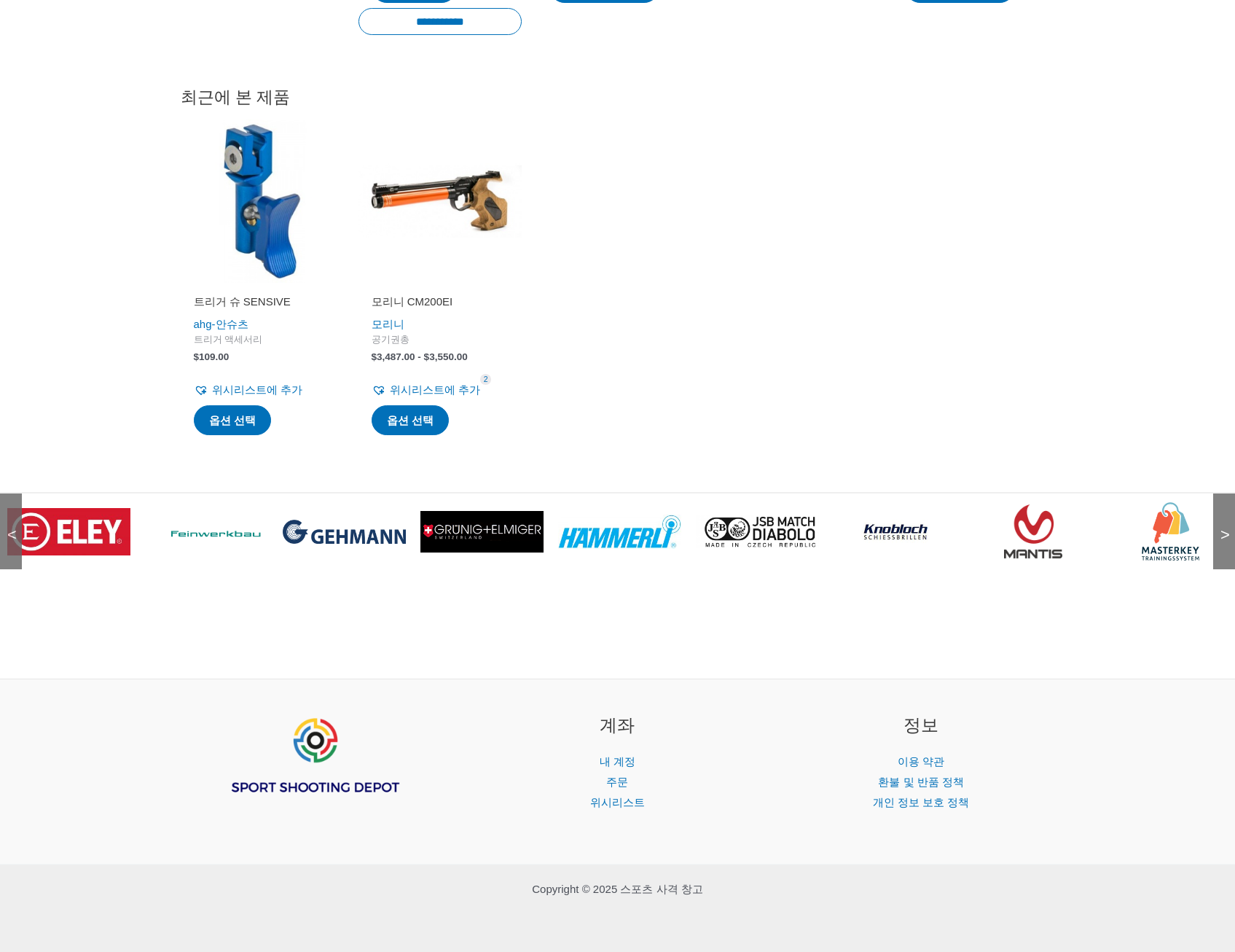
click at [15, 528] on span "<" at bounding box center [7, 520] width 15 height 15
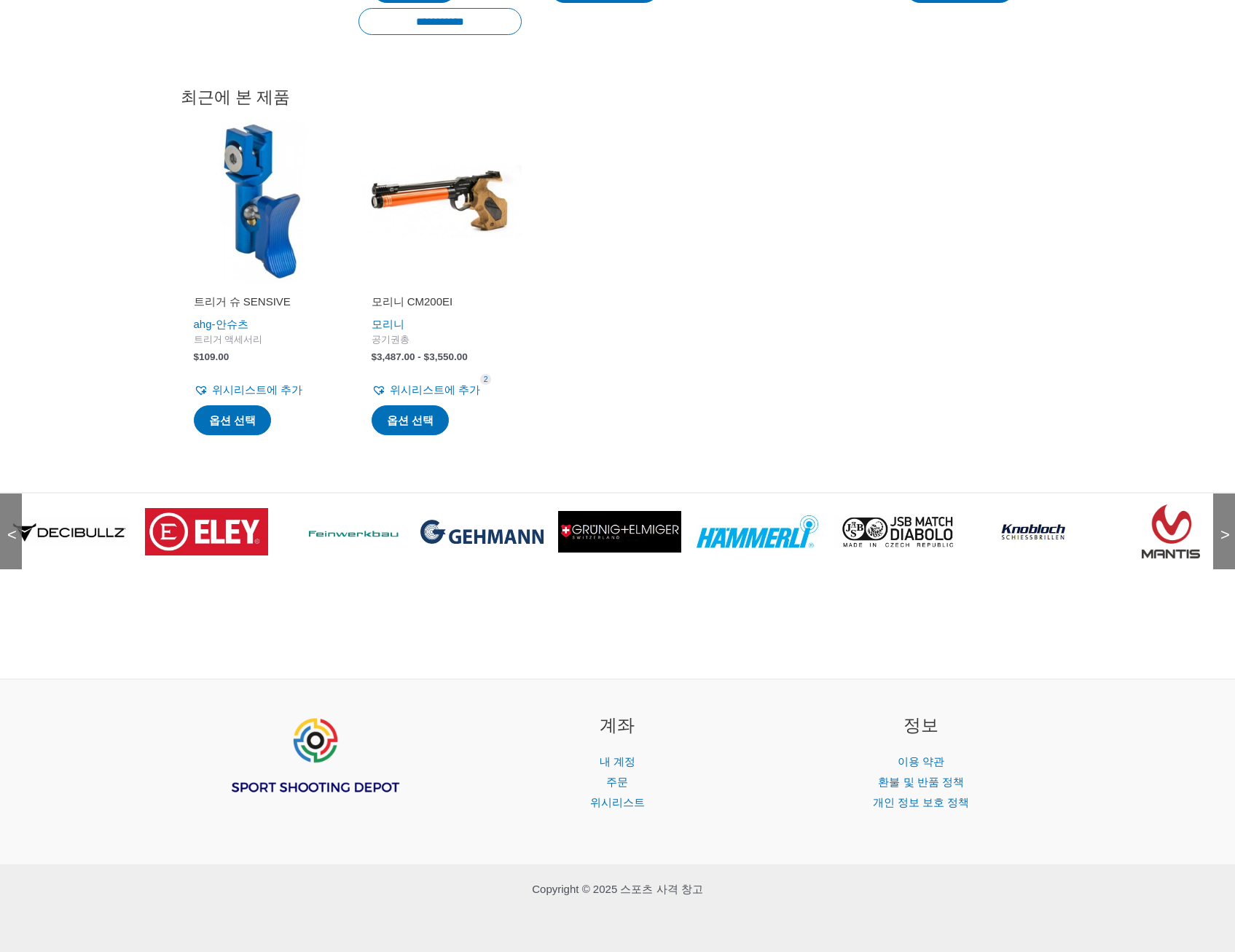
click at [15, 528] on span "<" at bounding box center [7, 520] width 15 height 15
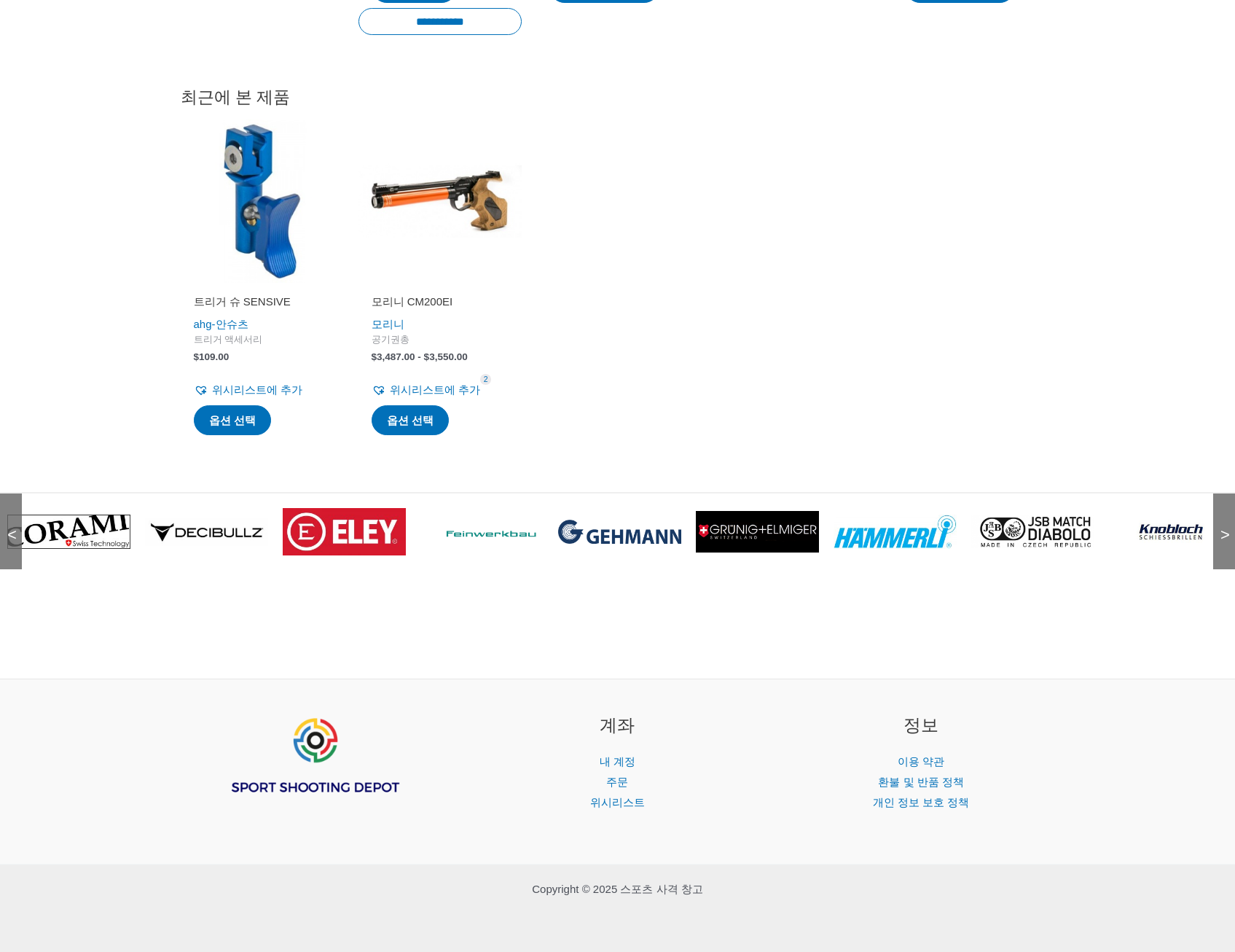
click at [15, 528] on span "<" at bounding box center [7, 520] width 15 height 15
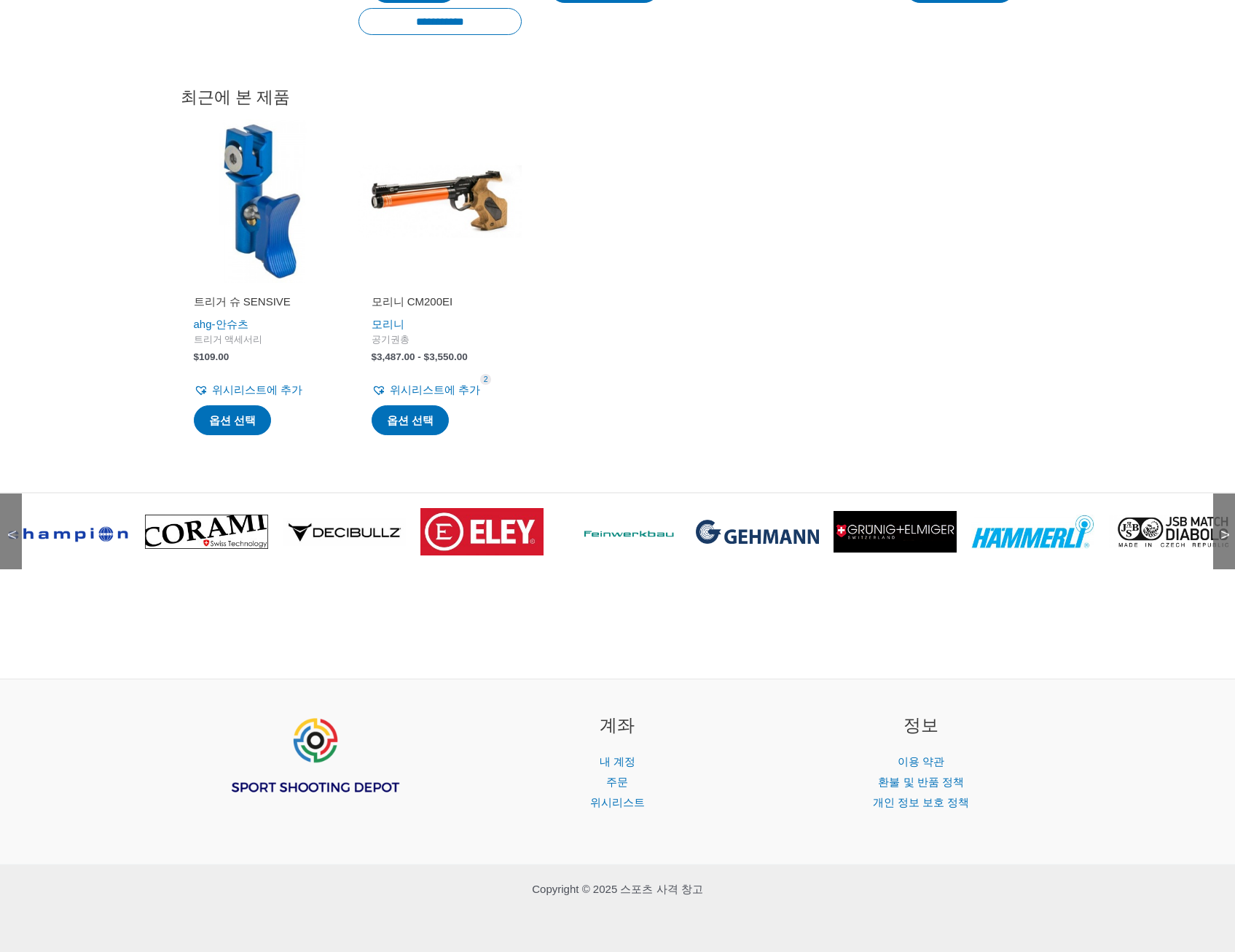
click at [15, 528] on span "<" at bounding box center [7, 520] width 15 height 15
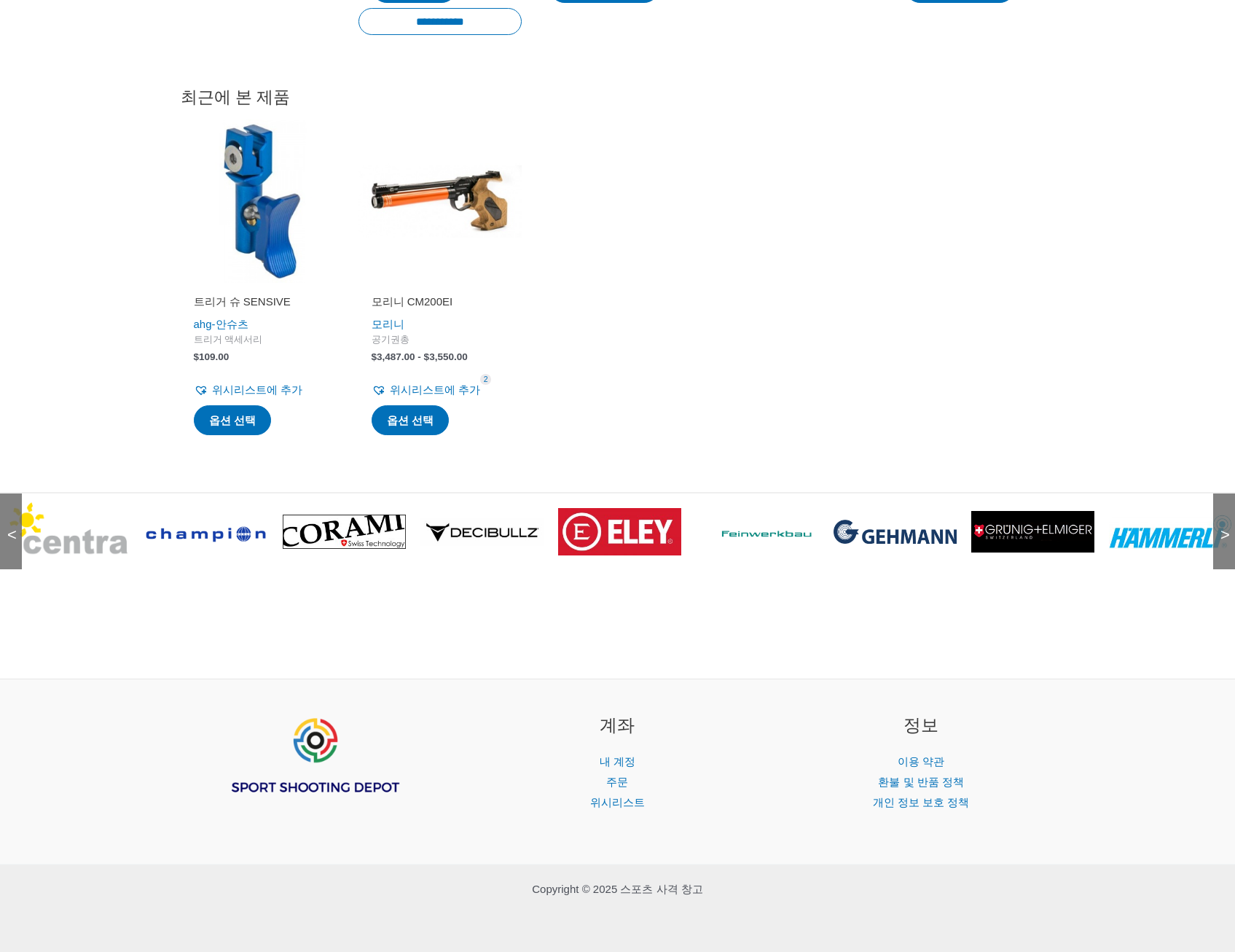
click at [15, 528] on span "<" at bounding box center [7, 520] width 15 height 15
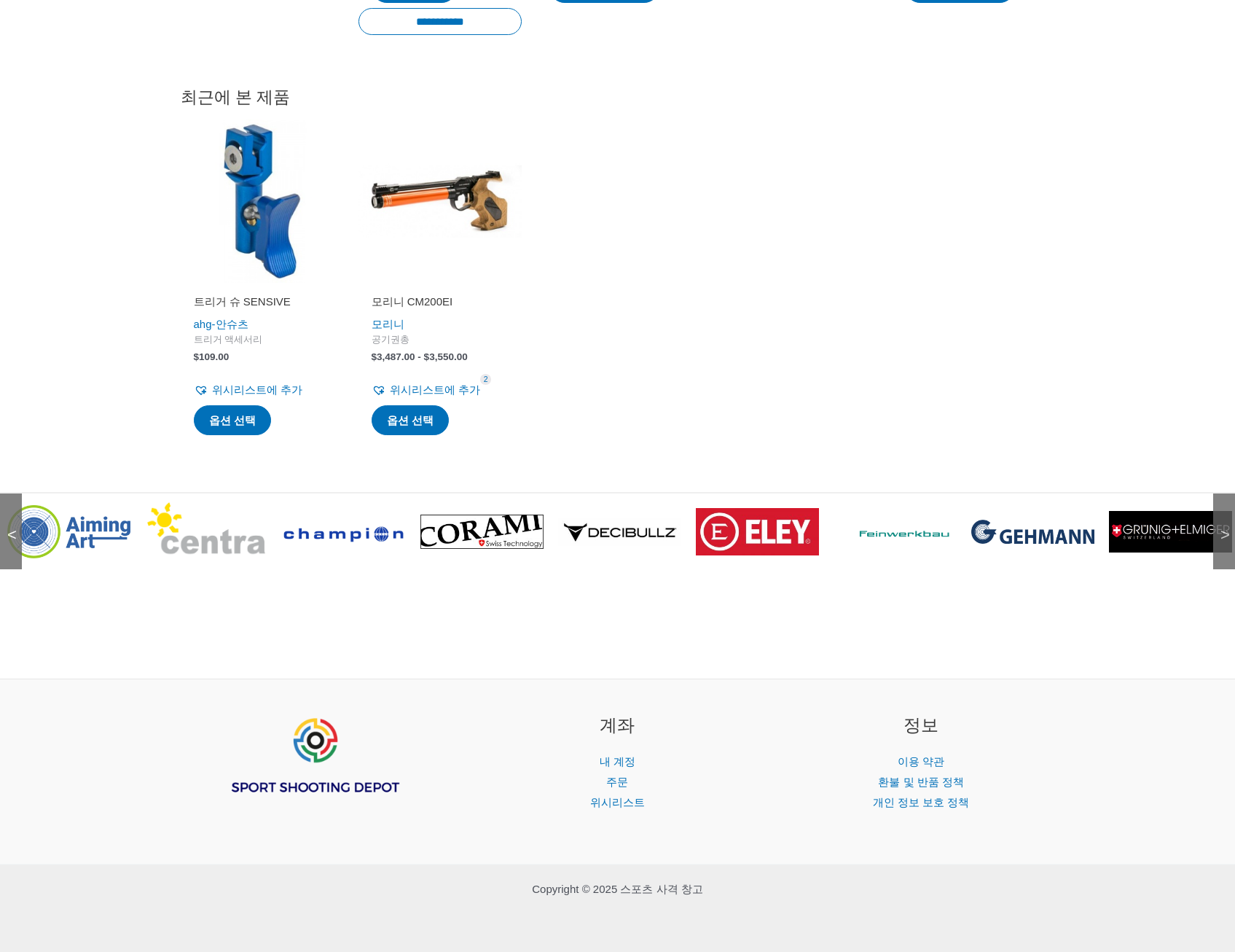
click at [15, 528] on span "<" at bounding box center [7, 520] width 15 height 15
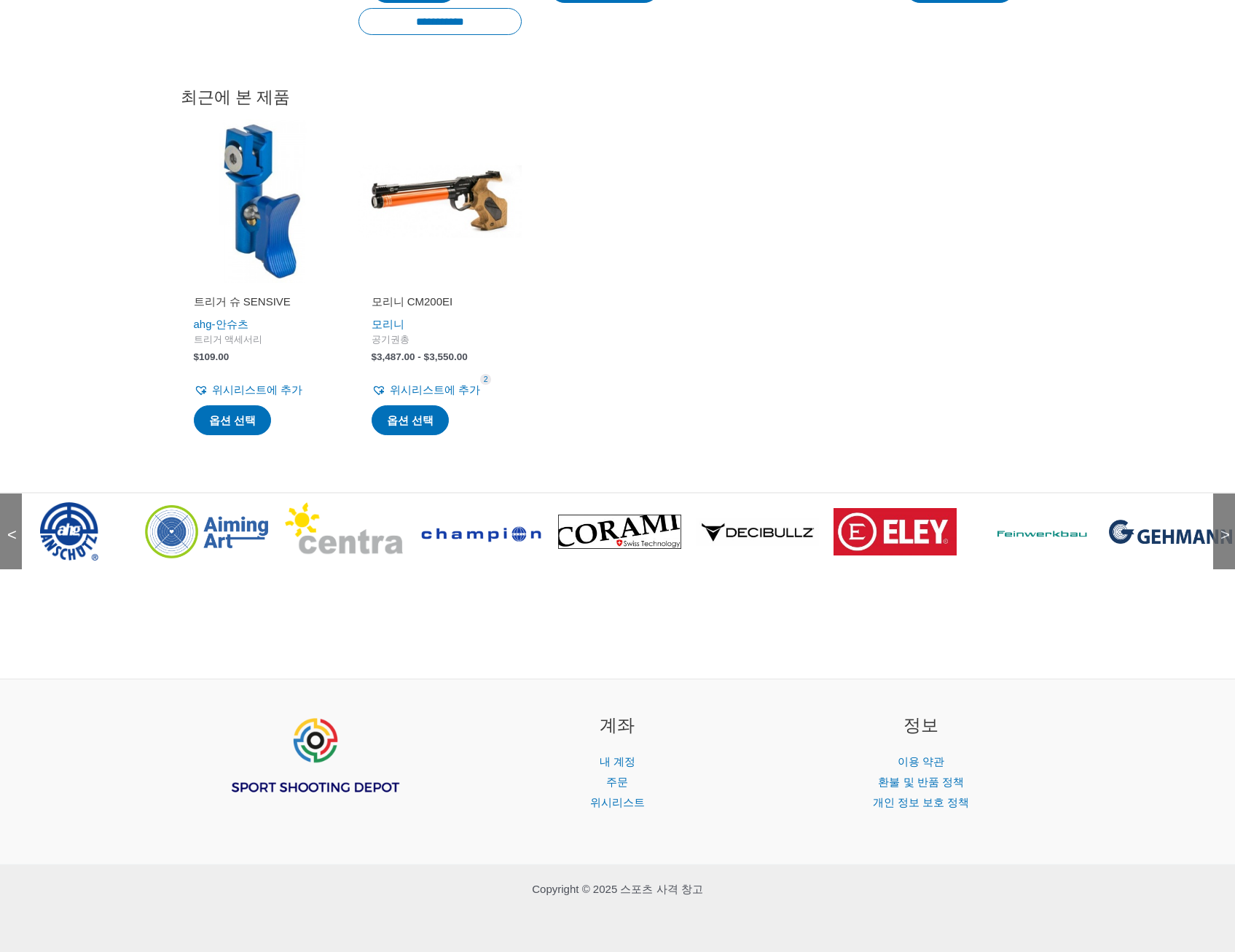
click at [15, 528] on span "<" at bounding box center [7, 520] width 15 height 15
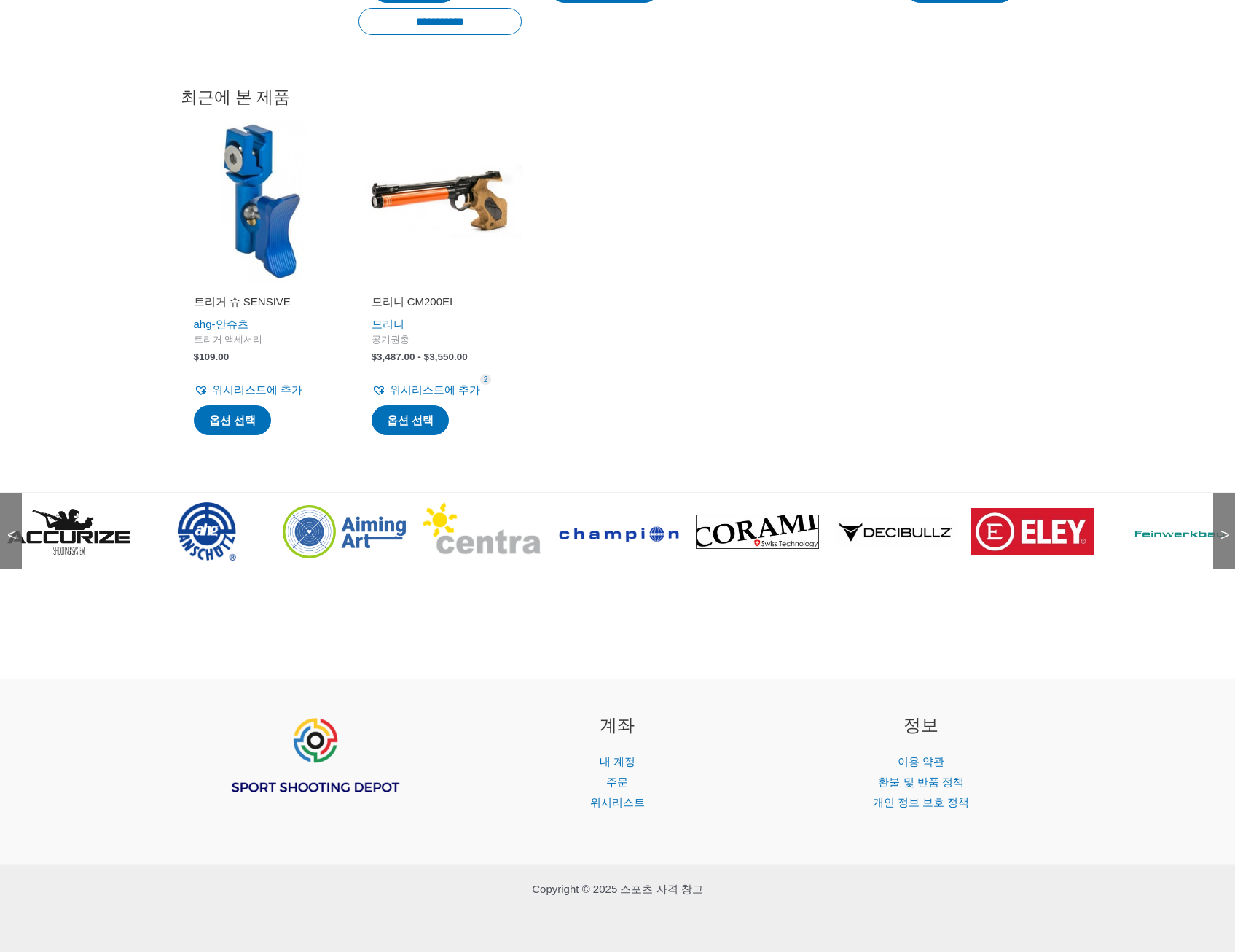
click at [15, 528] on span "<" at bounding box center [7, 520] width 15 height 15
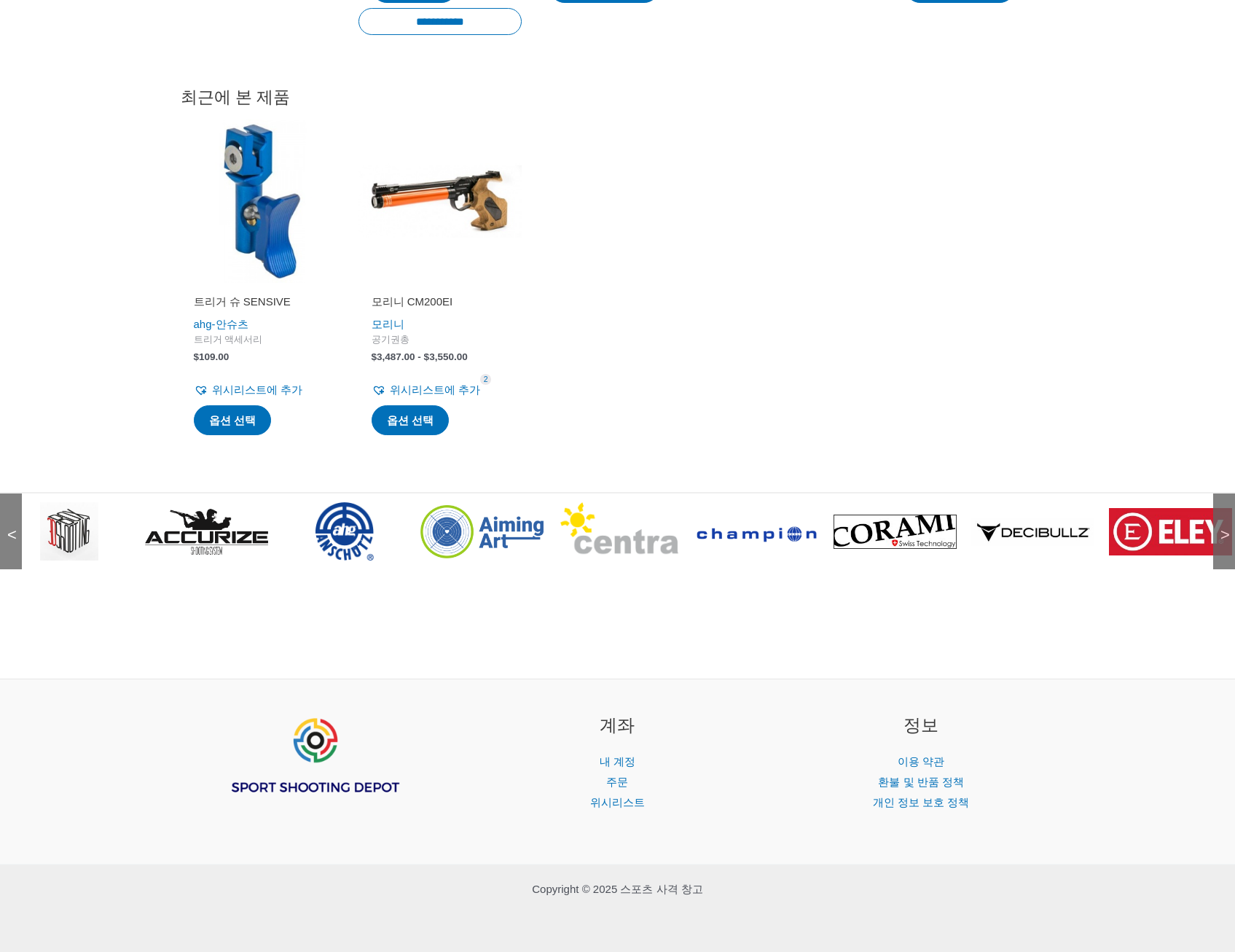
click at [15, 528] on span "<" at bounding box center [7, 520] width 15 height 15
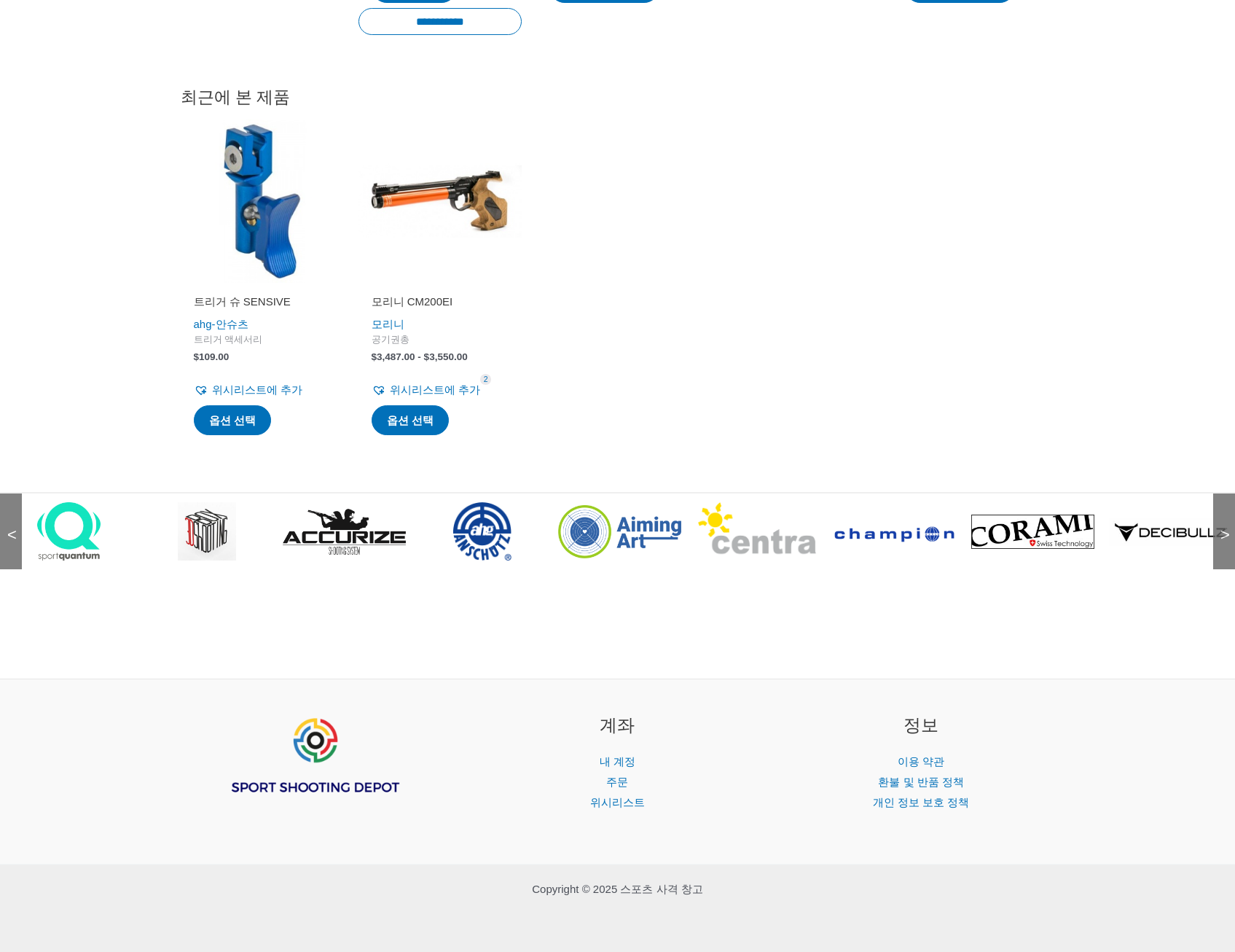
click at [15, 528] on span "<" at bounding box center [7, 520] width 15 height 15
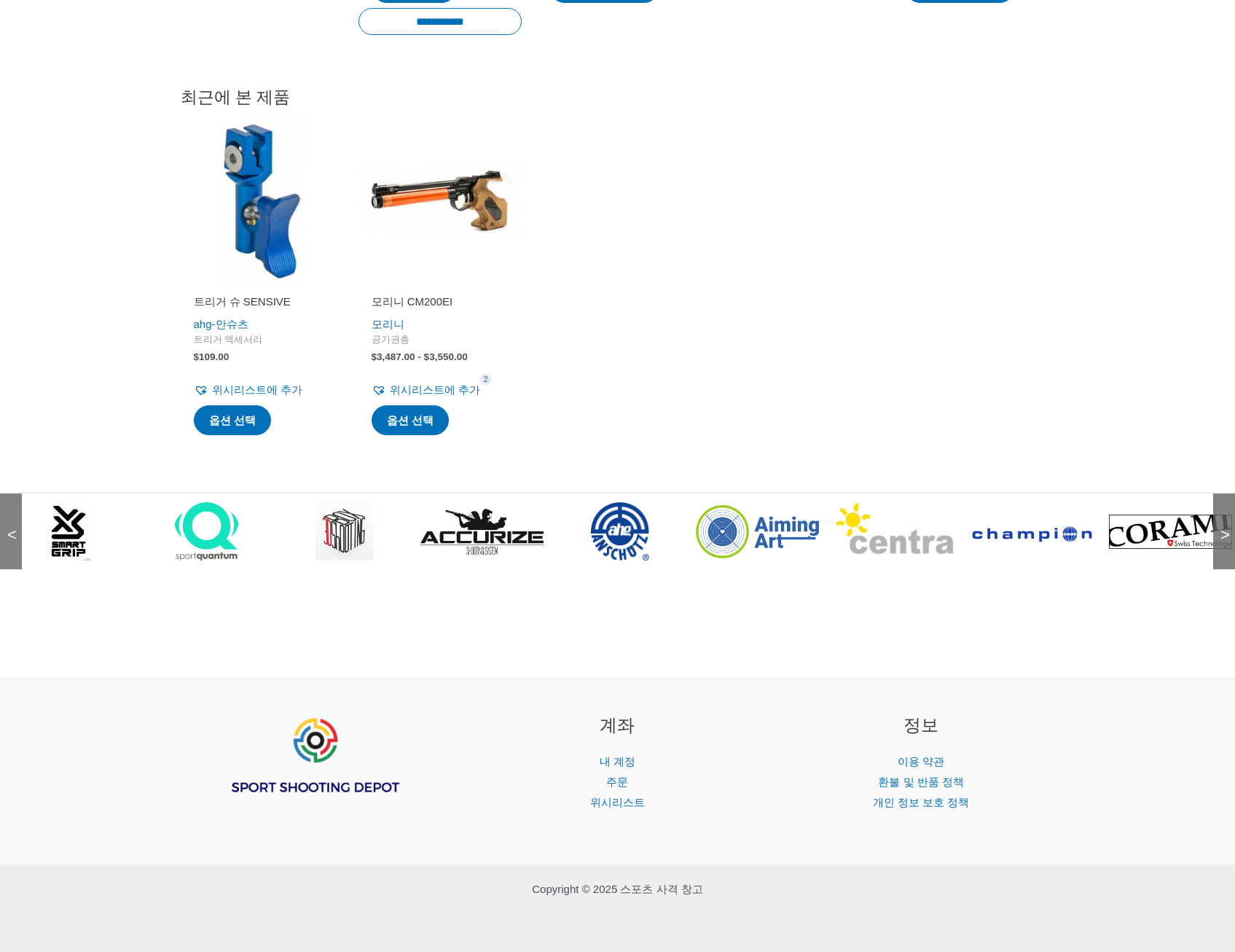
click at [15, 528] on span "<" at bounding box center [7, 520] width 15 height 15
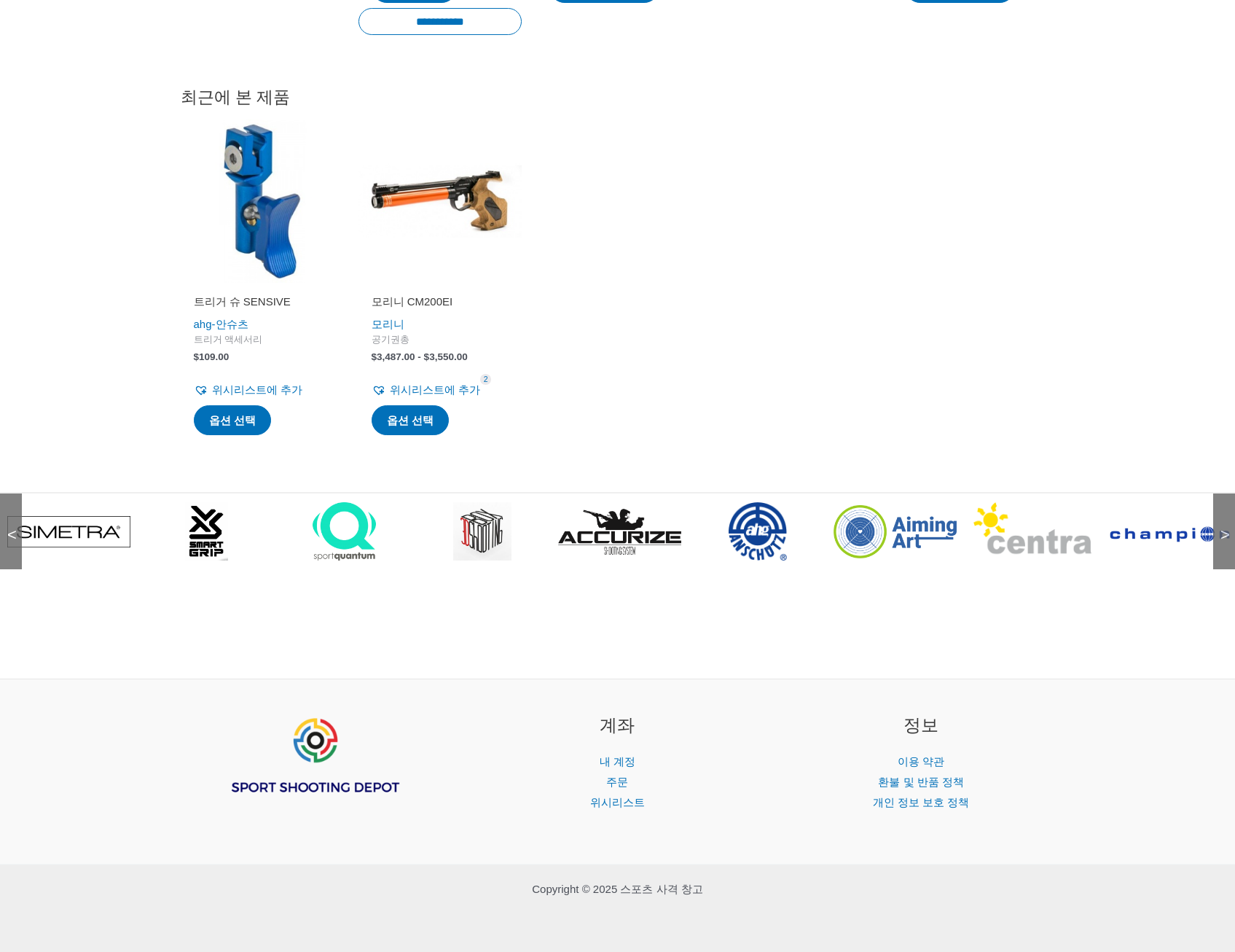
click at [15, 528] on span "<" at bounding box center [7, 520] width 15 height 15
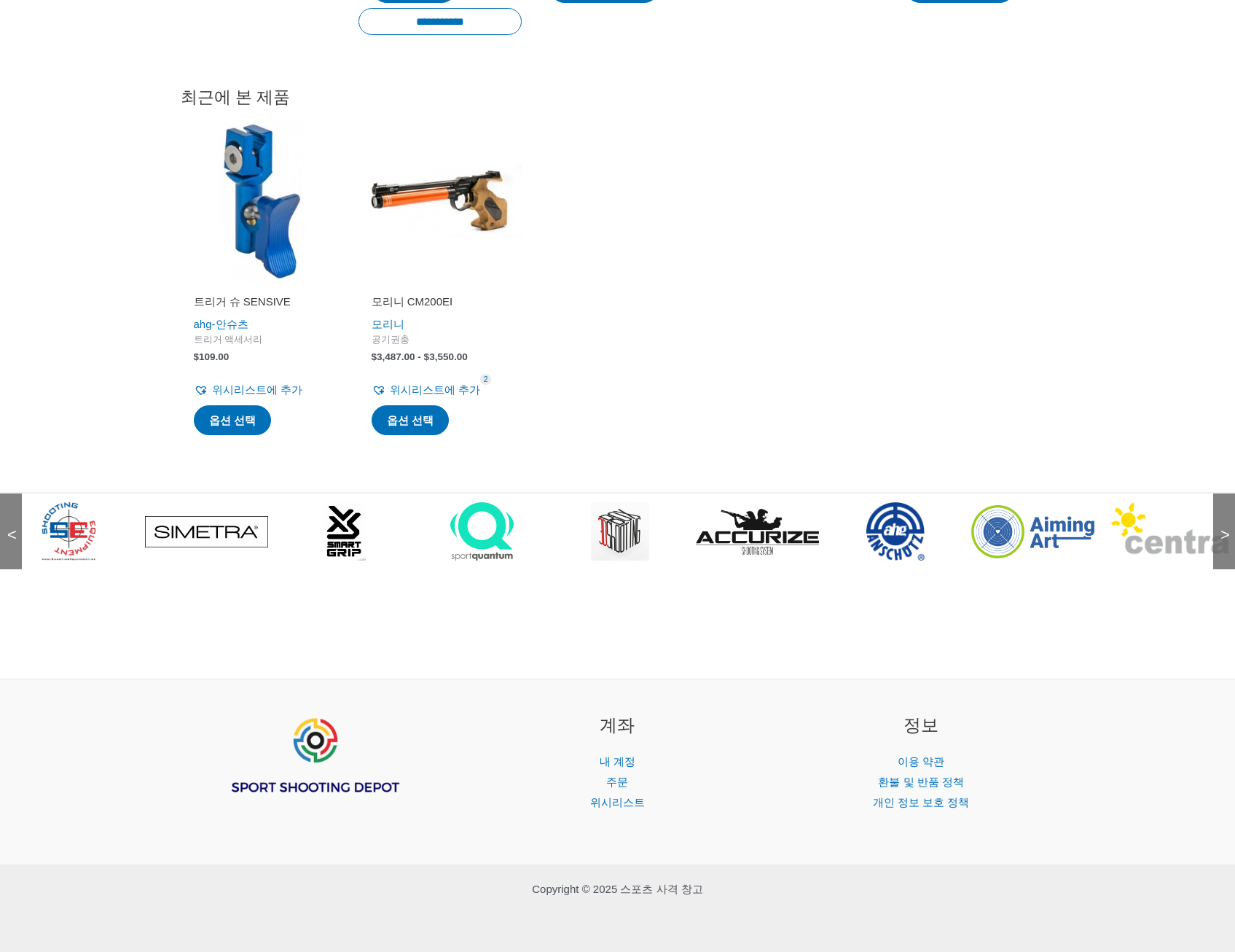
click at [15, 528] on span "<" at bounding box center [7, 520] width 15 height 15
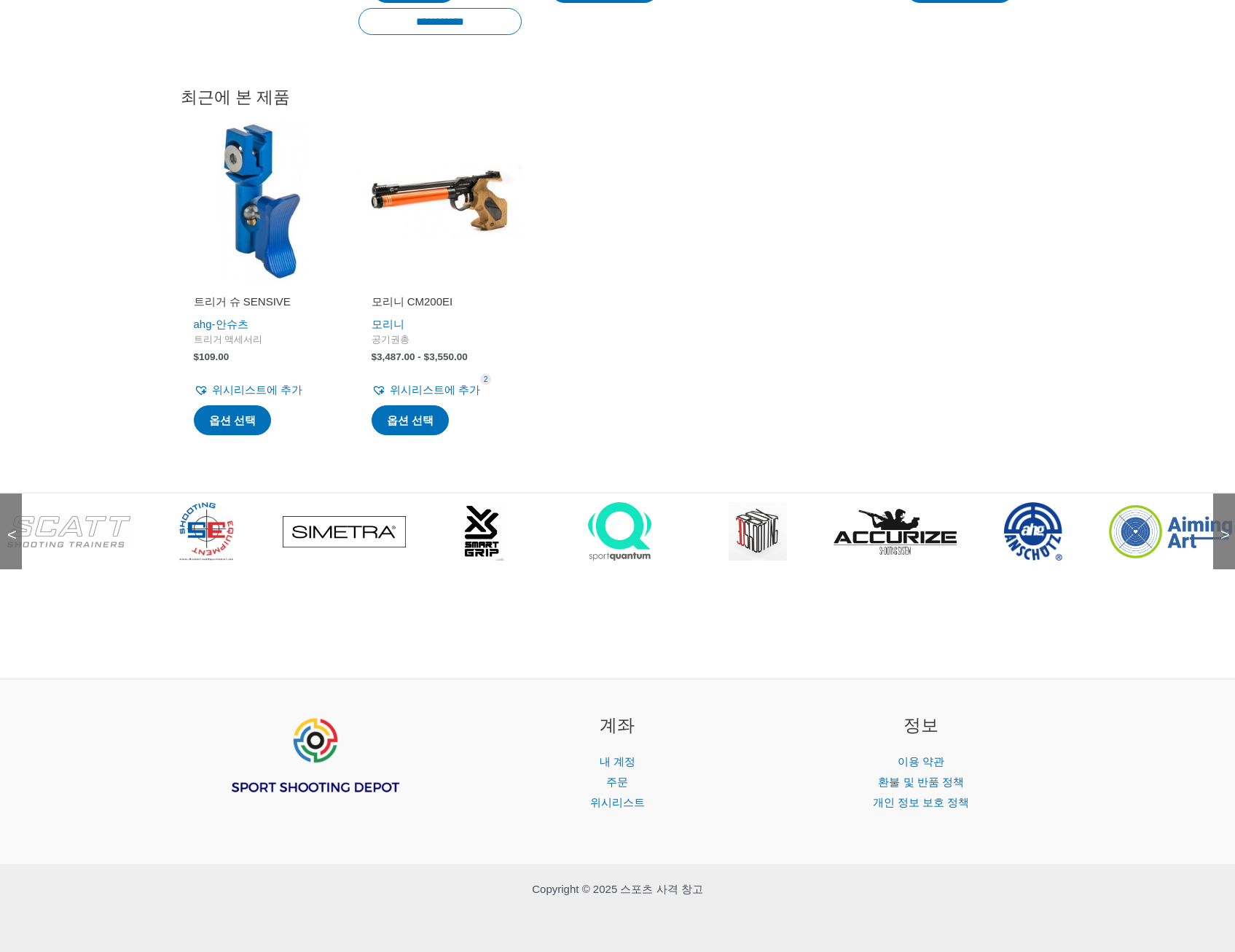
click at [15, 528] on span "<" at bounding box center [7, 520] width 15 height 15
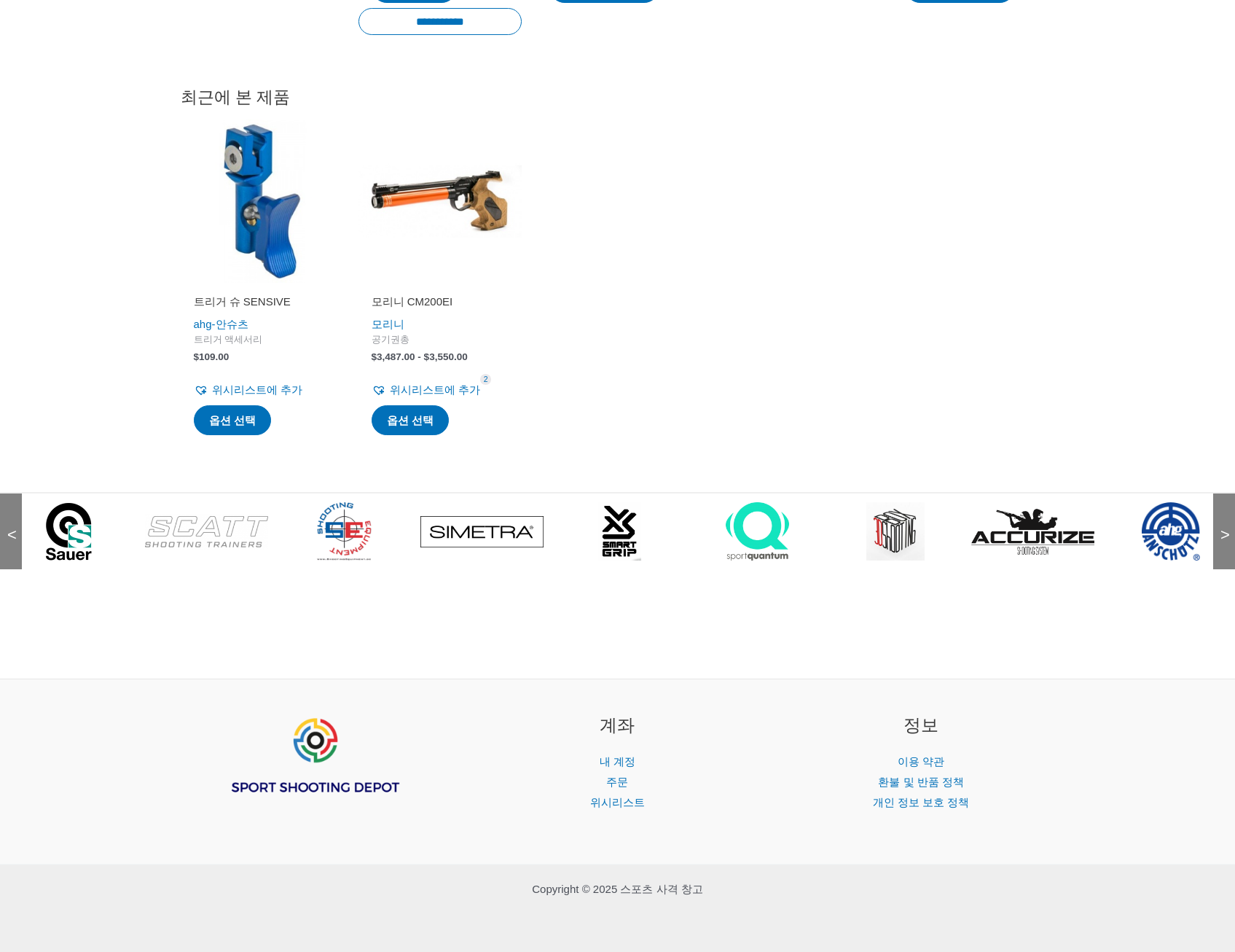
click at [21, 528] on div "<" at bounding box center [11, 531] width 22 height 76
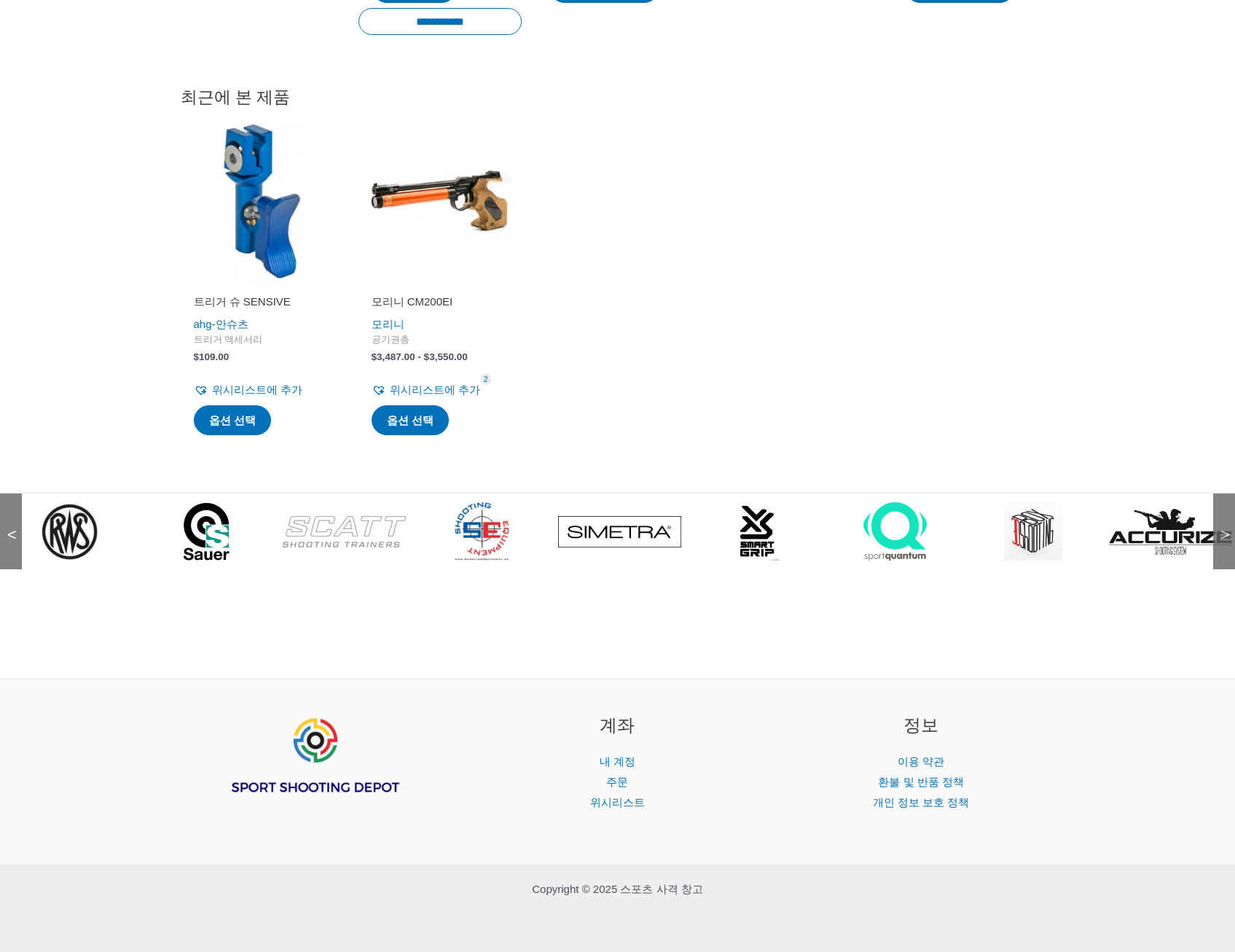
click at [21, 528] on div "<" at bounding box center [11, 531] width 22 height 76
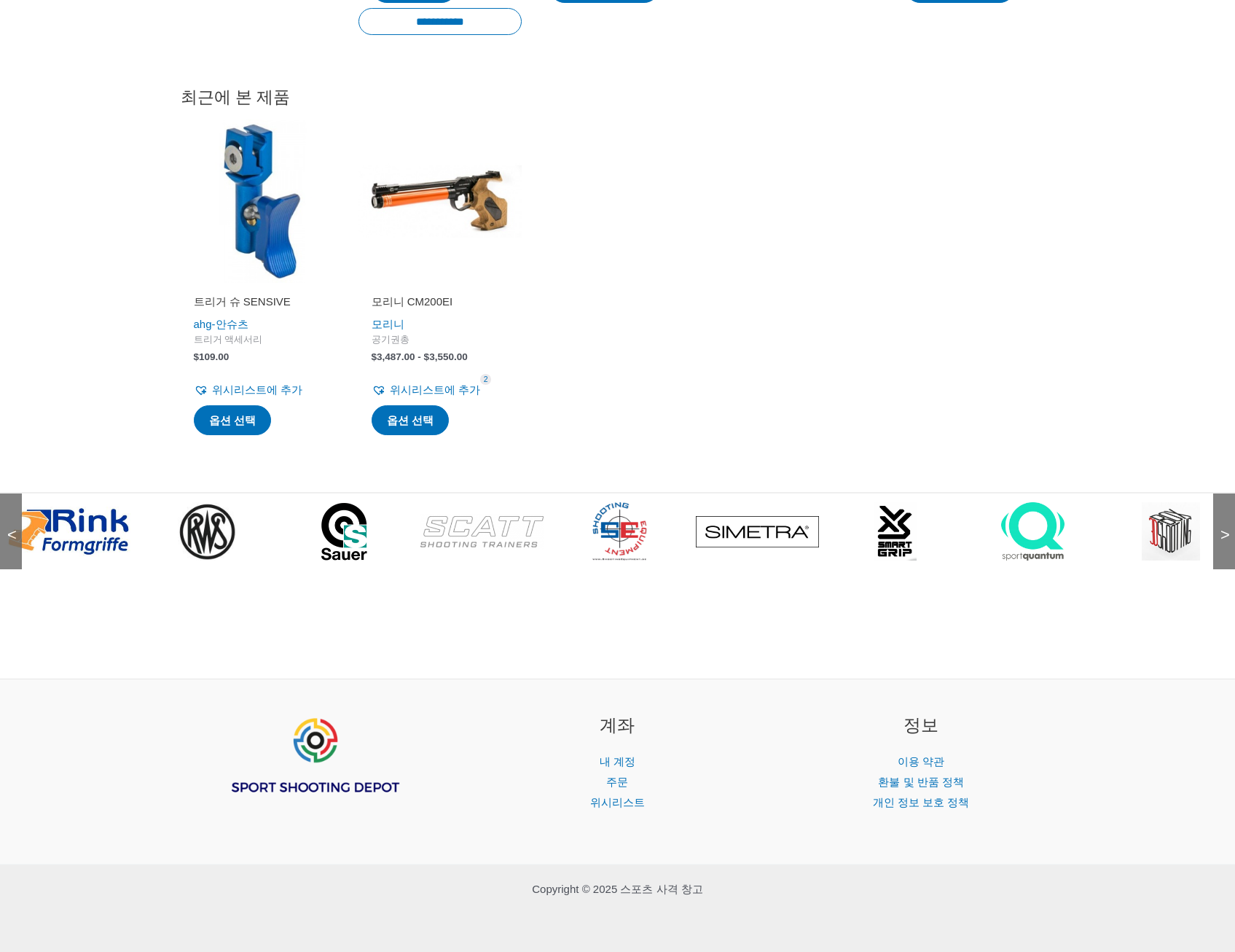
click at [25, 524] on img at bounding box center [69, 531] width 123 height 50
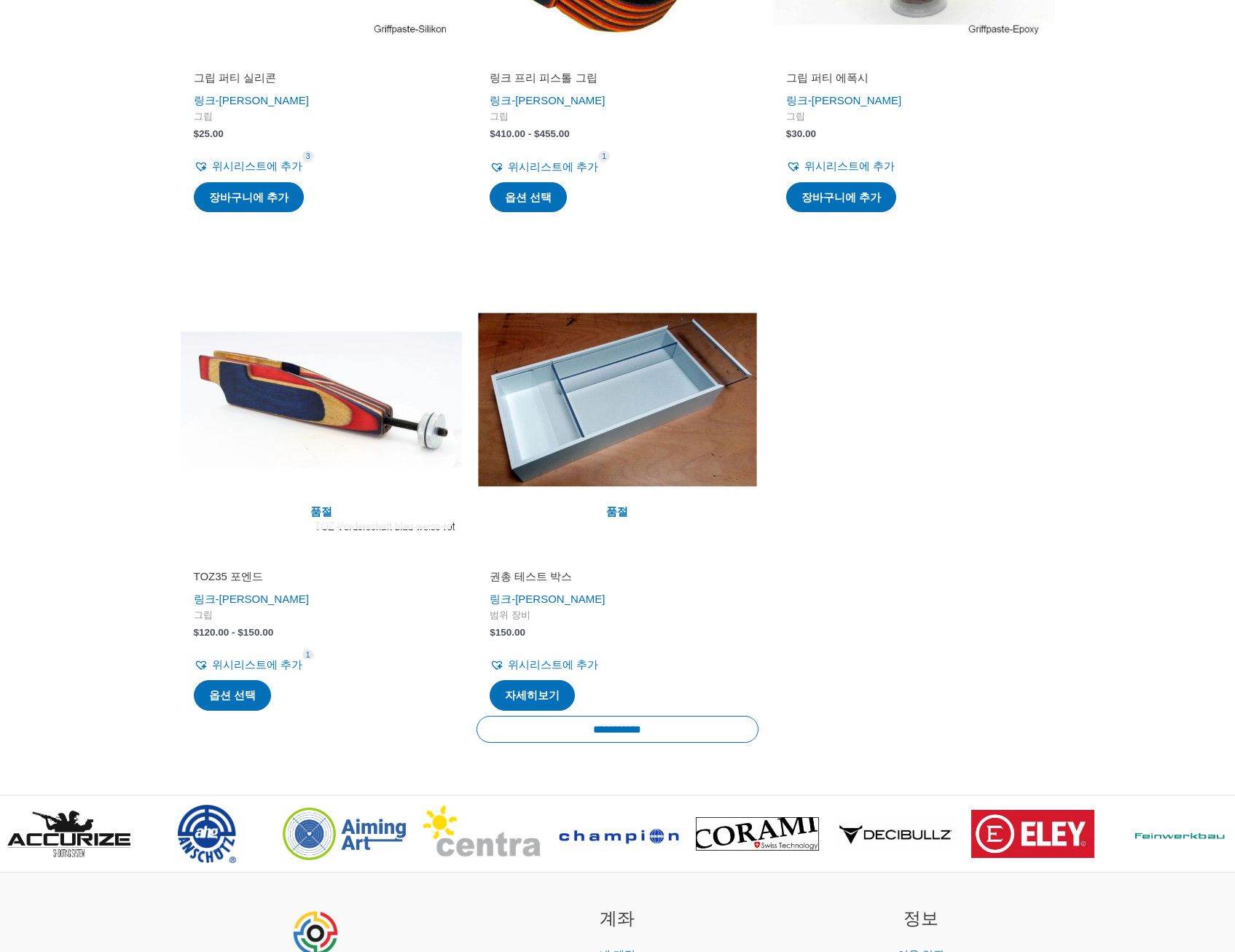
scroll to position [1458, 0]
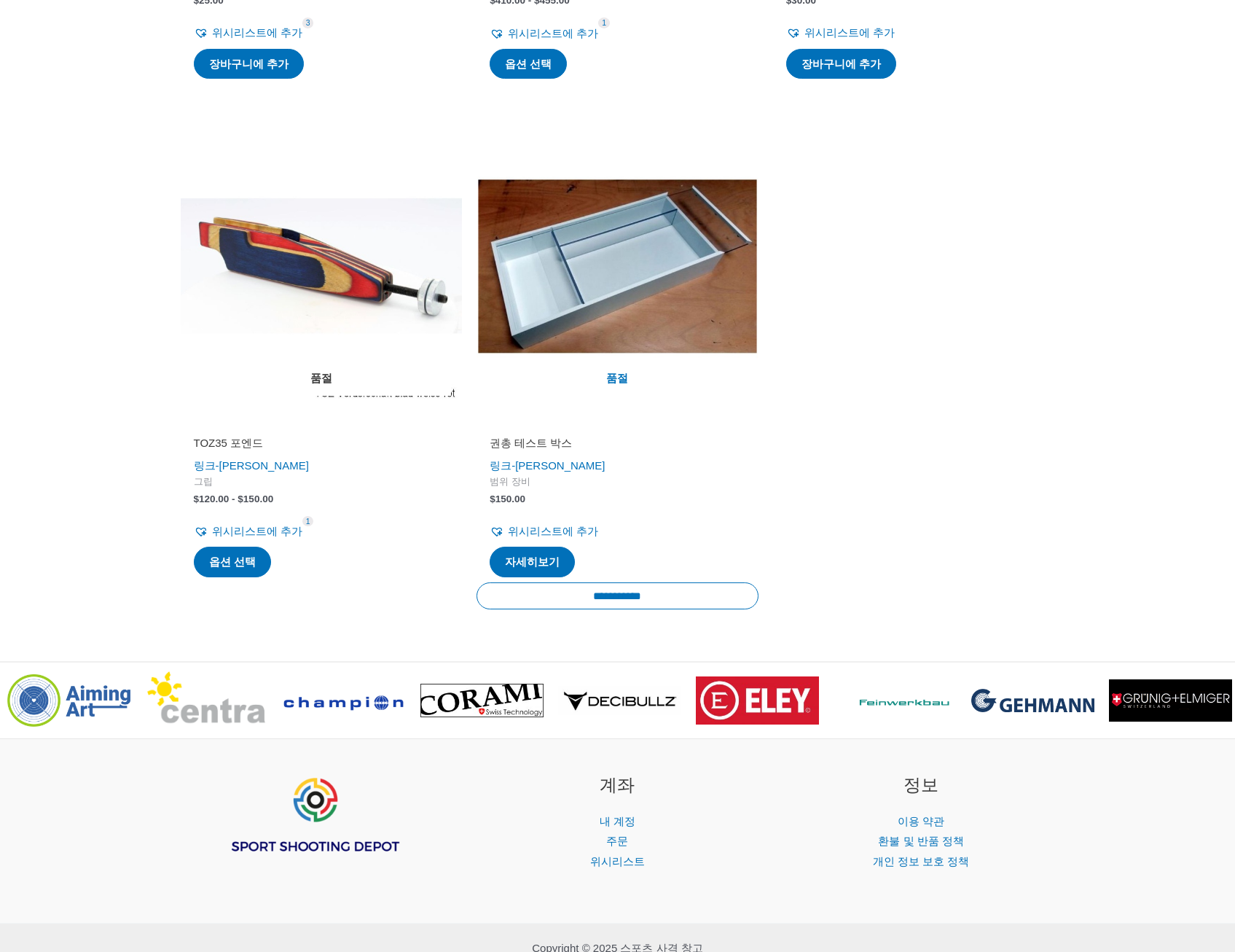
click at [343, 312] on img at bounding box center [321, 265] width 282 height 282
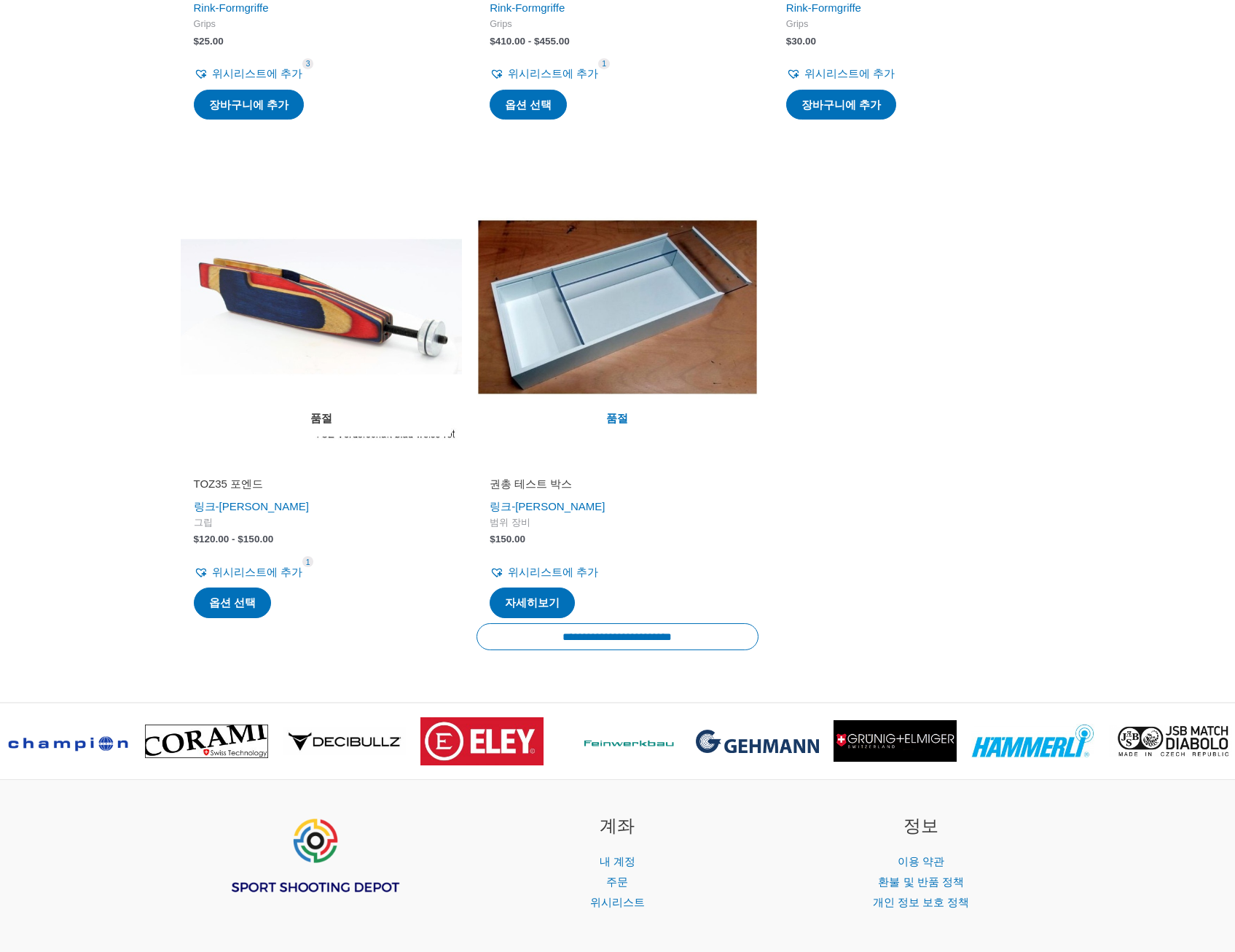
scroll to position [1498, 0]
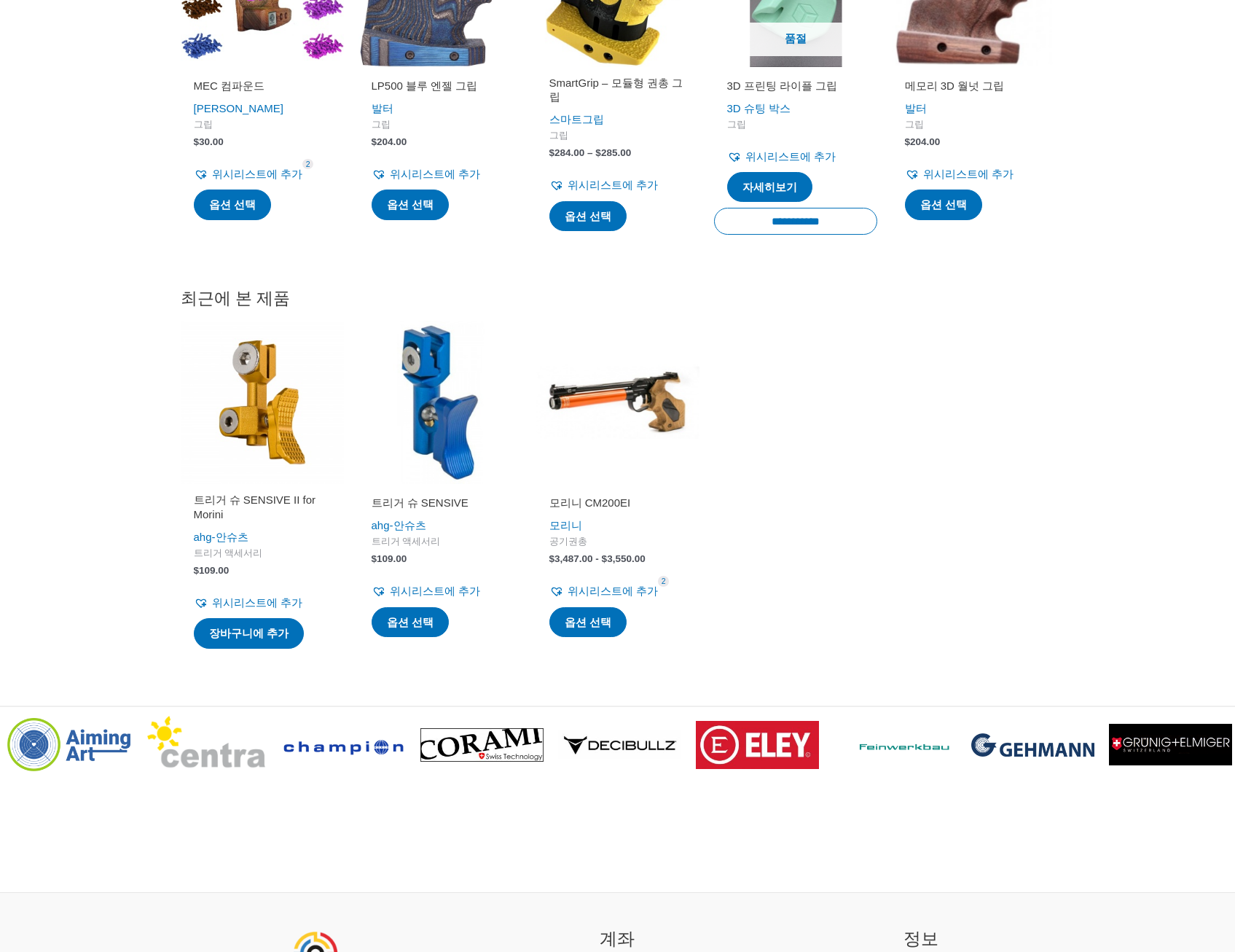
scroll to position [2351, 0]
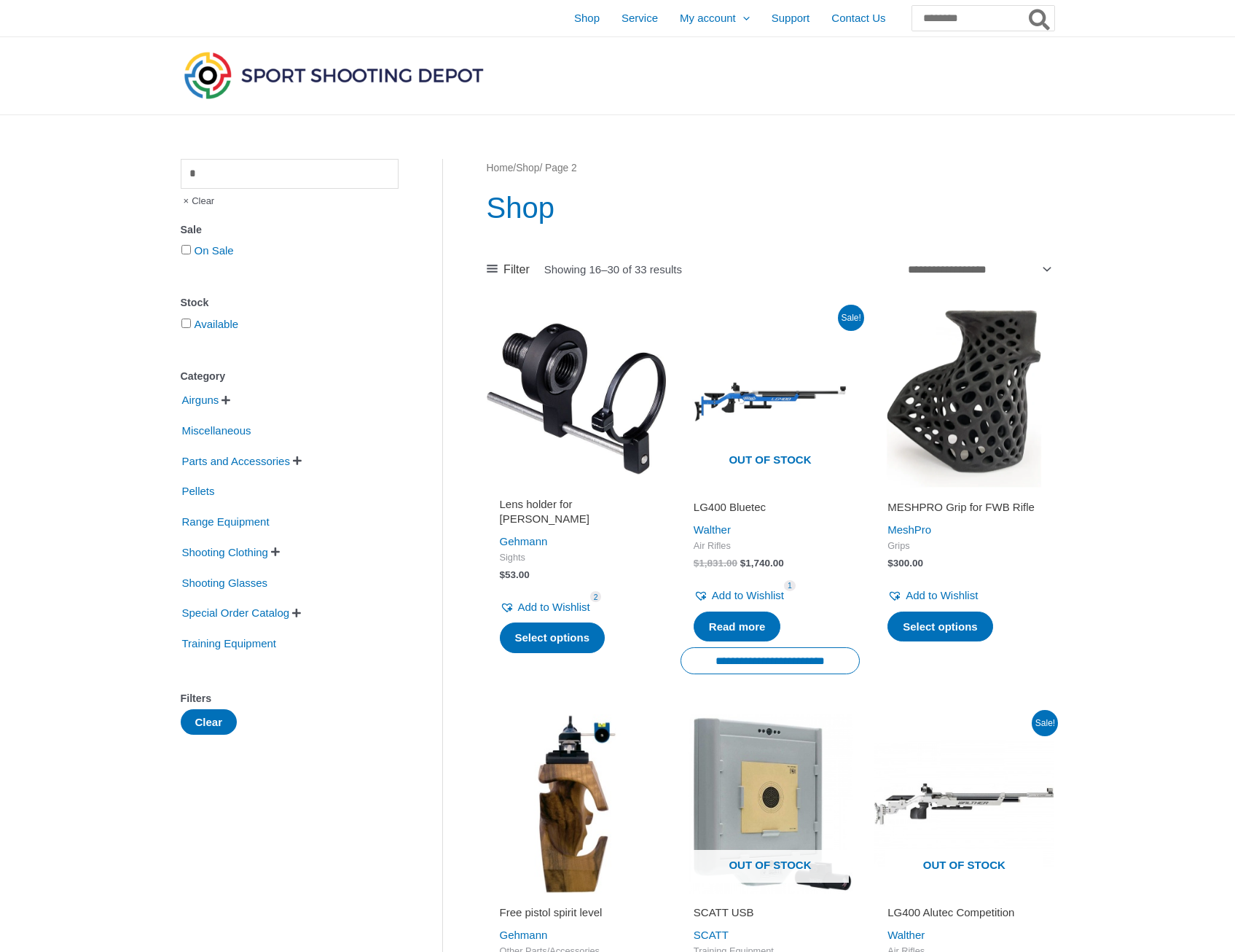
scroll to position [1822, 0]
